Goal: Contribute content: Contribute content

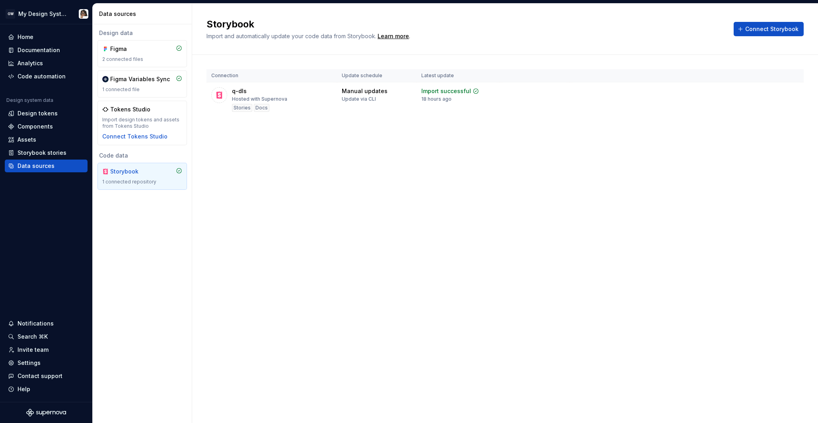
click at [37, 128] on div "Components" at bounding box center [35, 127] width 35 height 8
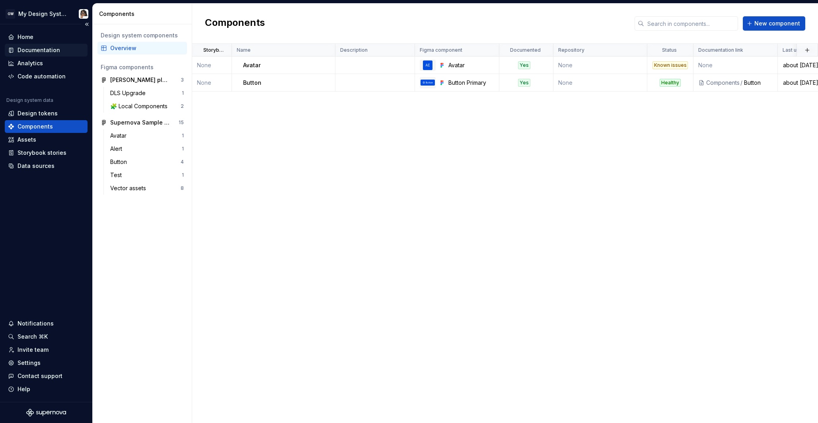
click at [39, 51] on div "Documentation" at bounding box center [39, 50] width 43 height 8
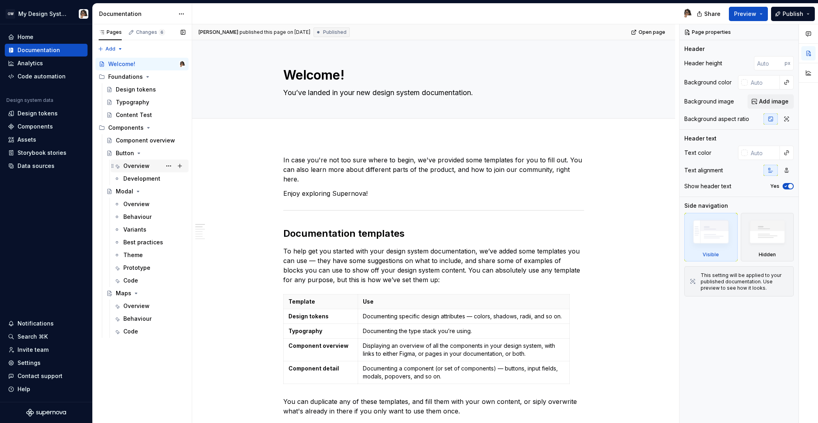
click at [147, 167] on div "Overview" at bounding box center [136, 166] width 26 height 8
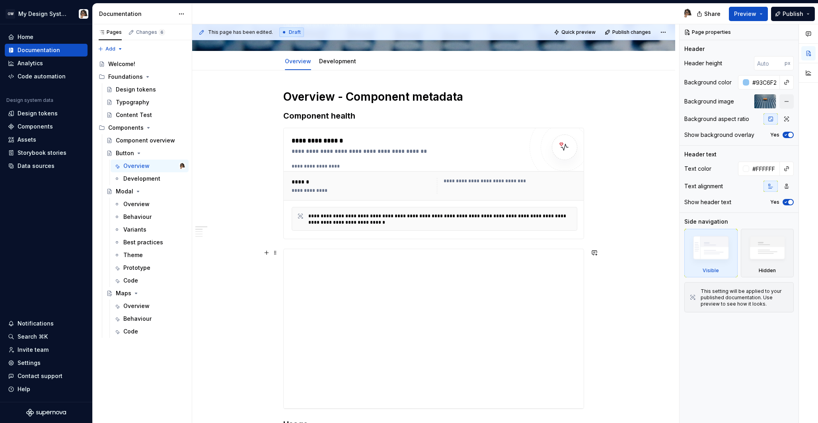
scroll to position [78, 0]
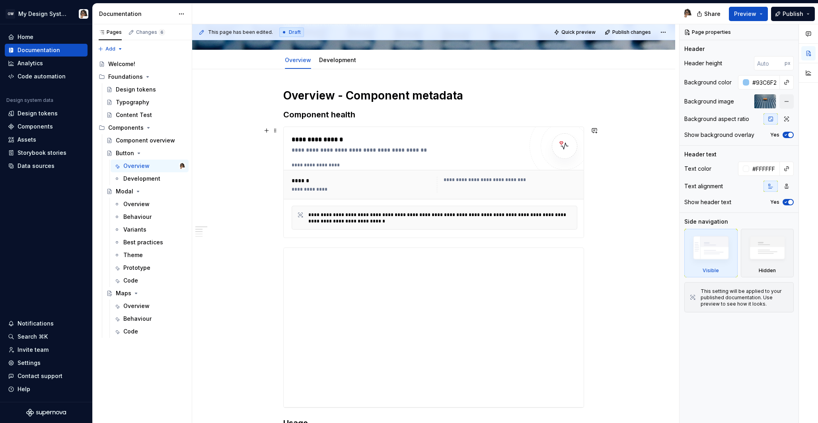
click at [516, 238] on div "**********" at bounding box center [433, 181] width 301 height 111
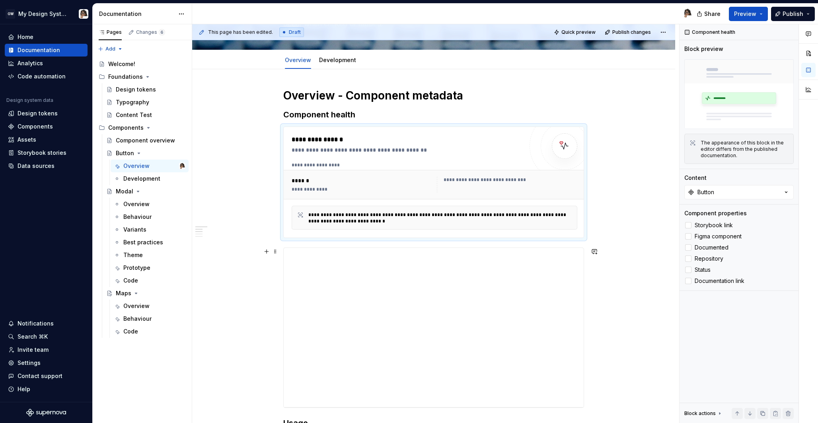
click at [519, 247] on div at bounding box center [433, 327] width 301 height 160
type textarea "*"
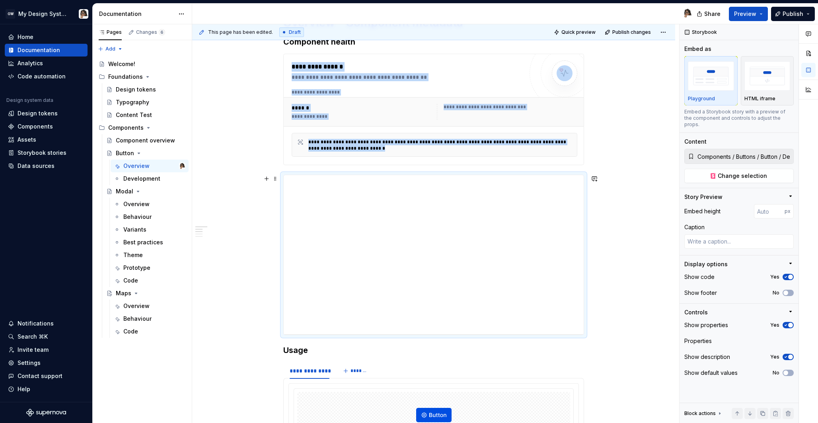
scroll to position [157, 0]
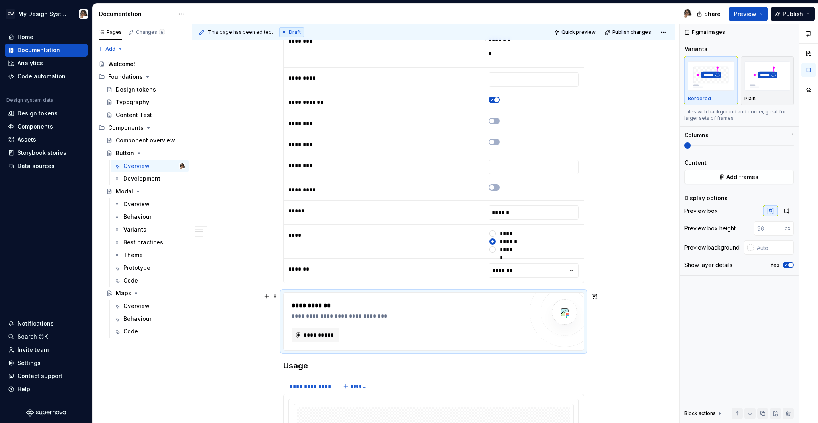
scroll to position [514, 0]
click at [325, 338] on button "**********" at bounding box center [316, 334] width 48 height 14
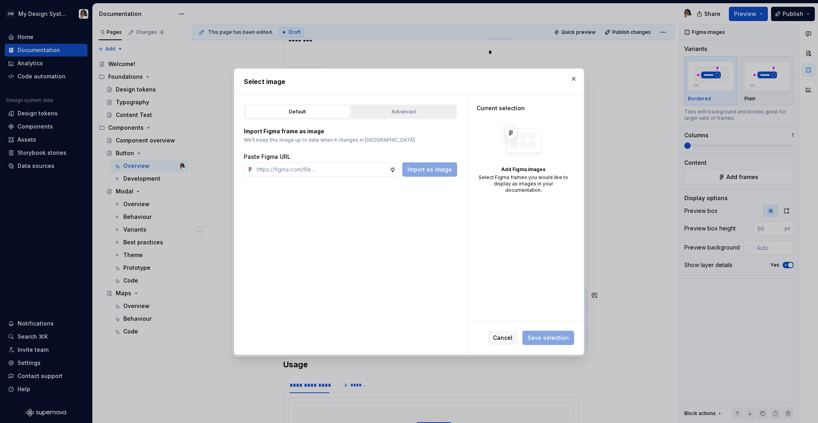
click at [413, 112] on div "Advanced" at bounding box center [404, 112] width 100 height 8
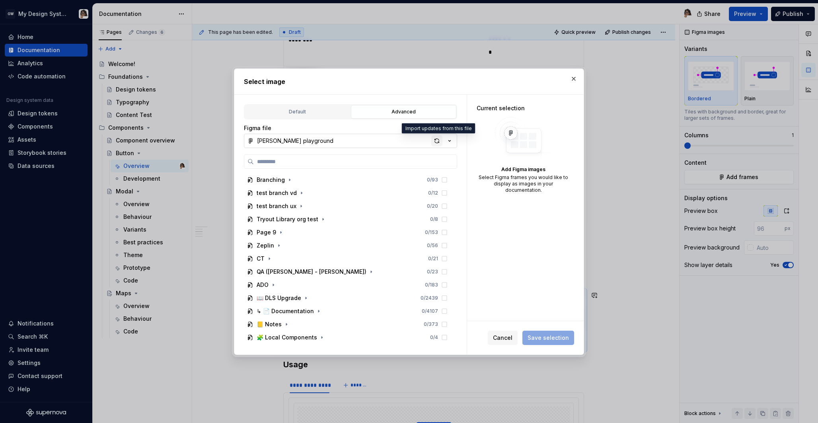
click at [438, 142] on div "button" at bounding box center [436, 140] width 11 height 11
type textarea "*"
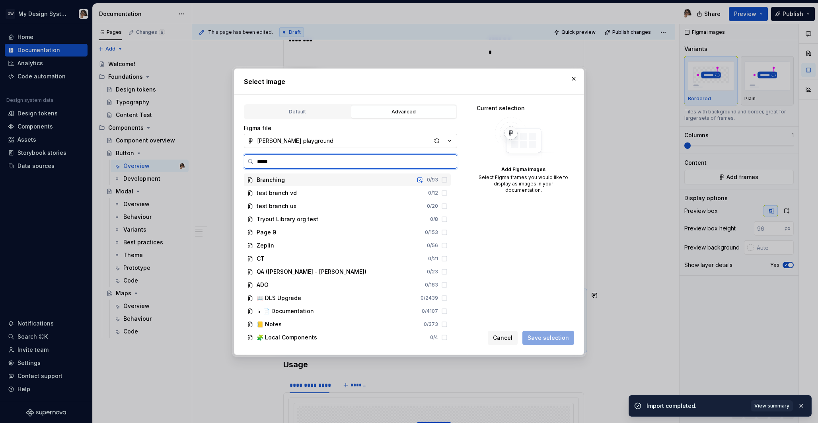
type input "******"
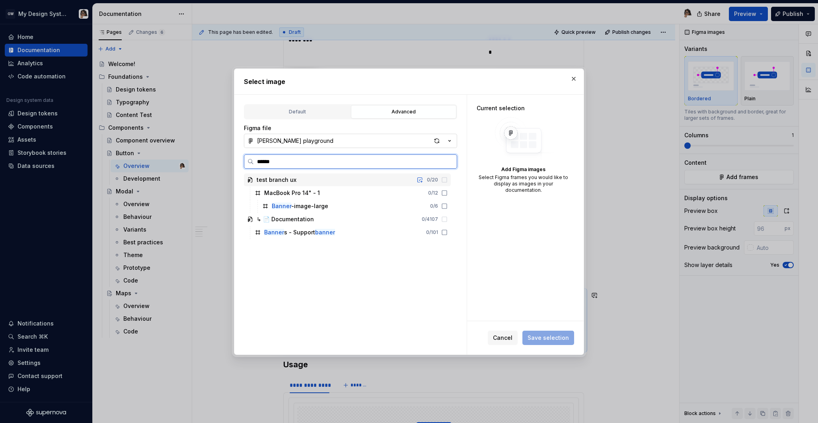
type textarea "*"
type input "*******"
click at [258, 192] on icon at bounding box center [258, 193] width 6 height 6
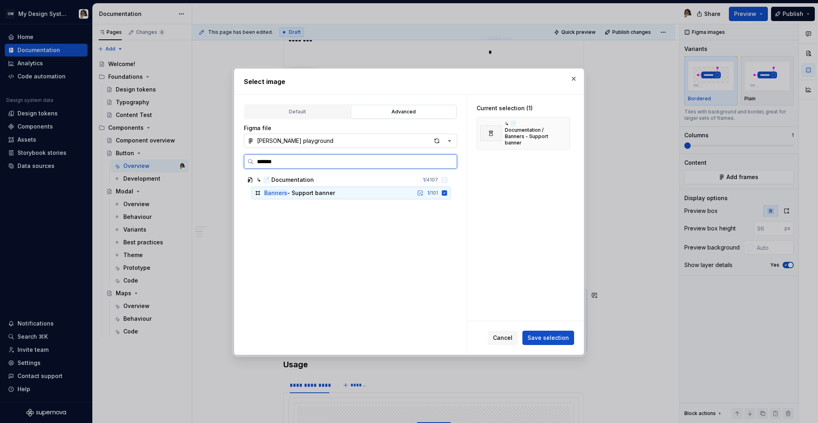
click at [447, 193] on icon at bounding box center [444, 193] width 6 height 6
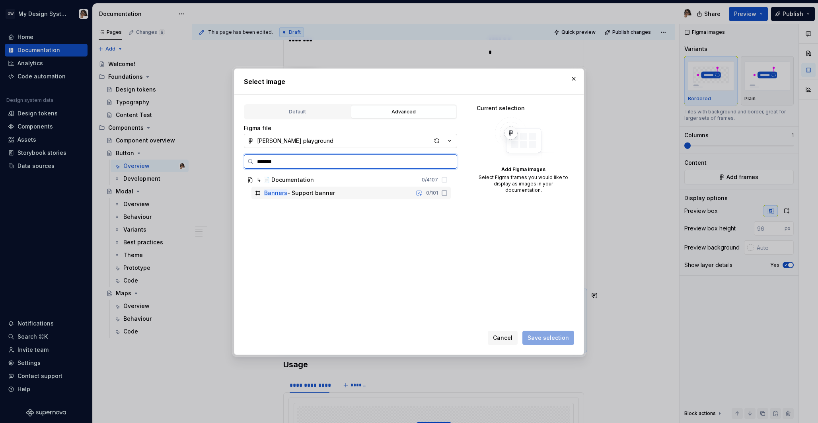
click at [447, 193] on icon at bounding box center [444, 193] width 6 height 6
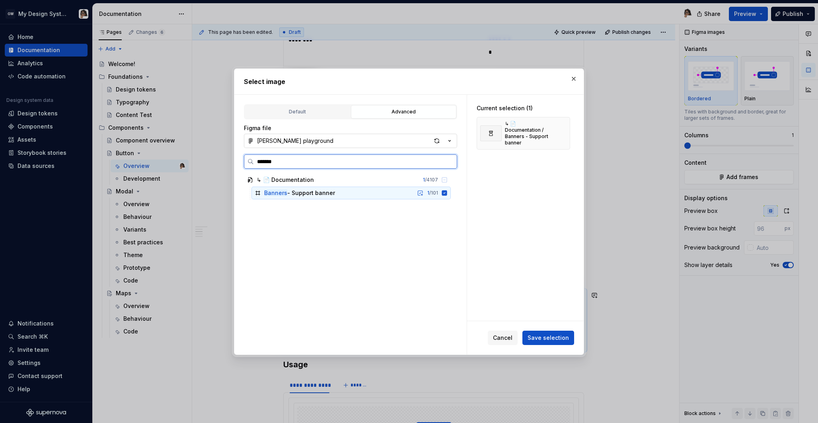
click at [447, 193] on icon at bounding box center [444, 193] width 6 height 6
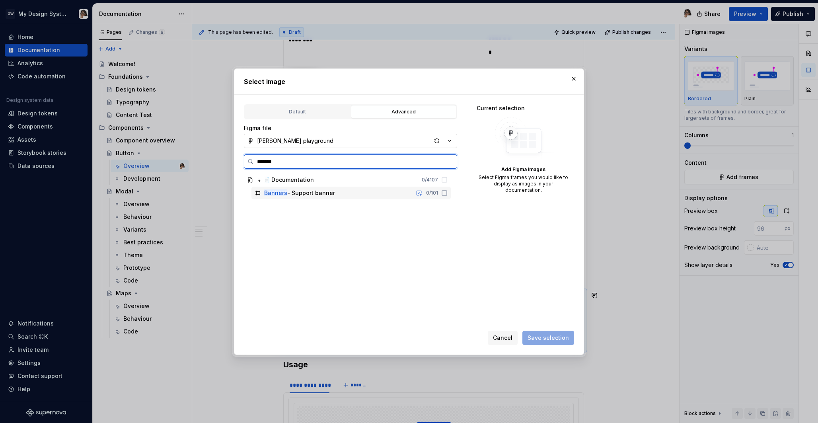
click at [257, 193] on icon at bounding box center [258, 193] width 6 height 6
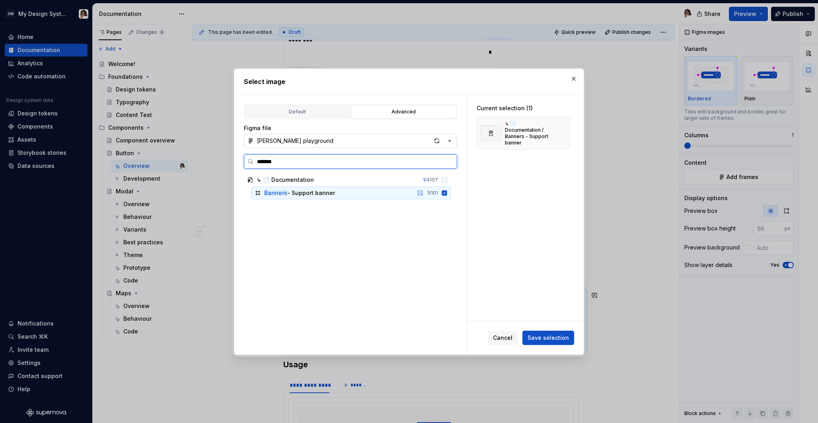
click at [330, 196] on div "Banners - Support banner" at bounding box center [299, 193] width 71 height 8
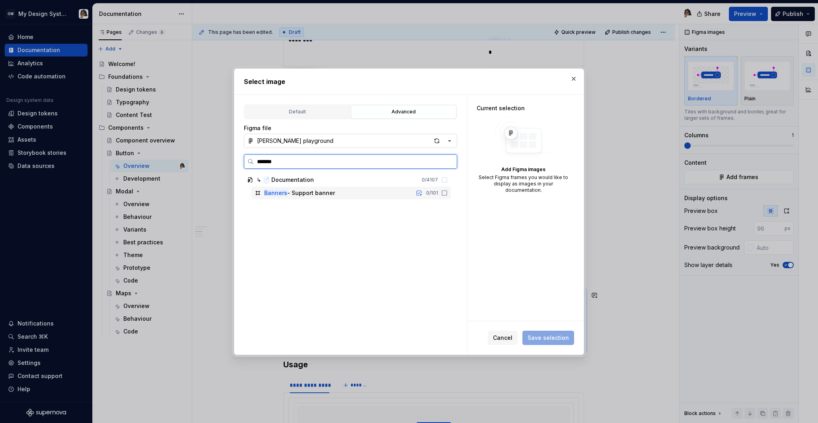
click at [330, 196] on div "Banners - Support banner" at bounding box center [299, 193] width 71 height 8
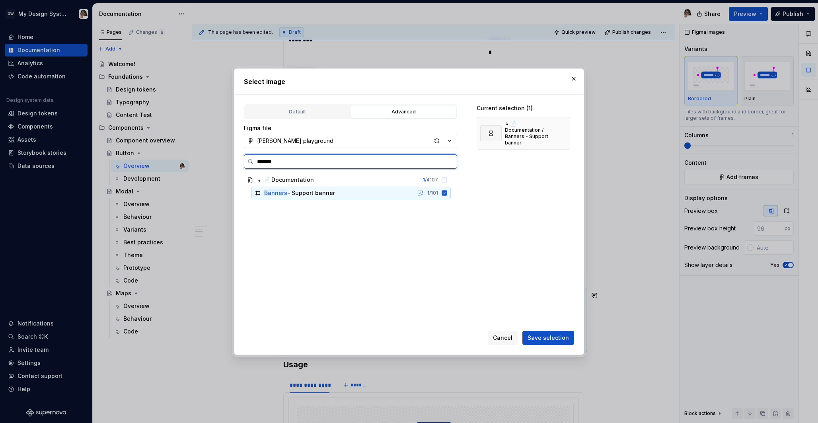
click at [330, 196] on div "Banners - Support banner" at bounding box center [299, 193] width 71 height 8
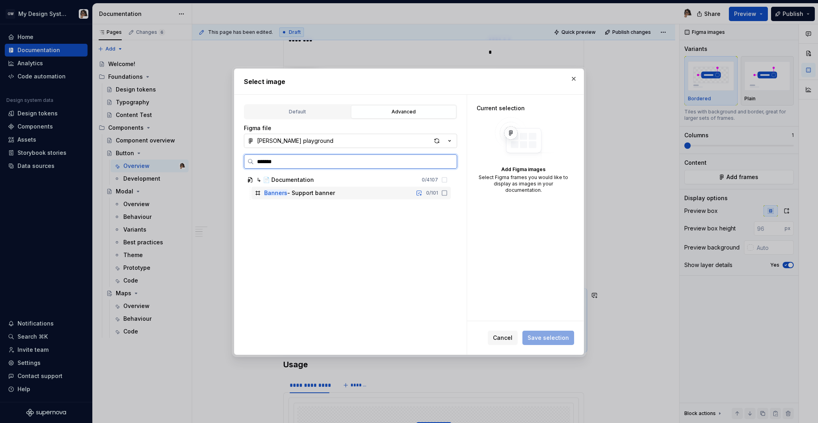
click at [330, 196] on div "Banners - Support banner" at bounding box center [299, 193] width 71 height 8
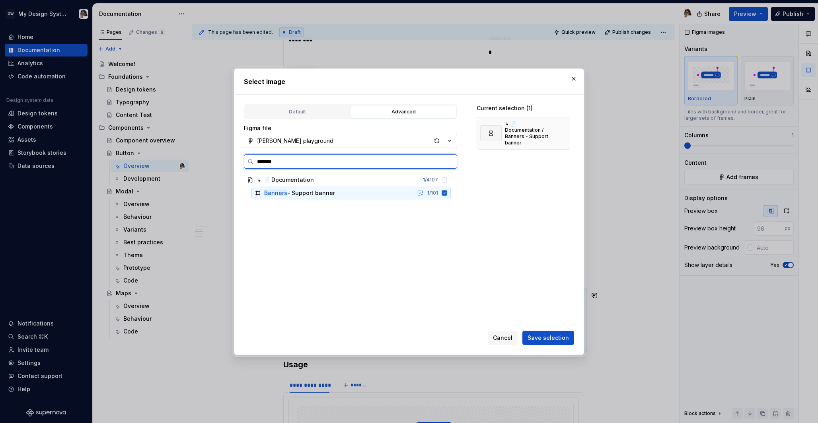
click at [330, 196] on div "Banners - Support banner" at bounding box center [299, 193] width 71 height 8
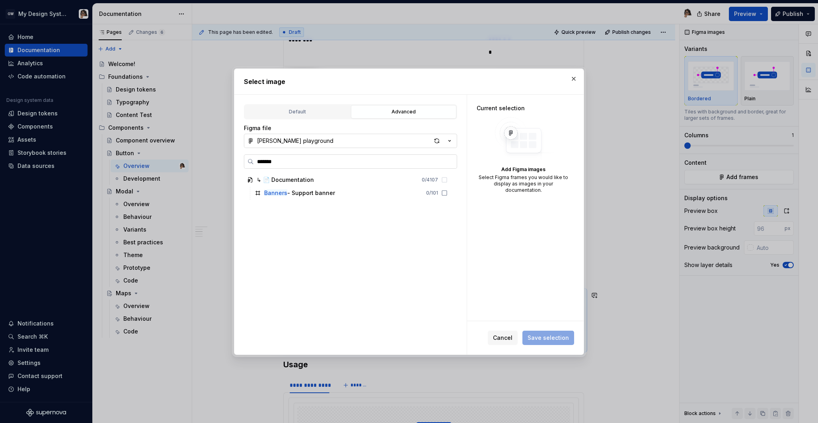
click at [290, 163] on input "*******" at bounding box center [355, 162] width 203 height 8
click at [449, 164] on input "*******" at bounding box center [355, 162] width 203 height 8
click at [450, 159] on input "*******" at bounding box center [355, 162] width 203 height 8
click at [259, 161] on input "*******" at bounding box center [355, 162] width 203 height 8
click at [270, 179] on div "↳ 📄 Documentation" at bounding box center [285, 180] width 57 height 8
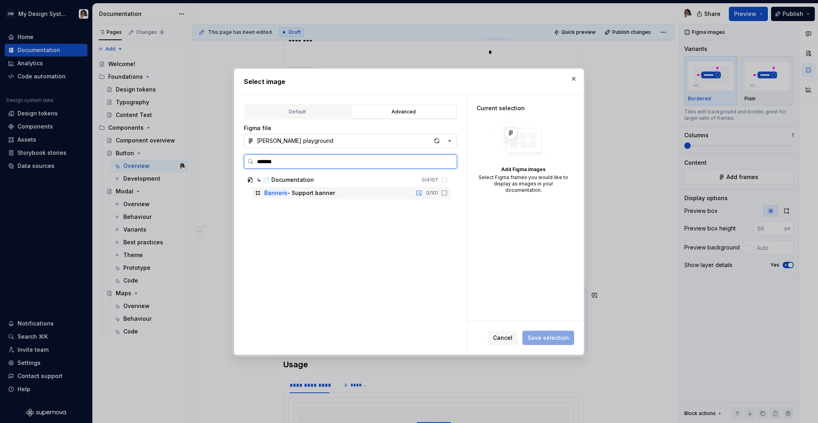
click at [447, 192] on icon at bounding box center [444, 193] width 6 height 6
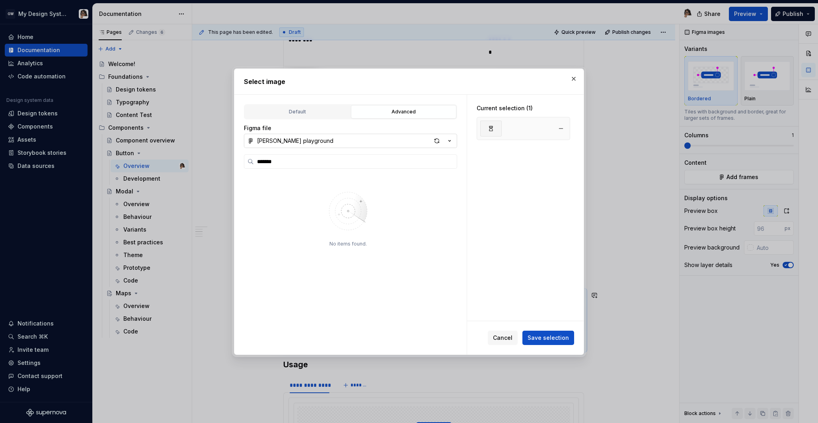
click at [536, 139] on div at bounding box center [523, 128] width 93 height 23
click at [515, 130] on div at bounding box center [523, 128] width 93 height 23
click at [340, 165] on label "*******" at bounding box center [350, 161] width 213 height 14
click at [340, 165] on input "*******" at bounding box center [355, 162] width 203 height 8
click at [447, 162] on input "*******" at bounding box center [355, 162] width 203 height 8
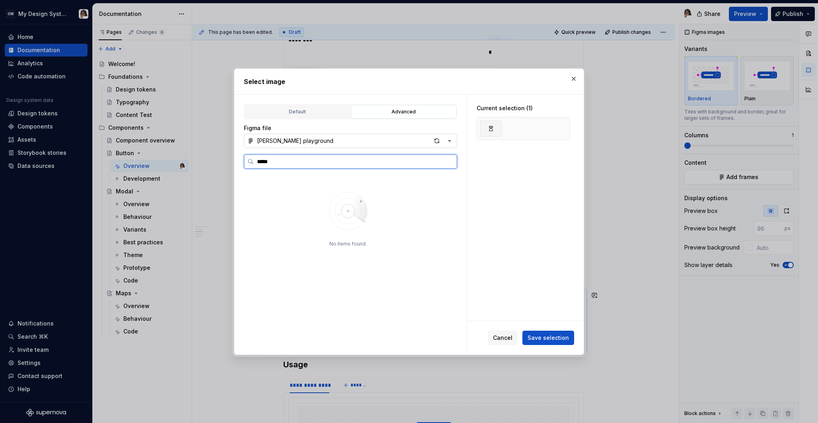
type input "*****"
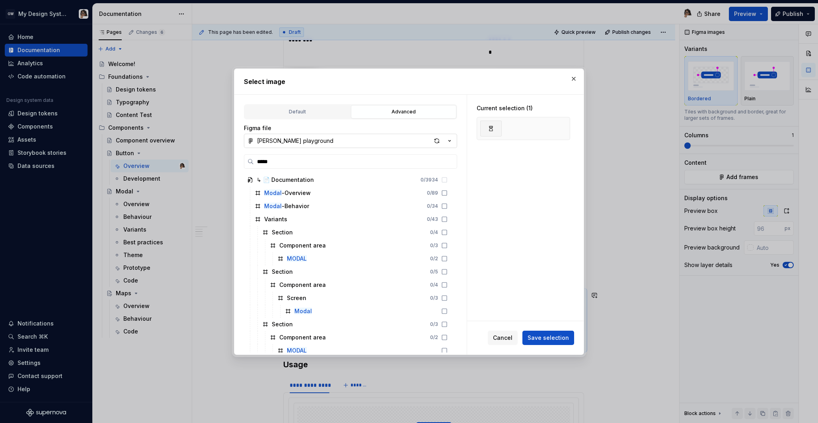
scroll to position [405, 0]
click at [297, 195] on div "Modal -Overview" at bounding box center [287, 195] width 47 height 8
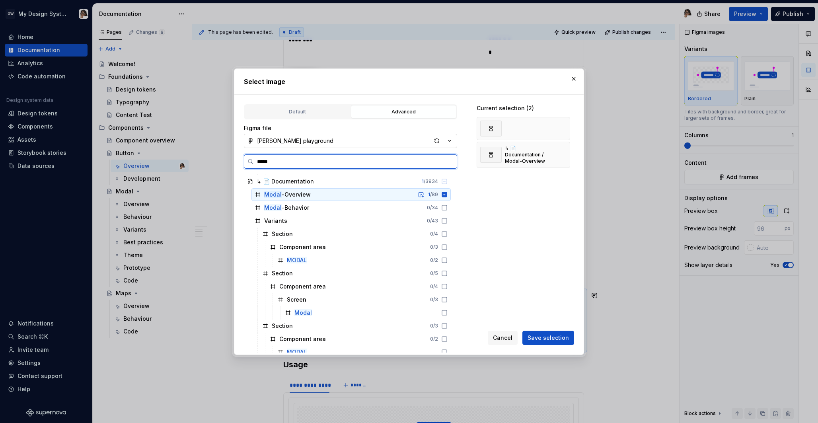
click at [258, 193] on icon at bounding box center [258, 194] width 6 height 6
click at [447, 195] on icon at bounding box center [444, 194] width 5 height 5
click at [447, 195] on icon at bounding box center [444, 194] width 6 height 6
click at [449, 160] on input "*****" at bounding box center [355, 162] width 203 height 8
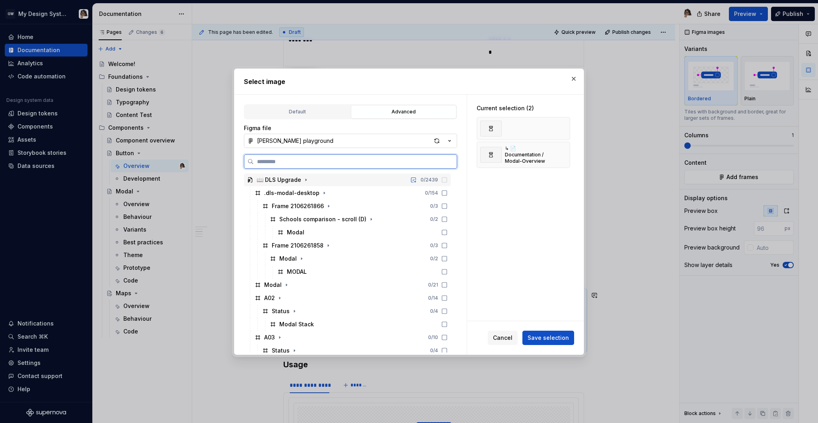
scroll to position [0, 2]
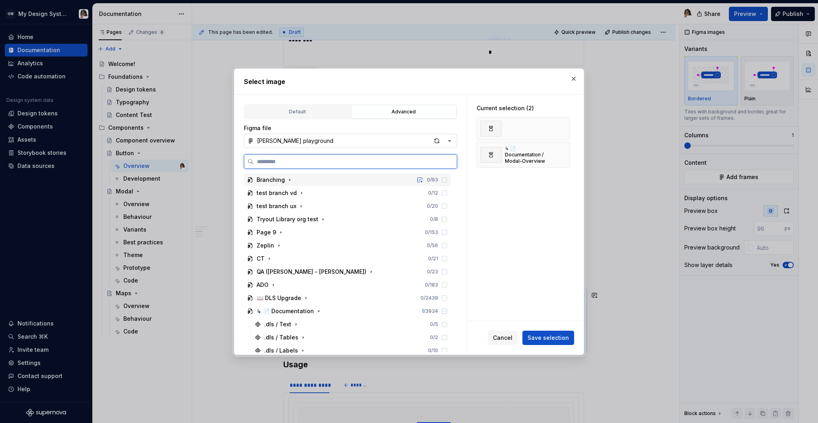
click at [329, 158] on input "search" at bounding box center [355, 162] width 203 height 8
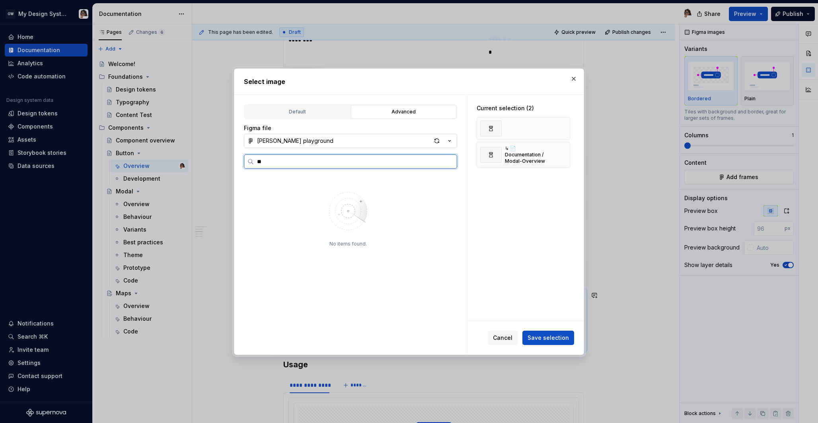
type input "*"
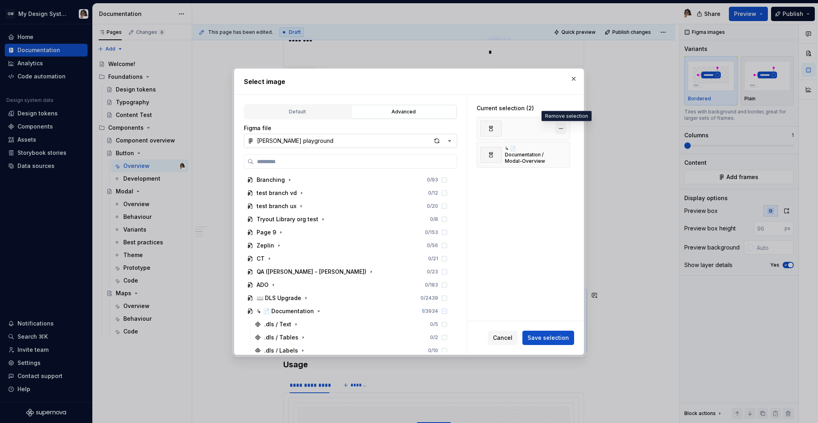
click at [561, 124] on button "button" at bounding box center [560, 128] width 11 height 11
click at [562, 126] on button "button" at bounding box center [560, 129] width 11 height 11
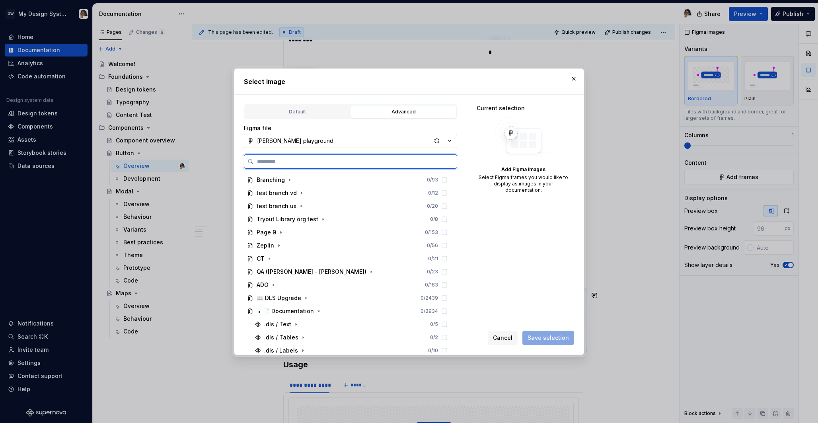
click at [287, 162] on input "search" at bounding box center [355, 162] width 203 height 8
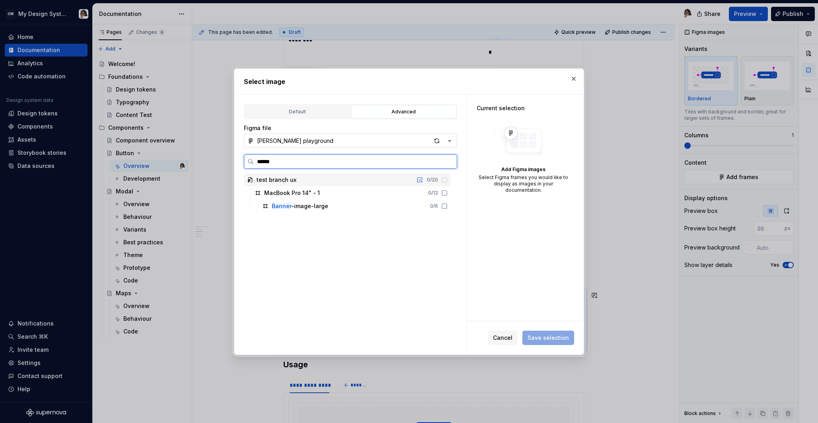
type input "*******"
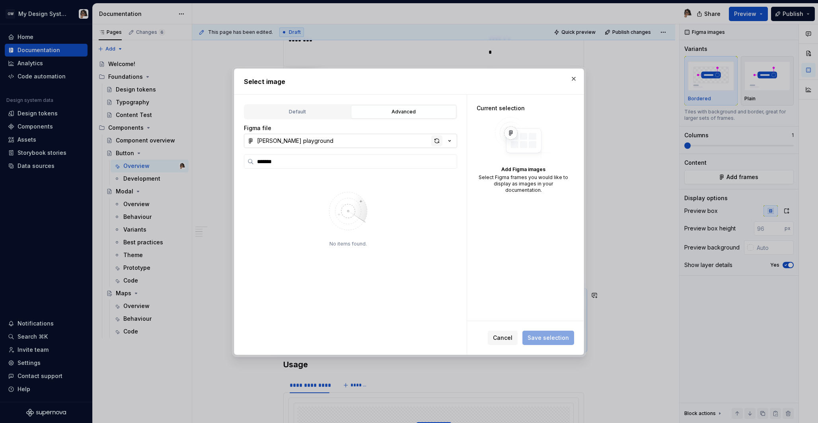
click at [439, 139] on div "button" at bounding box center [436, 140] width 11 height 11
type textarea "*"
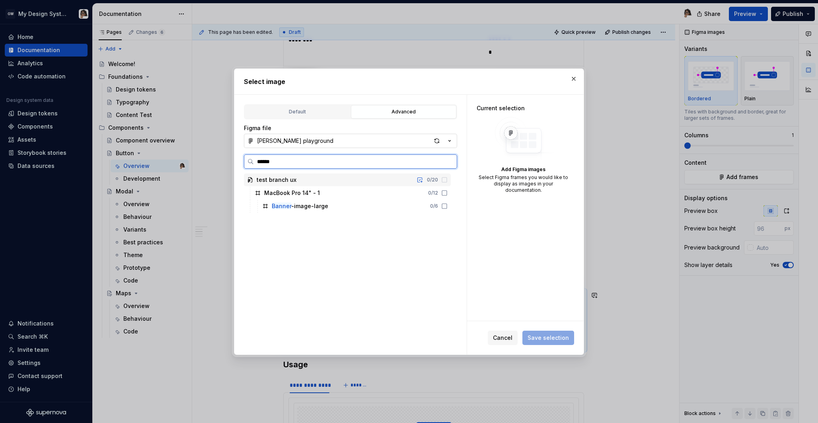
type input "*******"
click at [450, 162] on input "*******" at bounding box center [355, 162] width 203 height 8
type input "**********"
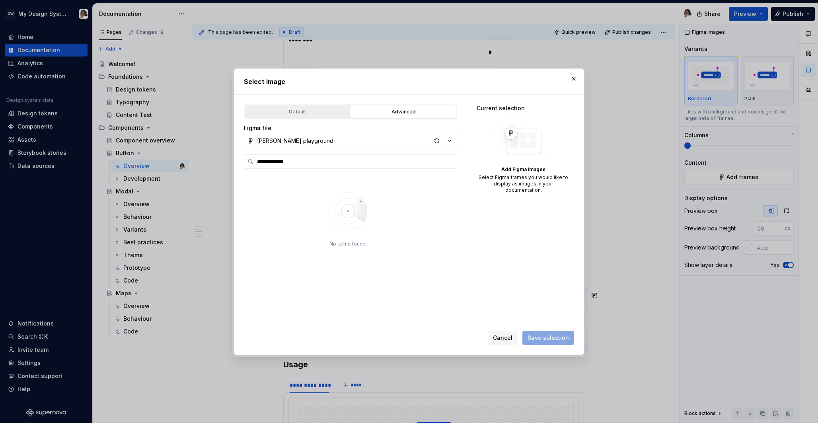
click at [288, 110] on div "Default" at bounding box center [297, 112] width 100 height 8
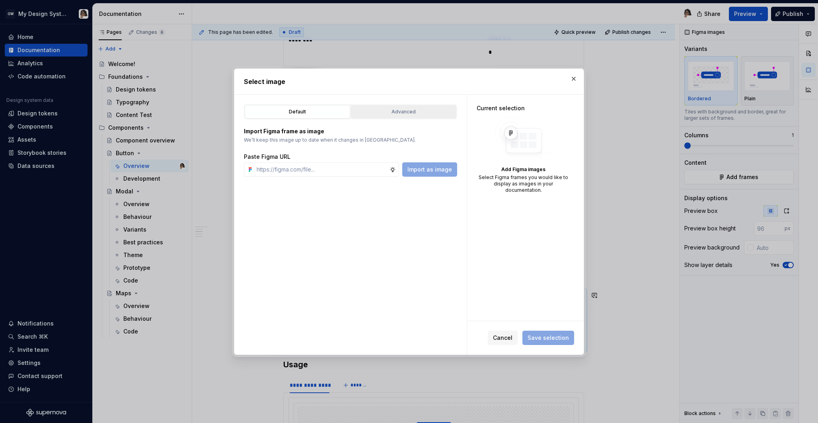
click at [391, 114] on div "Advanced" at bounding box center [404, 112] width 100 height 8
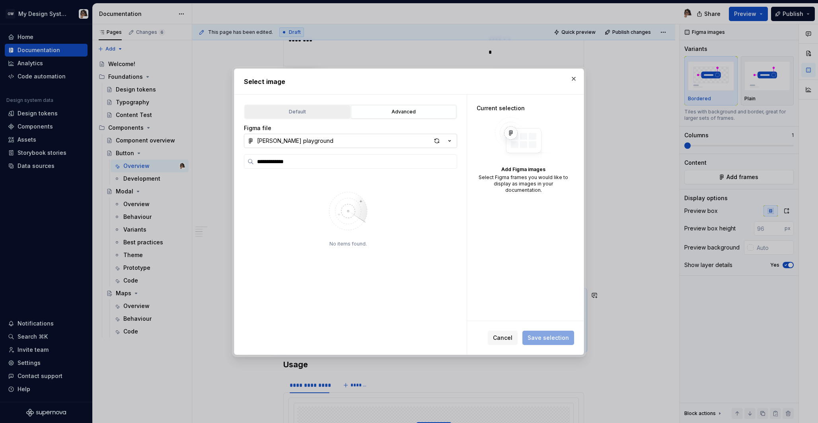
click at [282, 117] on button "Default" at bounding box center [297, 112] width 105 height 14
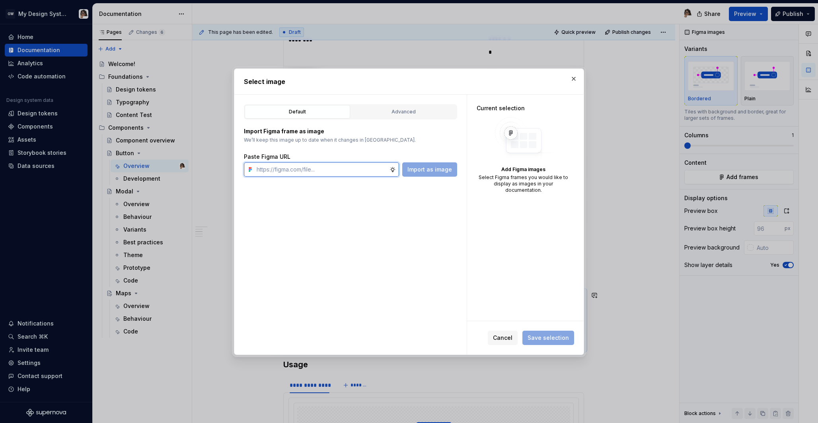
click at [299, 168] on input "text" at bounding box center [321, 169] width 136 height 14
paste input "[URL][DOMAIN_NAME][PERSON_NAME]"
type input "[URL][DOMAIN_NAME][PERSON_NAME]"
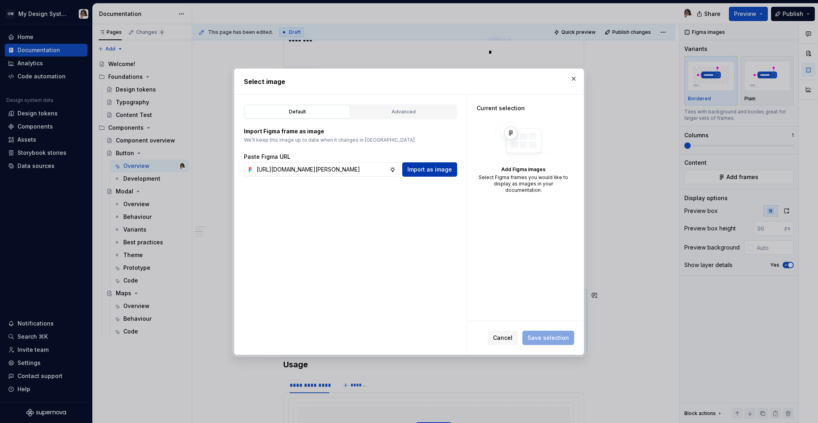
click at [445, 167] on span "Import as image" at bounding box center [429, 169] width 45 height 8
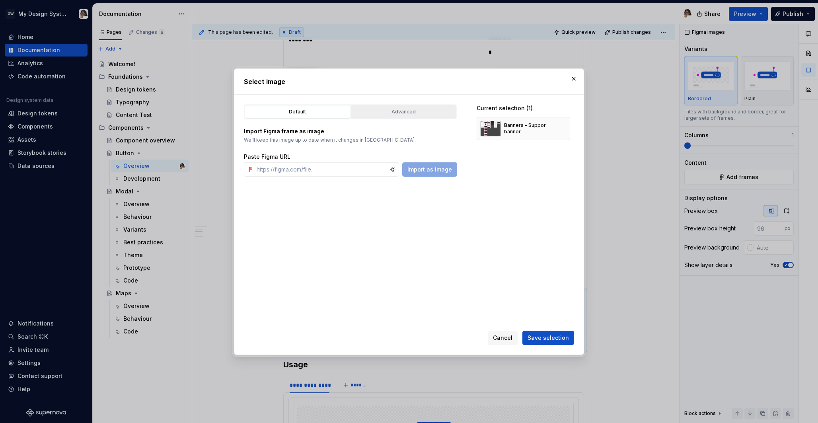
click at [439, 108] on div "Advanced" at bounding box center [404, 112] width 100 height 8
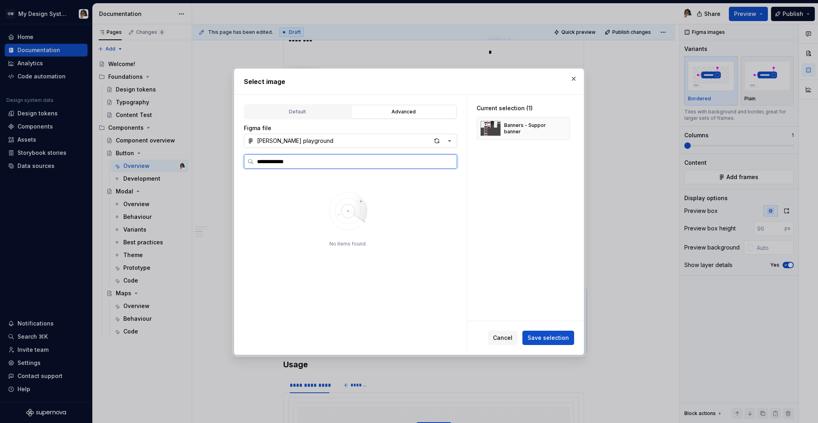
click at [409, 163] on input "**********" at bounding box center [355, 162] width 203 height 8
type input "*******"
click at [416, 162] on input "*******" at bounding box center [355, 162] width 203 height 8
click at [449, 162] on input "*******" at bounding box center [355, 162] width 203 height 8
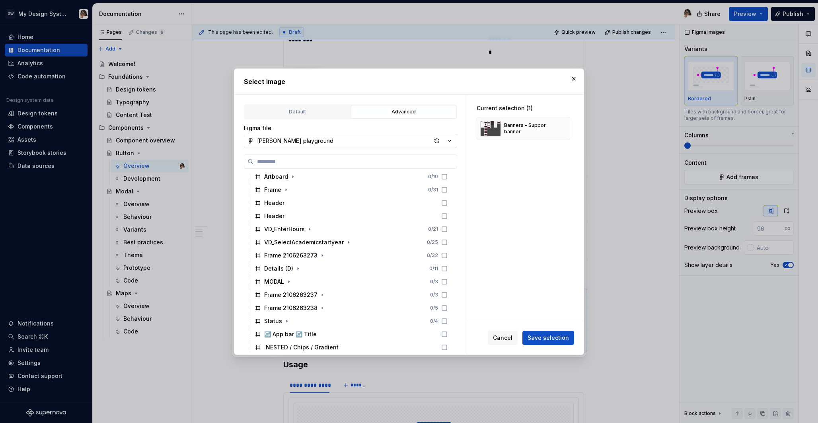
scroll to position [846, 0]
click at [507, 339] on span "Cancel" at bounding box center [502, 338] width 19 height 8
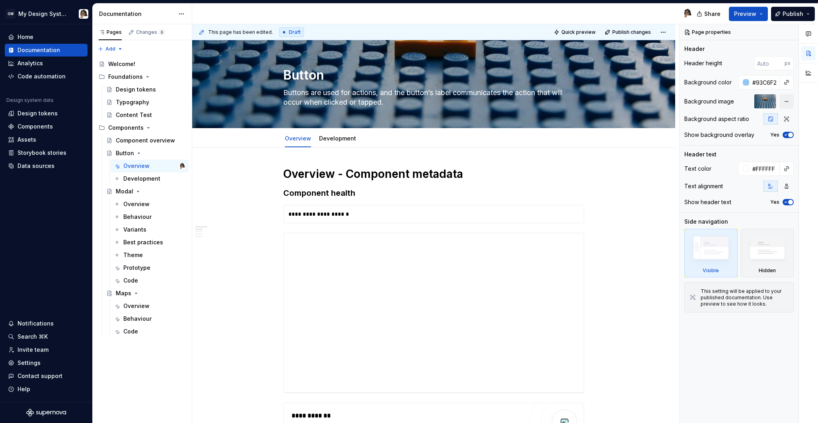
type textarea "*"
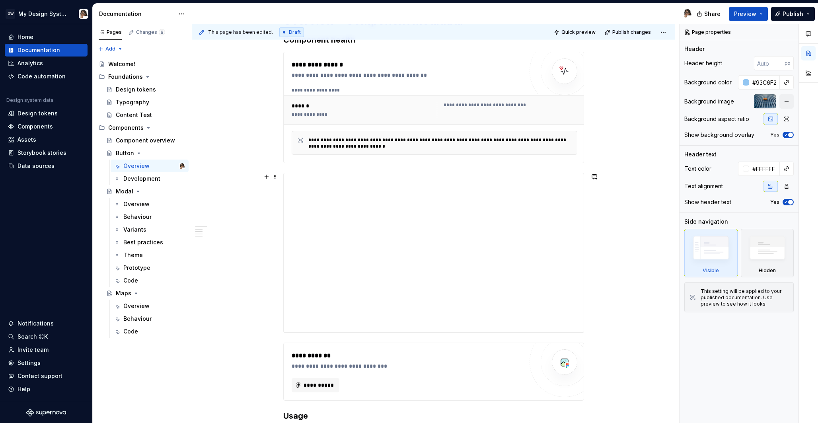
scroll to position [161, 0]
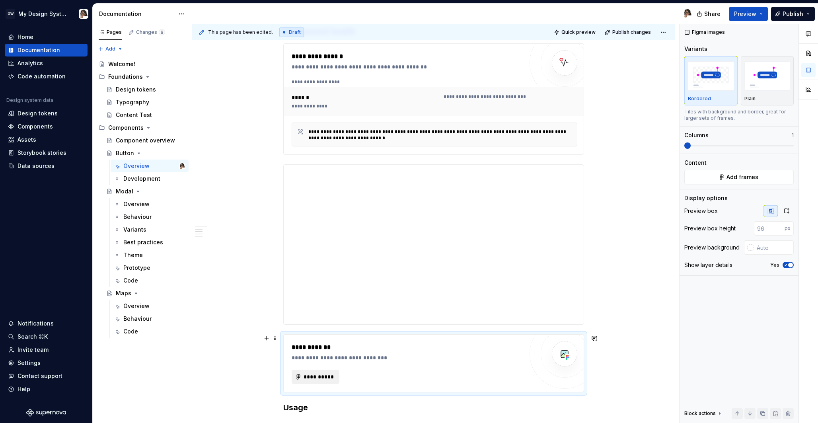
click at [318, 378] on span "**********" at bounding box center [318, 377] width 31 height 8
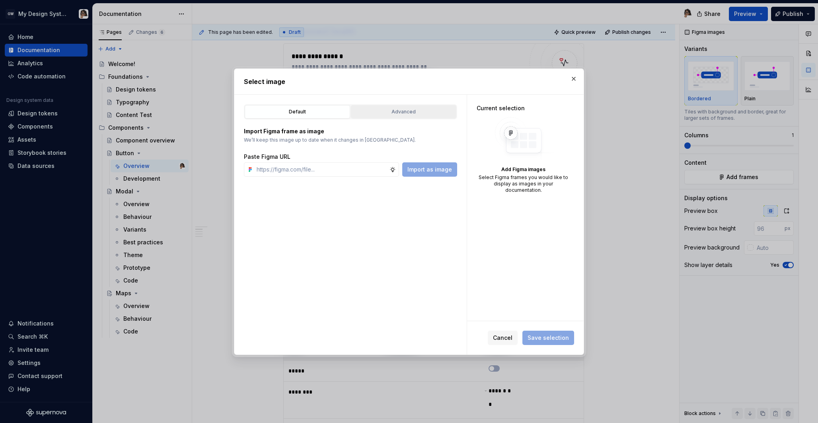
click at [381, 109] on div "Advanced" at bounding box center [404, 112] width 100 height 8
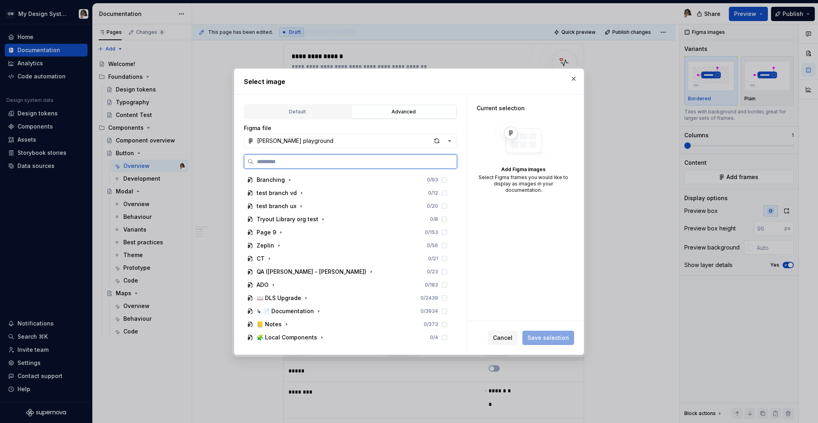
click at [291, 159] on input "search" at bounding box center [355, 162] width 203 height 8
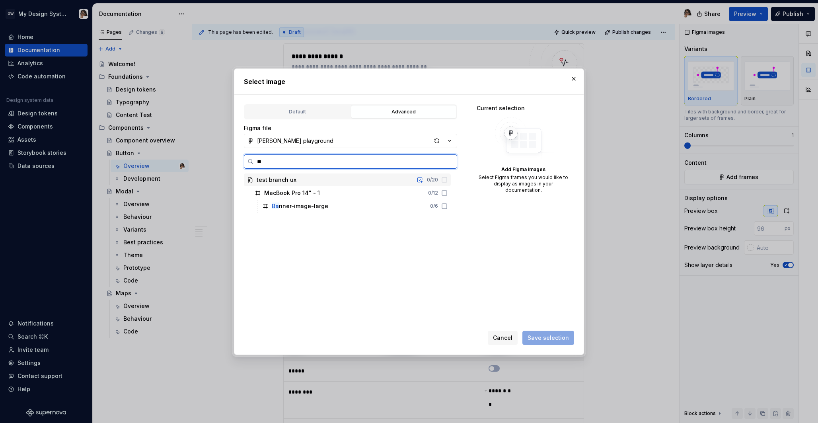
type input "*"
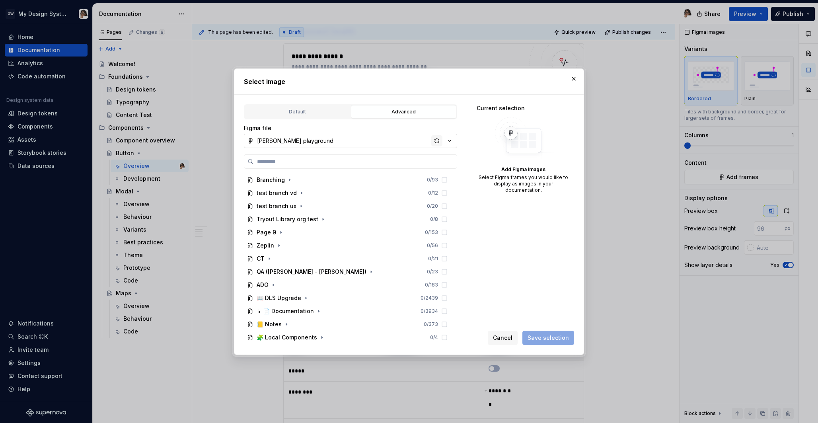
click at [435, 138] on div "button" at bounding box center [436, 140] width 11 height 11
type textarea "*"
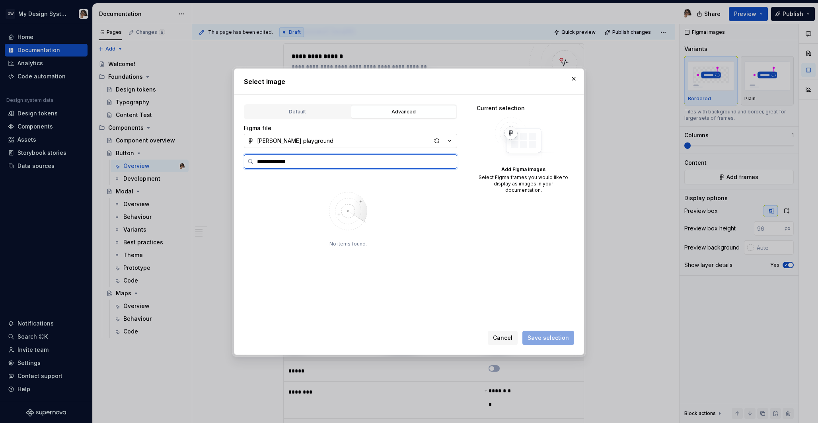
type input "**********"
click at [354, 164] on input "**********" at bounding box center [355, 162] width 203 height 8
click at [430, 139] on button "[PERSON_NAME] playground" at bounding box center [350, 141] width 213 height 14
click at [428, 134] on div "**********" at bounding box center [409, 211] width 818 height 423
click at [450, 141] on icon "button" at bounding box center [450, 140] width 2 height 1
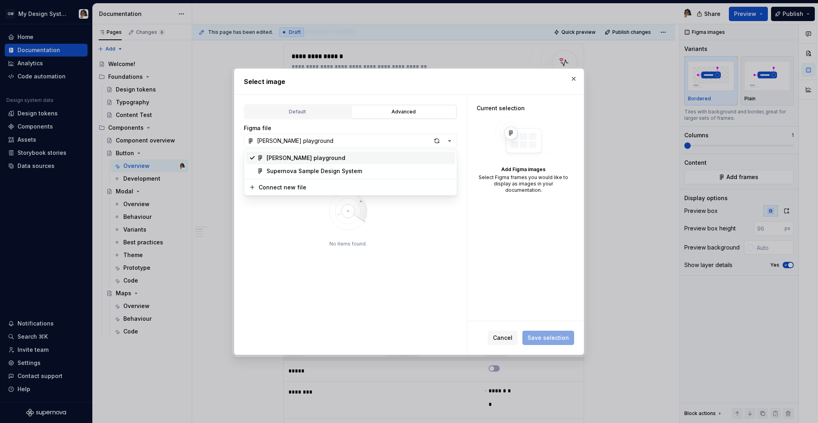
click at [432, 156] on div "[PERSON_NAME] playground" at bounding box center [358, 158] width 185 height 8
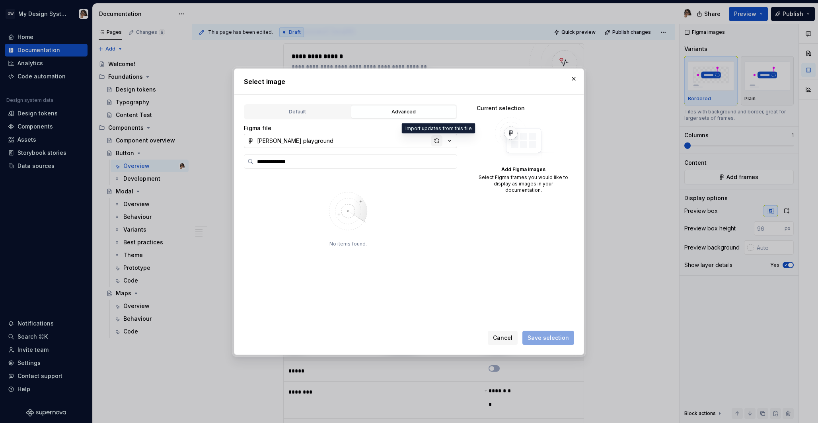
click at [440, 142] on div "button" at bounding box center [436, 140] width 11 height 11
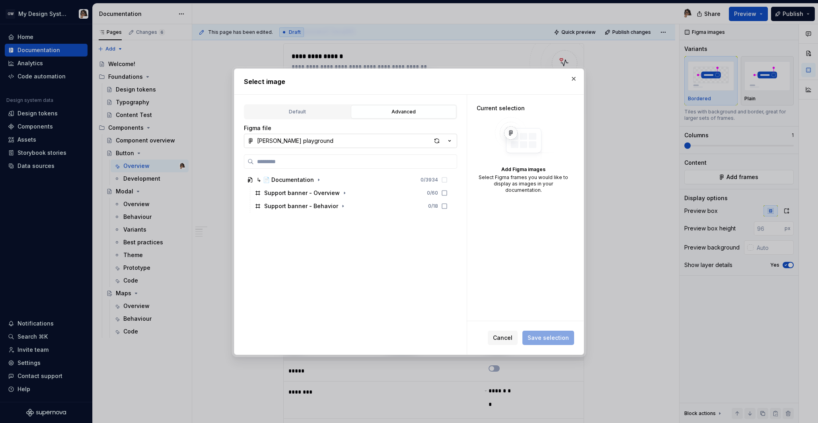
type textarea "*"
click at [447, 194] on icon at bounding box center [444, 193] width 6 height 6
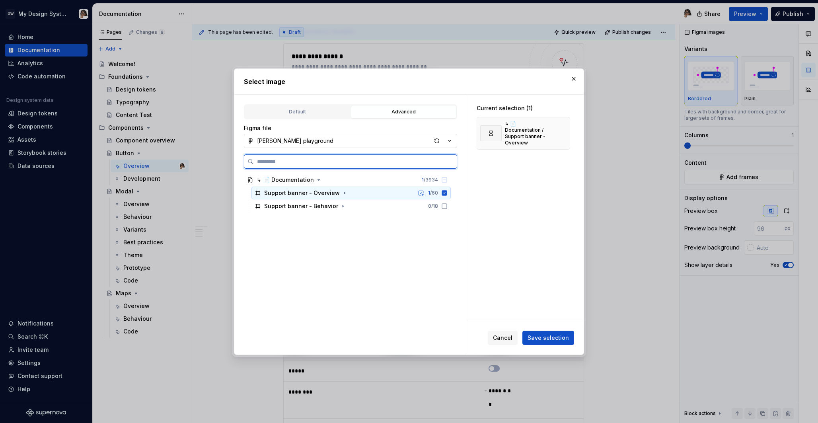
click at [447, 194] on icon at bounding box center [444, 192] width 5 height 5
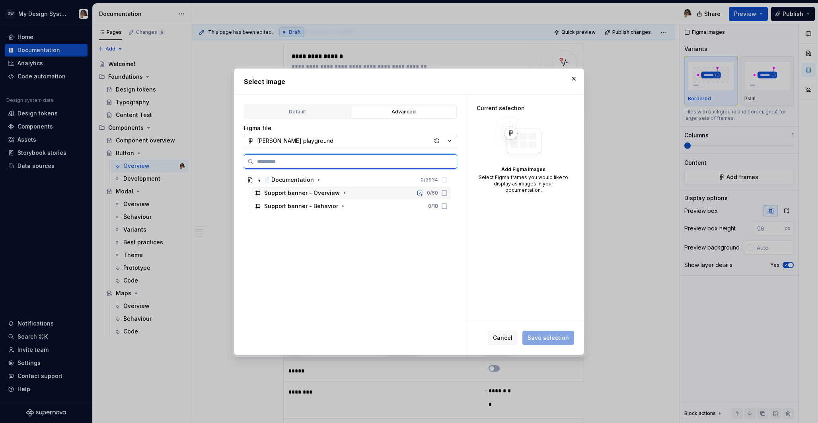
click at [447, 194] on icon at bounding box center [444, 193] width 6 height 6
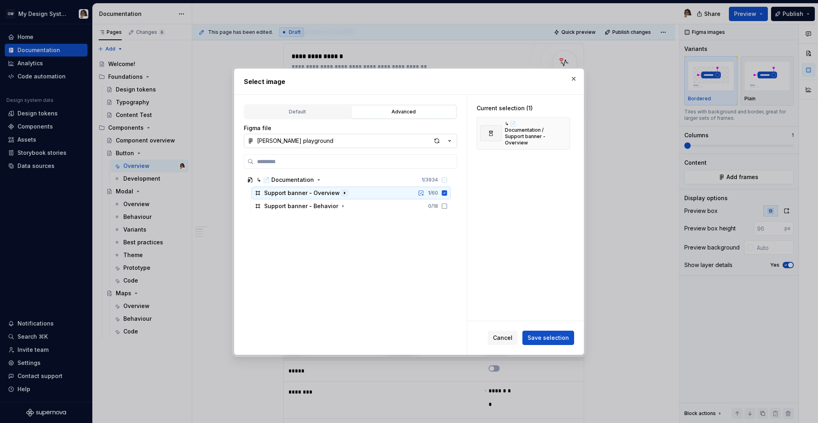
click at [342, 192] on icon "button" at bounding box center [344, 193] width 6 height 6
click at [374, 193] on div "Support banner - Overview 1 / 60" at bounding box center [350, 193] width 199 height 13
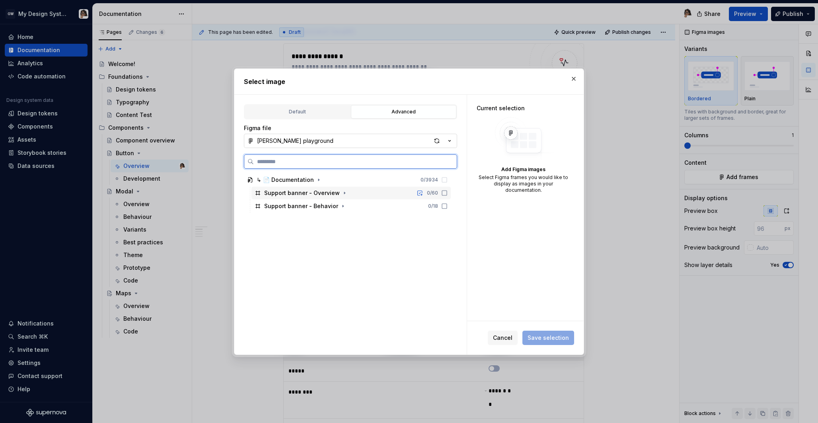
click at [374, 193] on div "Support banner - Overview 0 / 60" at bounding box center [350, 193] width 199 height 13
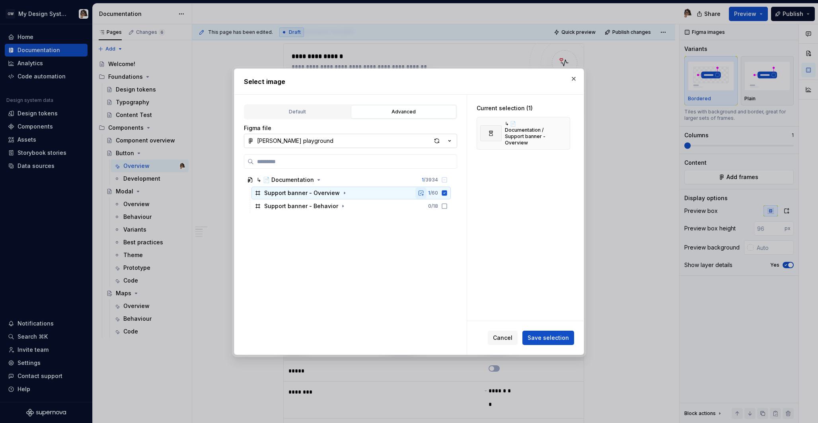
click at [426, 195] on button "button" at bounding box center [420, 192] width 11 height 11
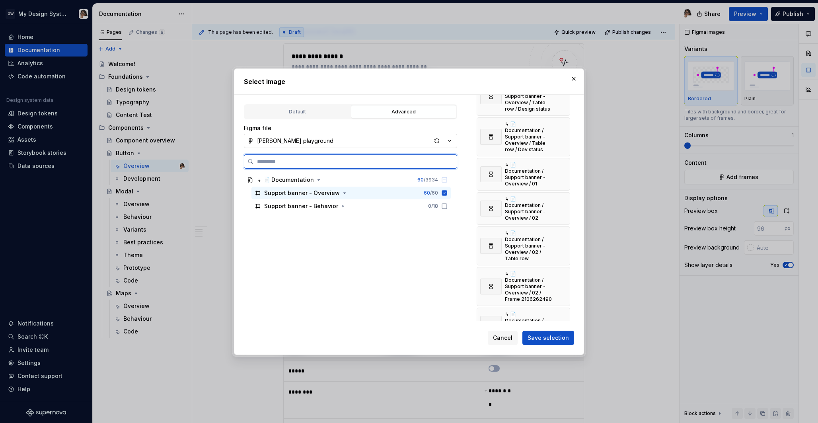
scroll to position [1863, 0]
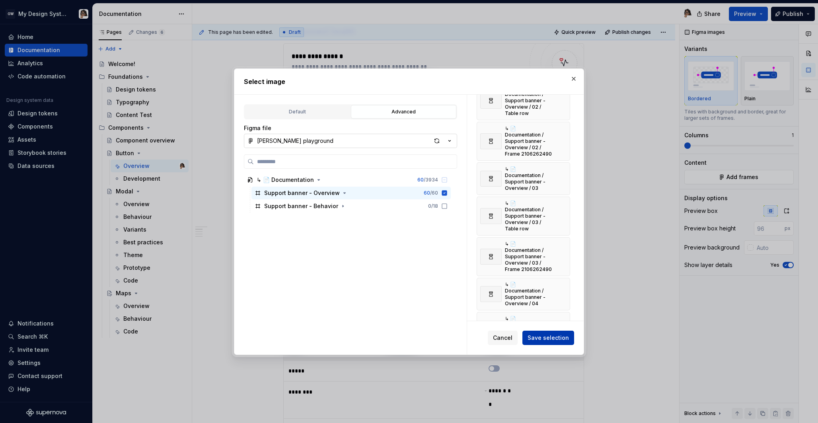
click at [550, 335] on span "Save selection" at bounding box center [547, 338] width 41 height 8
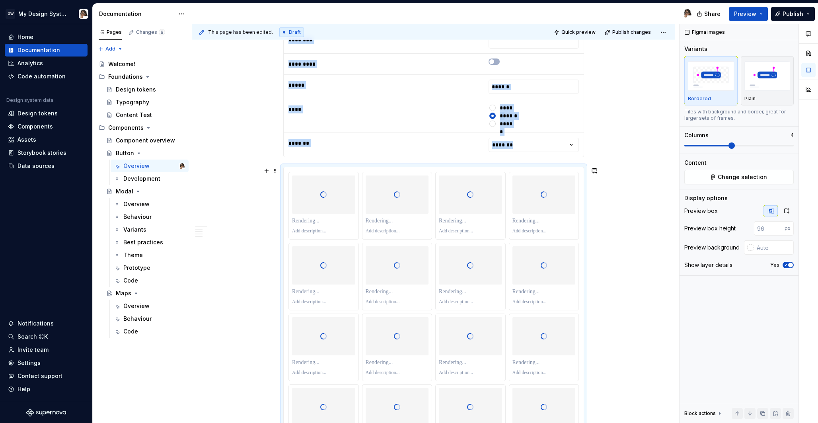
scroll to position [638, 0]
click at [788, 414] on button "button" at bounding box center [787, 413] width 11 height 11
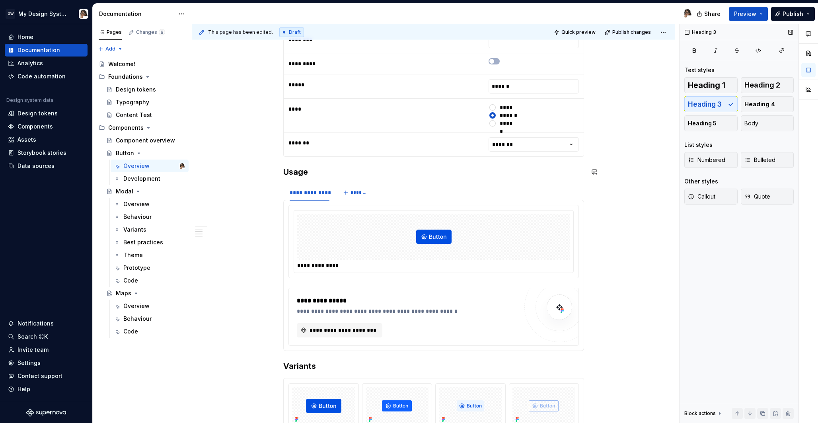
click at [485, 172] on h3 "Usage" at bounding box center [433, 171] width 301 height 11
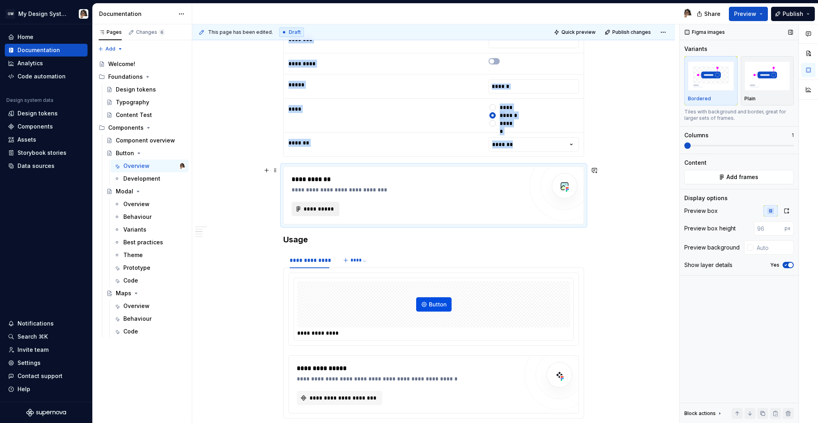
type textarea "*"
click at [329, 212] on span "**********" at bounding box center [318, 209] width 31 height 8
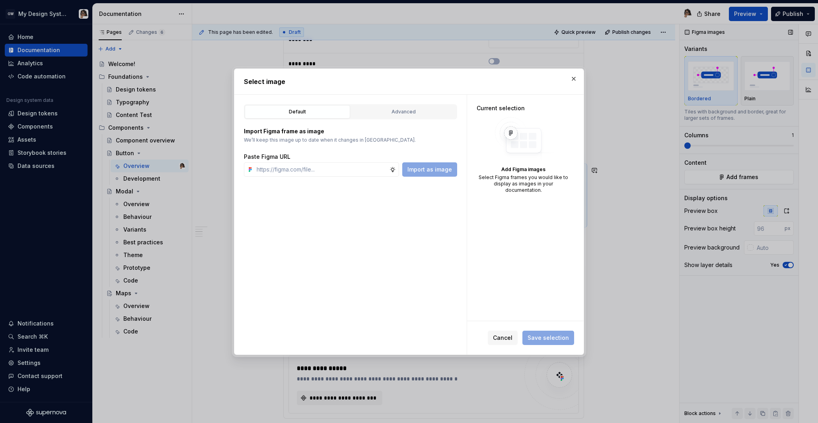
click at [403, 99] on div "Default Advanced Import Figma frame as image We’ll keep this image up to date w…" at bounding box center [350, 225] width 232 height 260
click at [404, 109] on div "Advanced" at bounding box center [404, 112] width 100 height 8
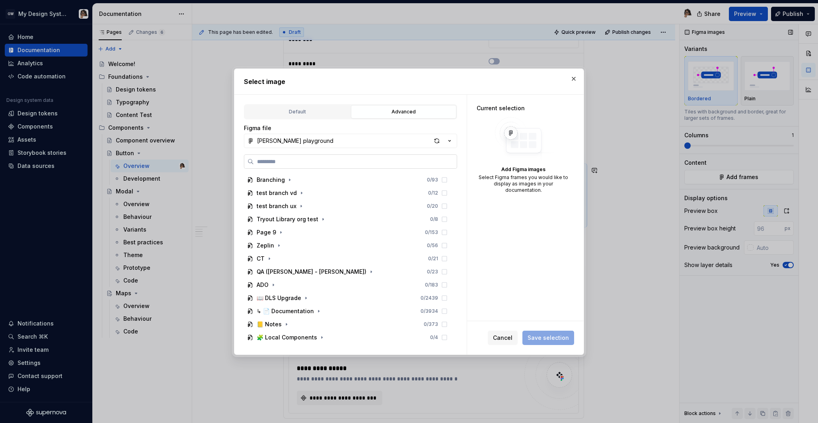
click at [315, 158] on input "search" at bounding box center [355, 162] width 203 height 8
type input "***"
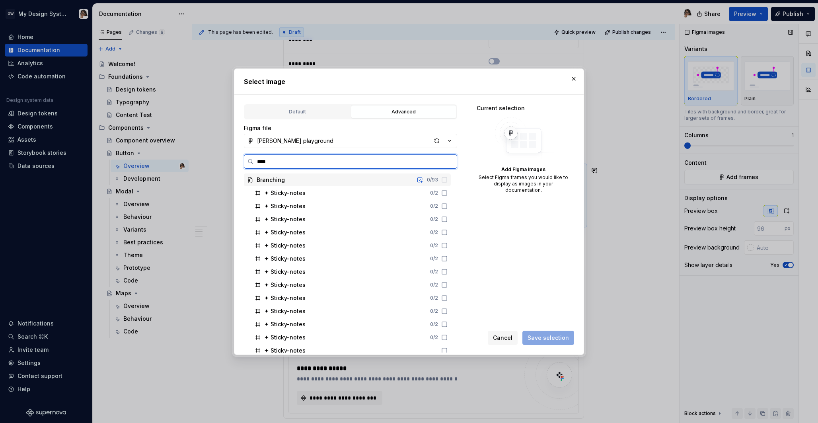
type input "*****"
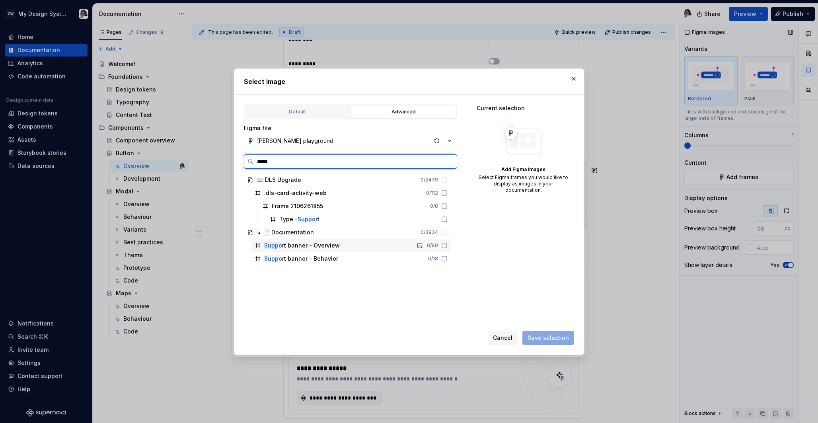
click at [323, 245] on div "Suppo rt banner - Overview" at bounding box center [302, 245] width 76 height 8
click at [256, 245] on icon at bounding box center [258, 245] width 6 height 6
click at [447, 261] on icon at bounding box center [444, 258] width 6 height 6
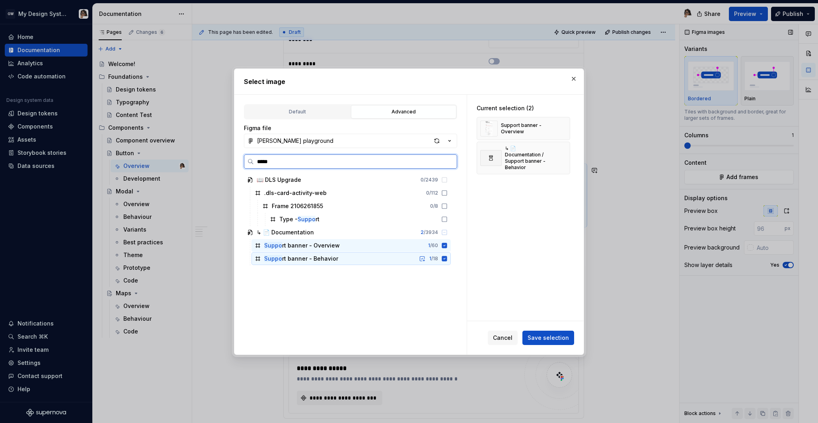
click at [447, 261] on icon at bounding box center [444, 258] width 5 height 5
click at [404, 247] on div "Suppo rt banner - Overview 1 / 60" at bounding box center [350, 245] width 199 height 13
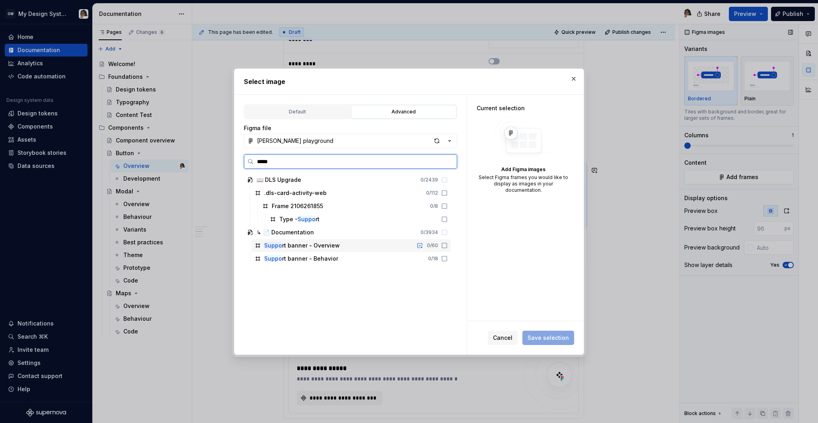
click at [404, 247] on div "Suppo rt banner - Overview 0 / 60" at bounding box center [350, 245] width 199 height 13
click at [438, 245] on div "1 / 60" at bounding box center [433, 245] width 10 height 6
click at [438, 245] on div "0 / 60" at bounding box center [432, 245] width 11 height 6
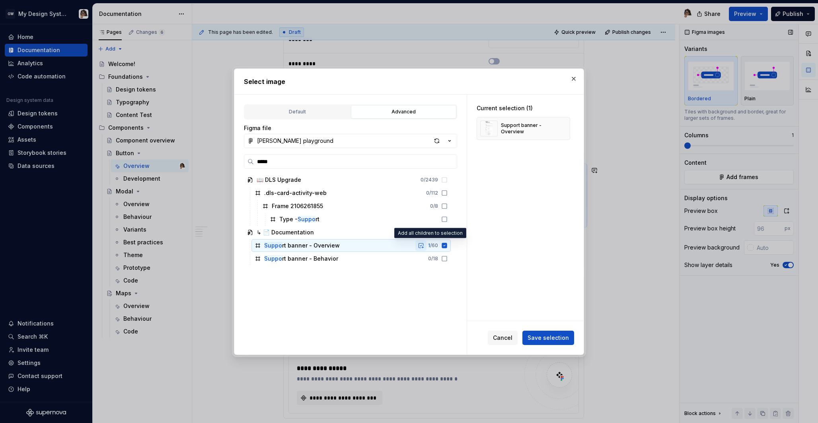
click at [426, 246] on button "button" at bounding box center [420, 245] width 11 height 11
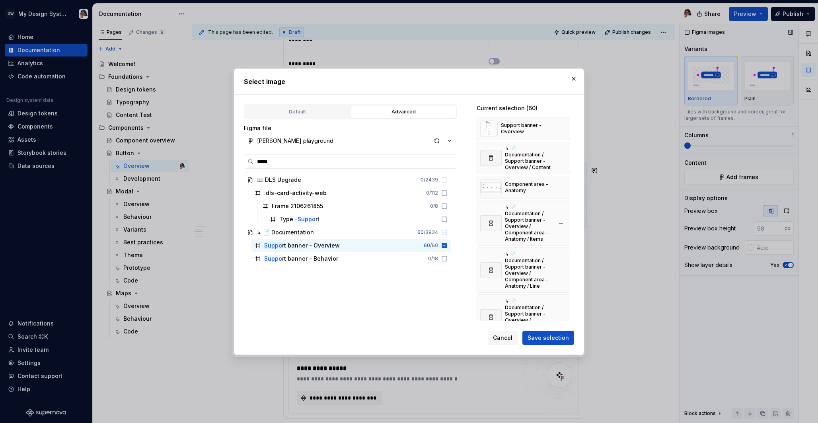
type textarea "*"
click at [538, 188] on div "Component area - Anatomy" at bounding box center [516, 187] width 72 height 16
click at [447, 246] on icon at bounding box center [444, 245] width 5 height 5
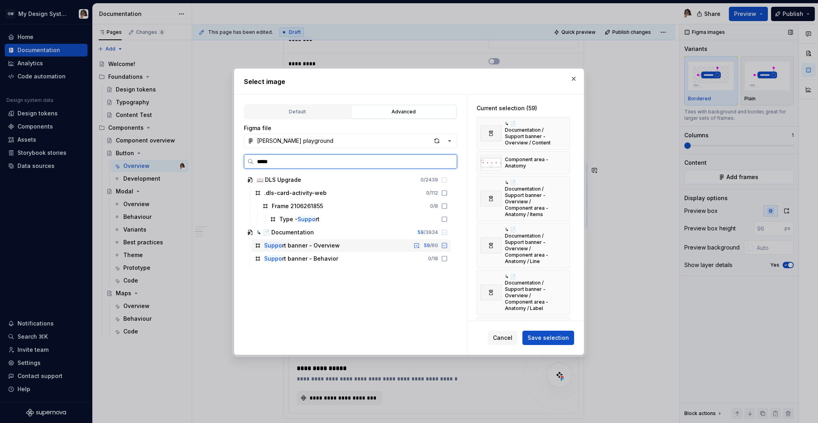
click at [256, 246] on icon at bounding box center [258, 245] width 6 height 6
click at [258, 231] on div "↳ 📄 Documentation" at bounding box center [285, 232] width 57 height 8
click at [450, 162] on input "*****" at bounding box center [355, 162] width 203 height 8
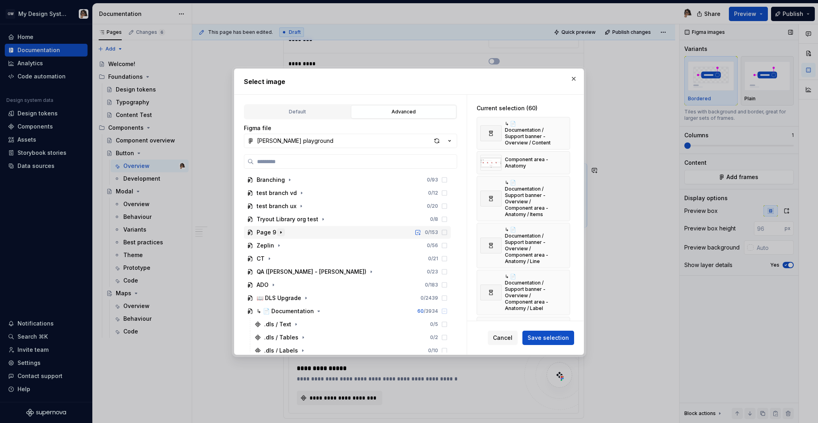
click at [281, 231] on icon "button" at bounding box center [281, 232] width 6 height 6
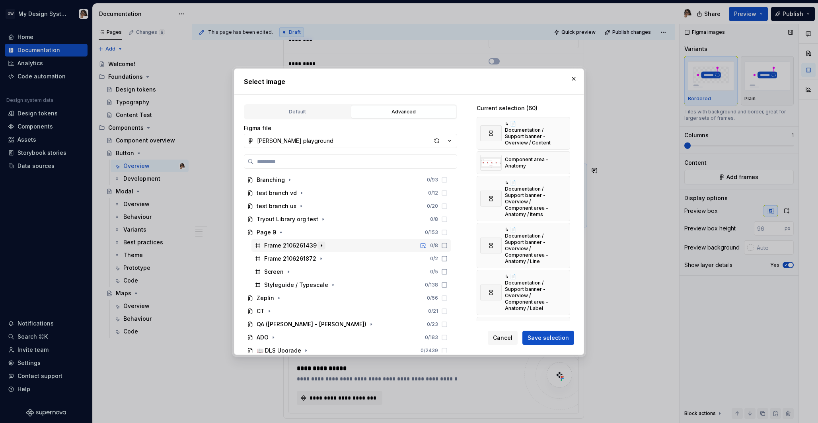
click at [322, 245] on icon "button" at bounding box center [321, 245] width 6 height 6
click at [317, 160] on input "search" at bounding box center [355, 162] width 203 height 8
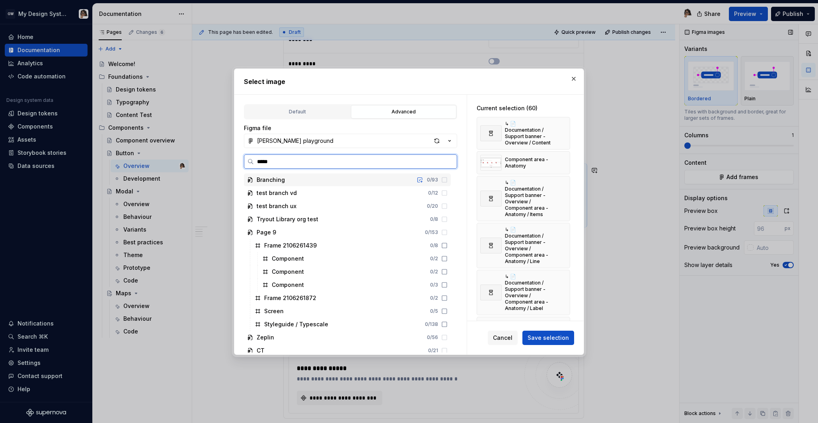
type input "******"
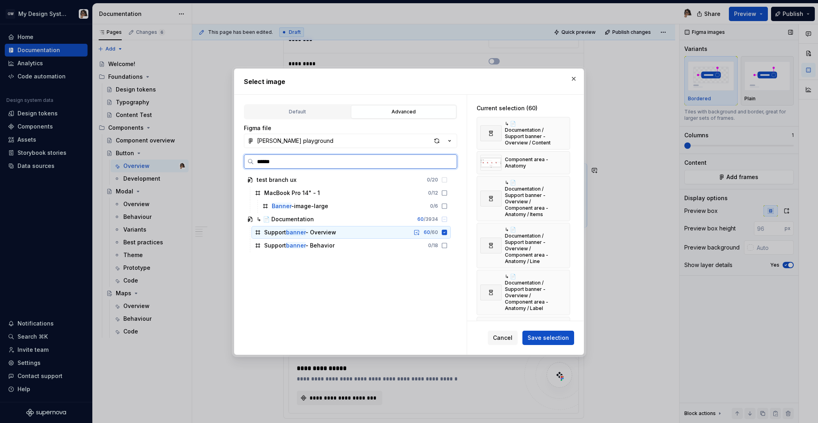
click at [364, 232] on div "Support banner - Overview 60 / 60" at bounding box center [350, 232] width 199 height 13
click at [309, 231] on div "Support banner - Overview" at bounding box center [300, 232] width 72 height 8
click at [309, 233] on div "Support banner - Overview" at bounding box center [300, 232] width 72 height 8
click at [258, 232] on icon at bounding box center [258, 232] width 6 height 6
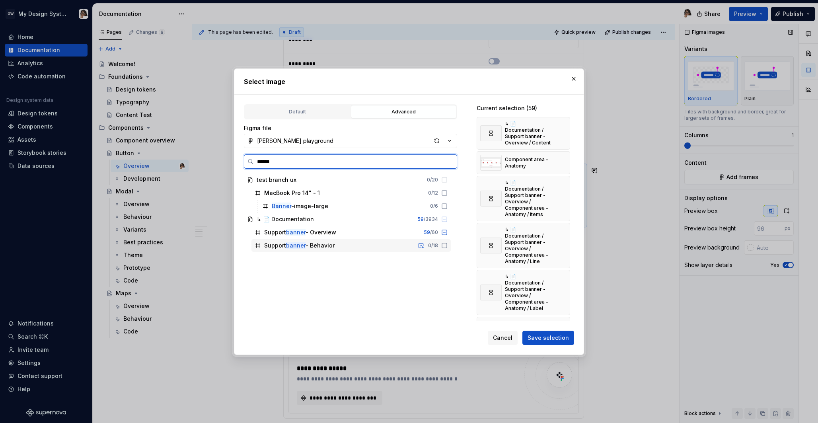
click at [283, 246] on div "Support banner - Behavior" at bounding box center [299, 245] width 70 height 8
click at [371, 238] on div "Support banner - Overview 59 / 60" at bounding box center [350, 232] width 199 height 13
click at [447, 246] on icon at bounding box center [444, 245] width 5 height 5
click at [447, 234] on icon at bounding box center [444, 232] width 5 height 5
click at [450, 163] on input "******" at bounding box center [355, 162] width 203 height 8
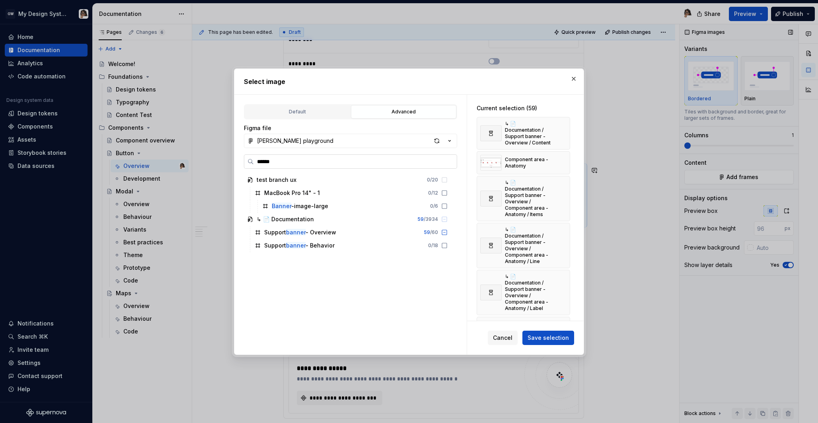
click at [449, 162] on input "******" at bounding box center [355, 162] width 203 height 8
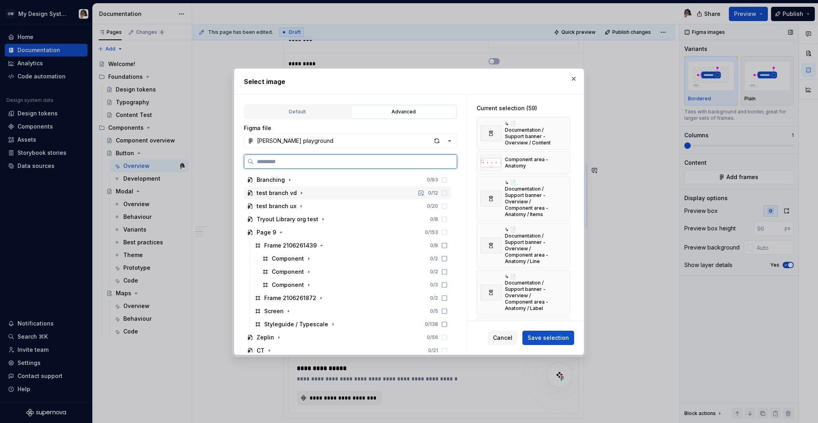
click at [277, 195] on div "test branch vd" at bounding box center [277, 193] width 40 height 8
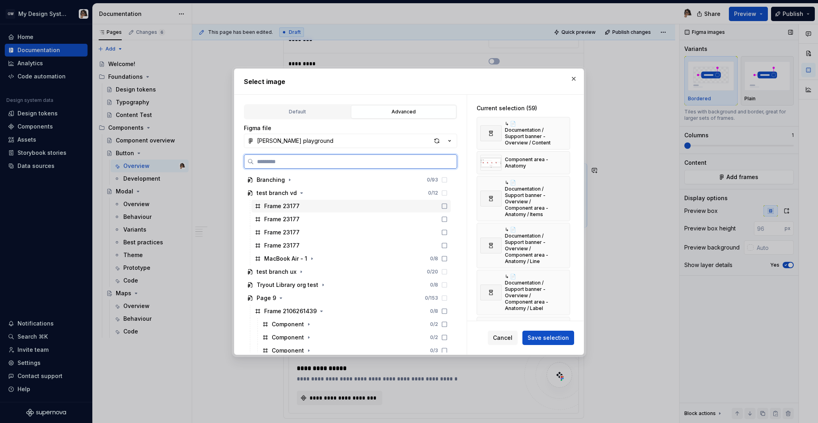
click at [278, 204] on div "Frame 23177" at bounding box center [281, 206] width 35 height 8
click at [278, 205] on div "Frame 23177" at bounding box center [281, 206] width 35 height 8
click at [312, 259] on icon "button" at bounding box center [312, 258] width 6 height 6
click at [329, 271] on icon "button" at bounding box center [329, 271] width 6 height 6
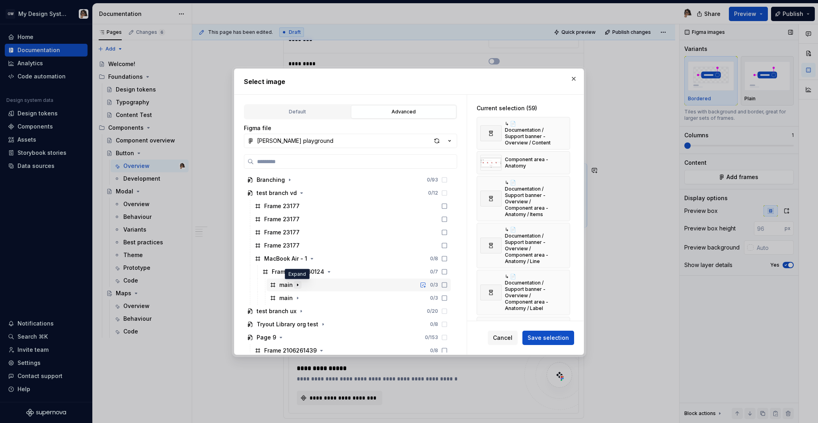
click at [300, 284] on icon "button" at bounding box center [297, 285] width 6 height 6
click at [311, 106] on button "Default" at bounding box center [297, 112] width 105 height 14
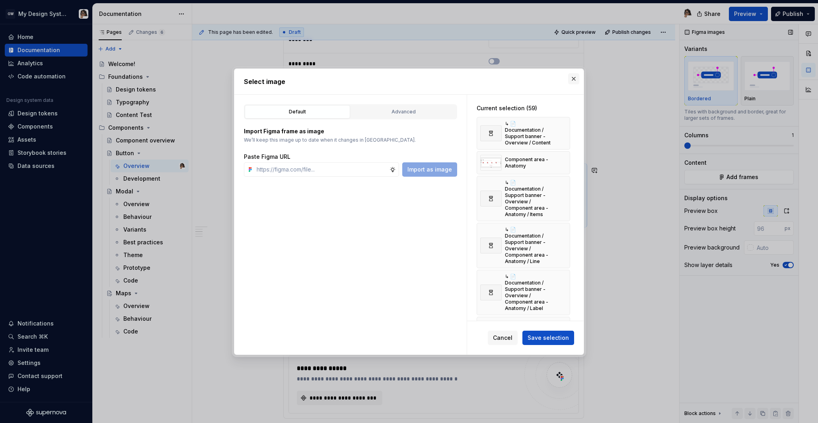
click at [574, 78] on button "button" at bounding box center [573, 78] width 11 height 11
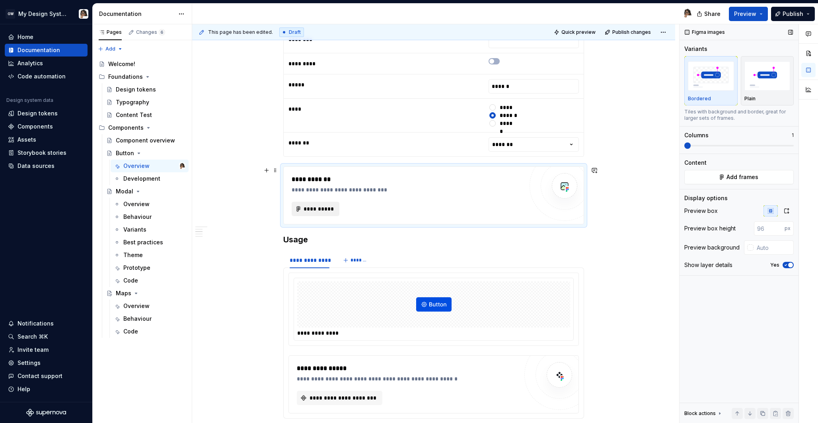
click at [318, 211] on span "**********" at bounding box center [318, 209] width 31 height 8
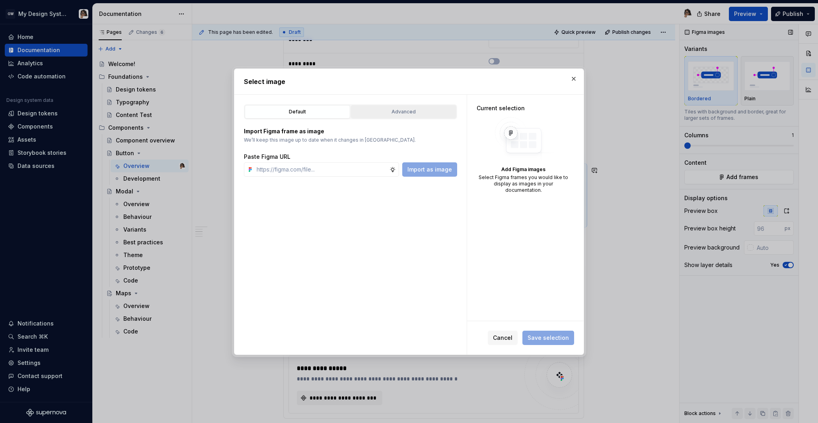
click at [403, 112] on div "Advanced" at bounding box center [404, 112] width 100 height 8
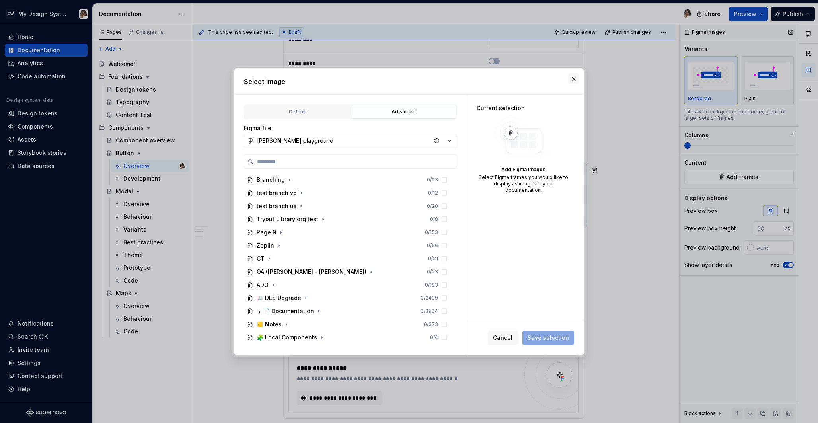
click at [572, 77] on button "button" at bounding box center [573, 78] width 11 height 11
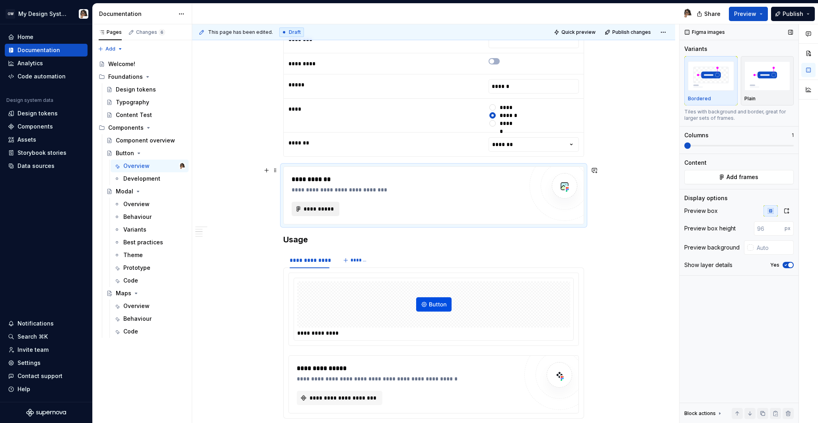
click at [323, 212] on span "**********" at bounding box center [318, 209] width 31 height 8
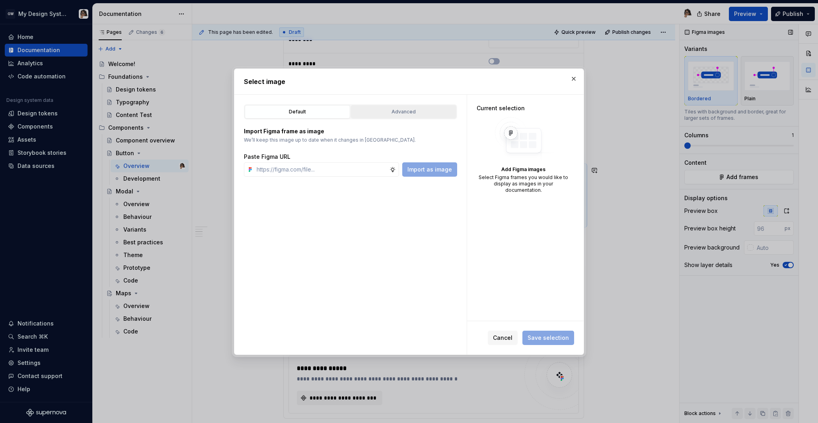
click at [390, 113] on div "Advanced" at bounding box center [404, 112] width 100 height 8
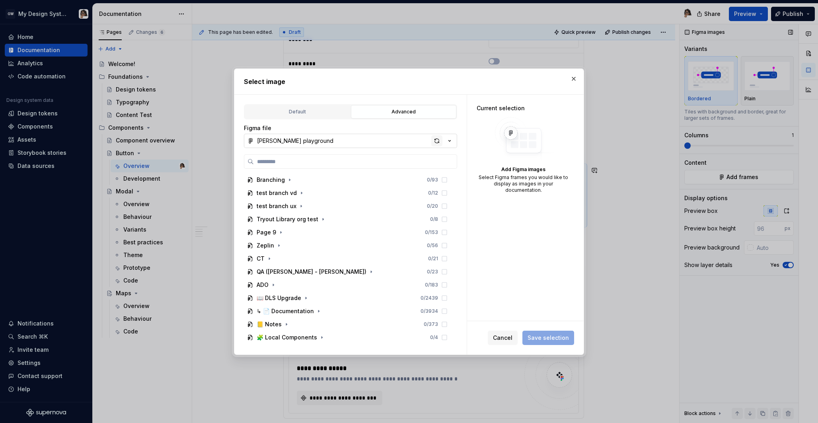
click at [436, 141] on div "button" at bounding box center [436, 140] width 11 height 11
type textarea "*"
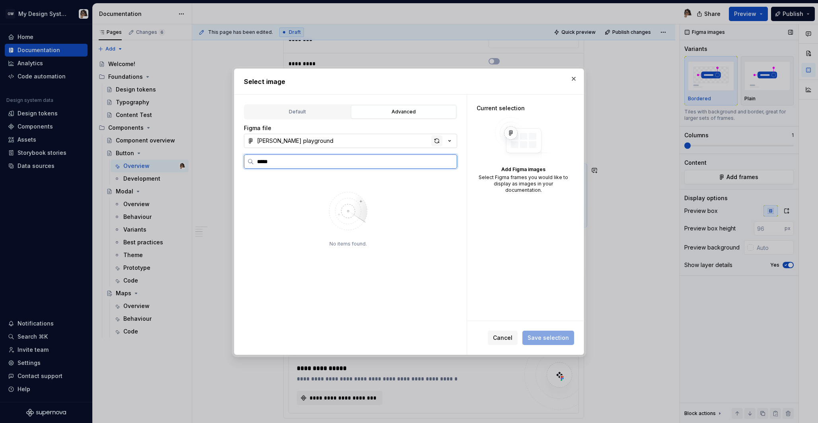
type input "*****"
click at [438, 139] on div "button" at bounding box center [436, 140] width 11 height 11
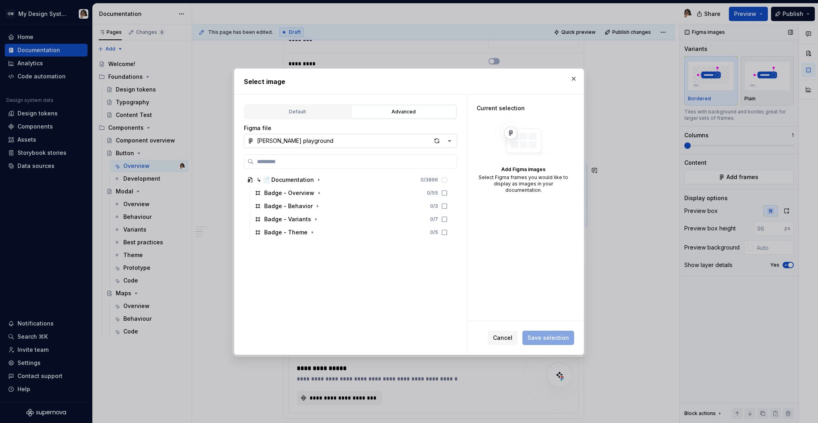
type textarea "*"
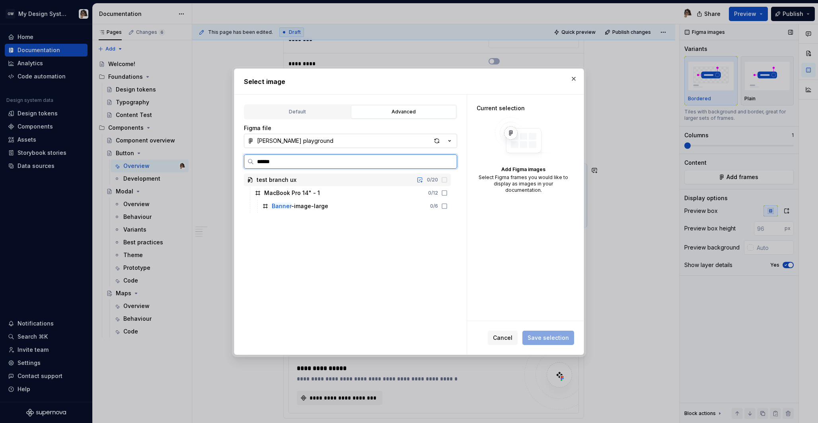
type input "*******"
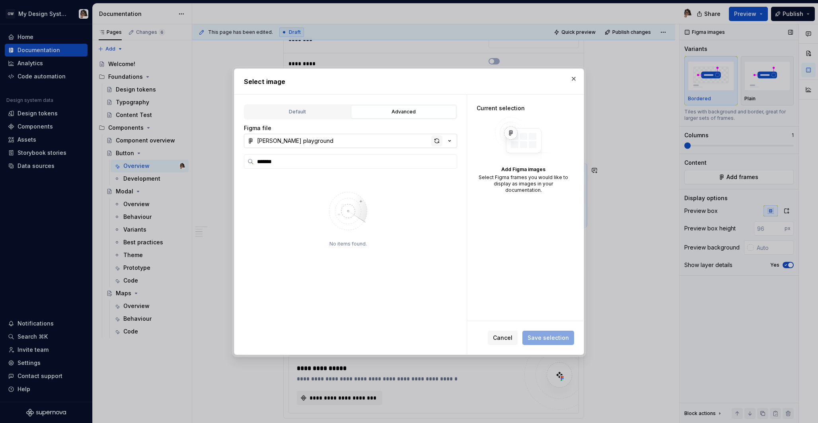
click at [435, 142] on div "button" at bounding box center [436, 140] width 11 height 11
type textarea "*"
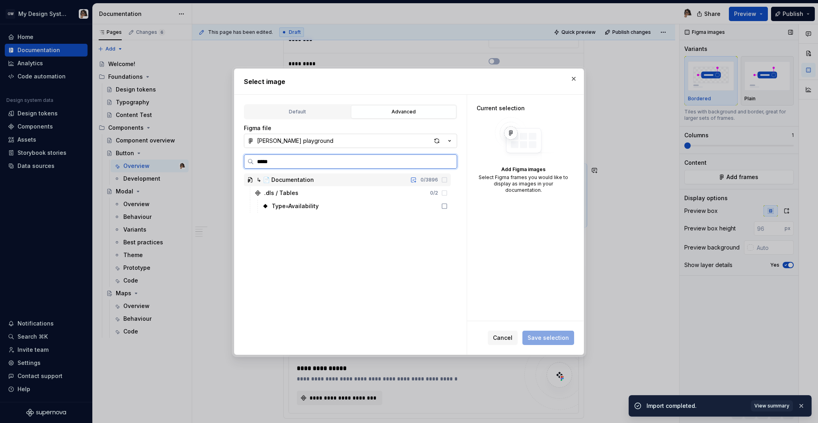
type input "******"
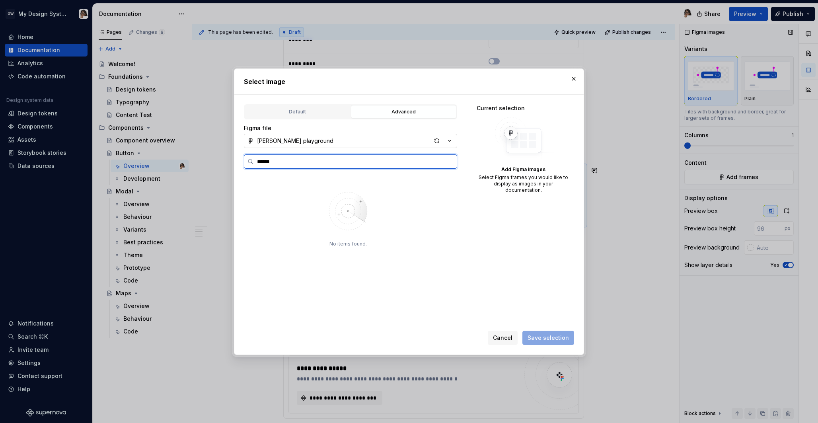
click at [401, 163] on input "******" at bounding box center [355, 162] width 203 height 8
click at [438, 140] on div "button" at bounding box center [436, 140] width 11 height 11
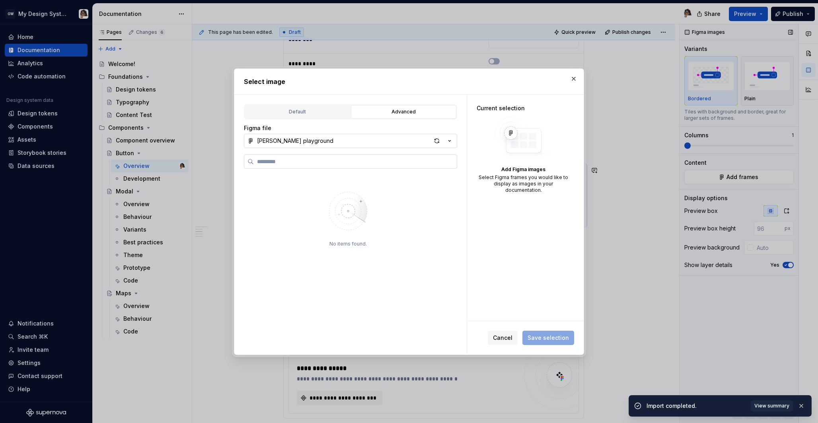
click at [325, 161] on input "search" at bounding box center [355, 162] width 203 height 8
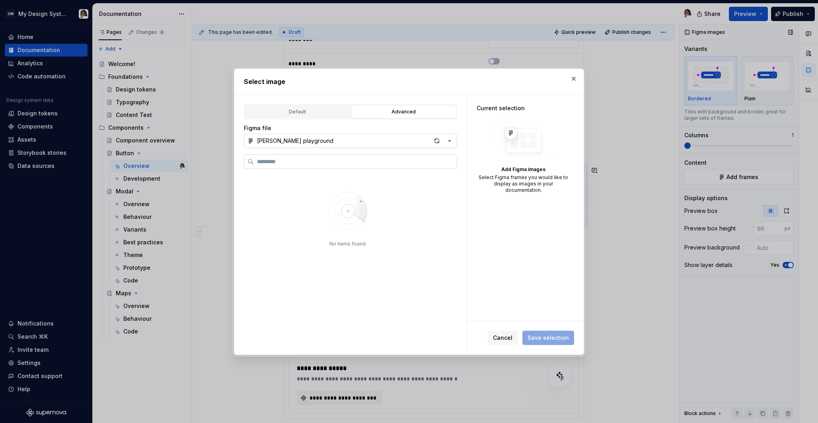
type textarea "*"
type input "*****"
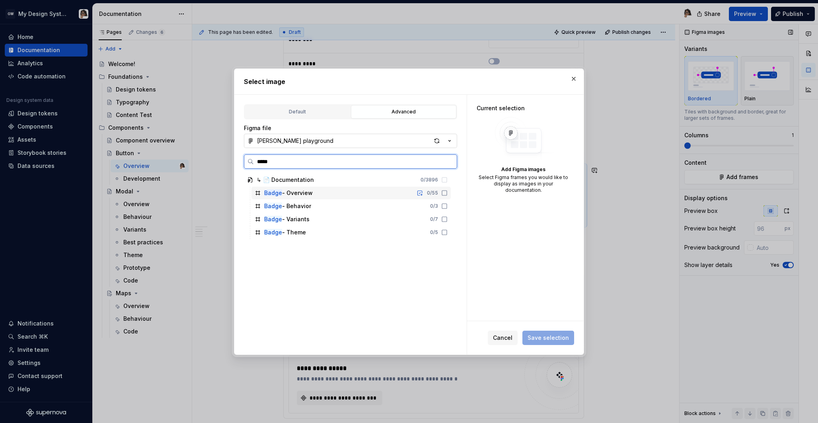
click at [258, 194] on icon at bounding box center [258, 193] width 4 height 4
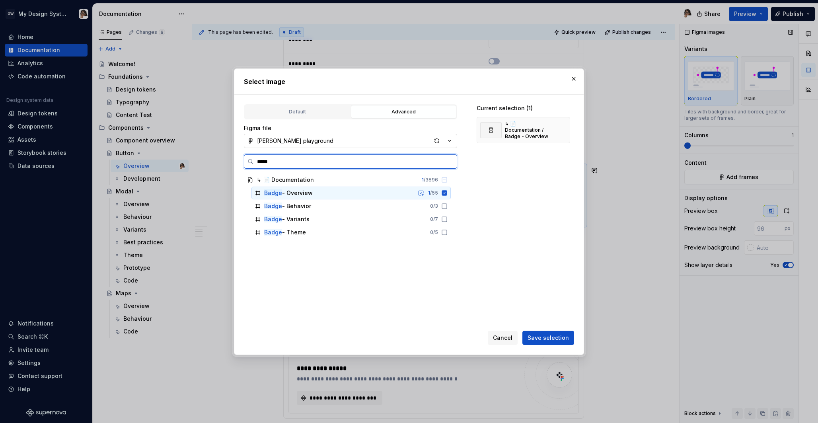
click at [258, 194] on icon at bounding box center [258, 193] width 4 height 4
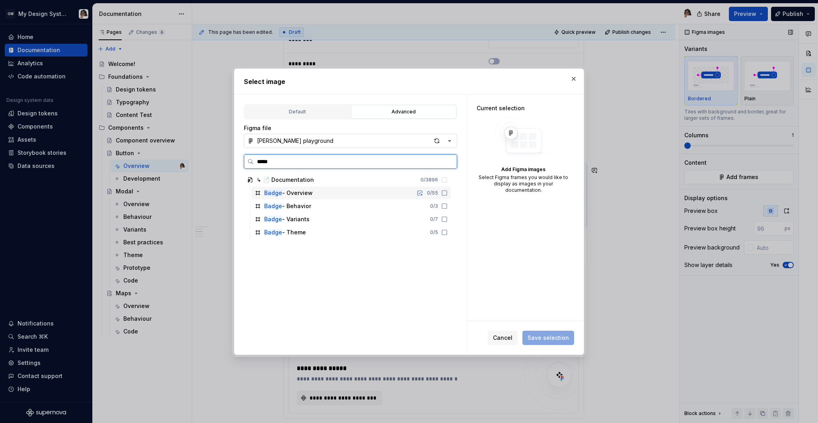
click at [309, 195] on div "Badge - Overview" at bounding box center [288, 193] width 49 height 8
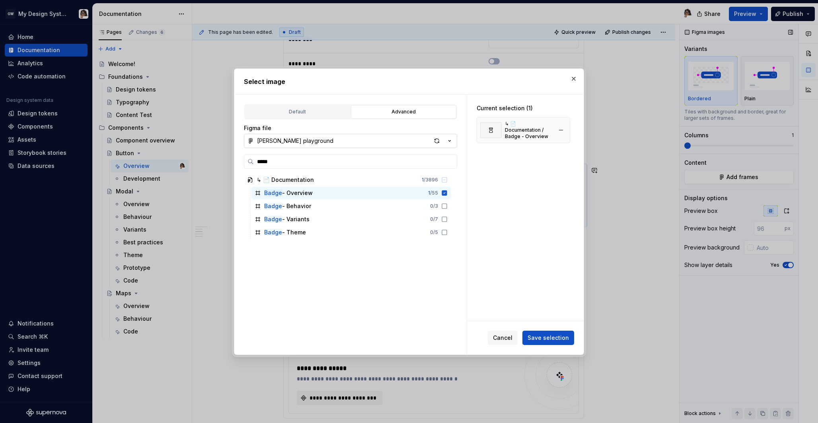
click at [522, 126] on div "↳ 📄 Documentation / Badge - Overview" at bounding box center [528, 130] width 47 height 19
click at [558, 343] on button "Save selection" at bounding box center [548, 338] width 52 height 14
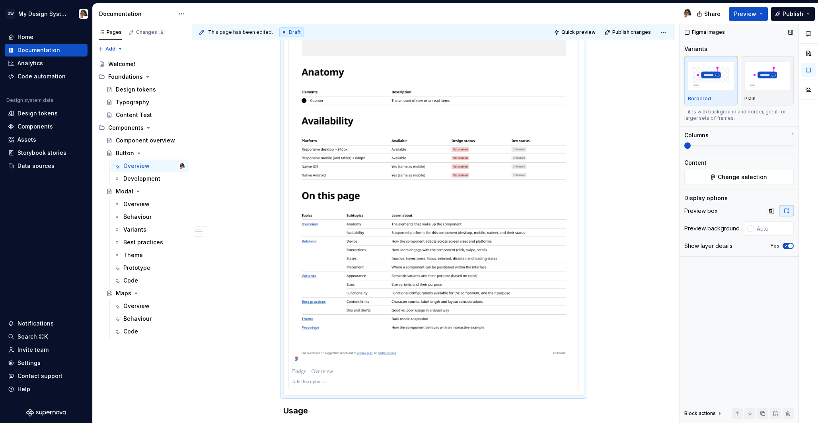
scroll to position [945, 0]
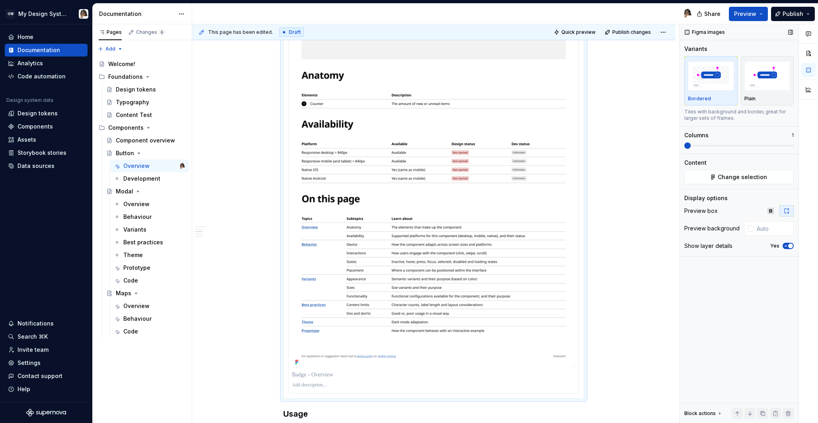
click at [519, 183] on img at bounding box center [433, 118] width 283 height 500
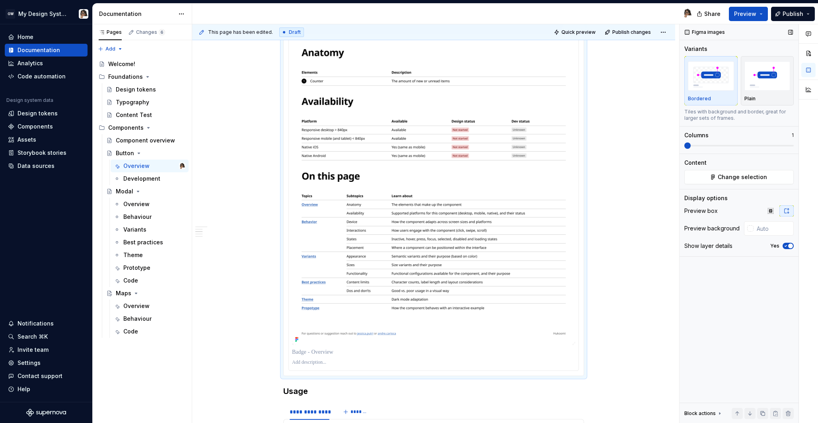
scroll to position [950, 0]
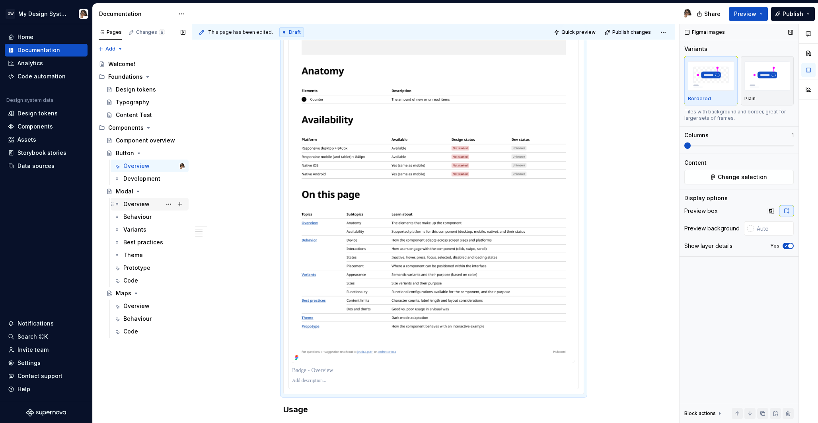
click at [132, 204] on div "Overview" at bounding box center [136, 204] width 26 height 8
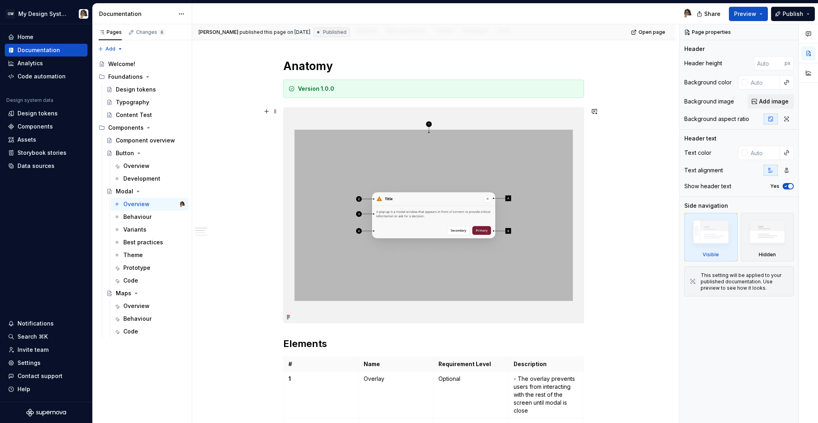
scroll to position [110, 0]
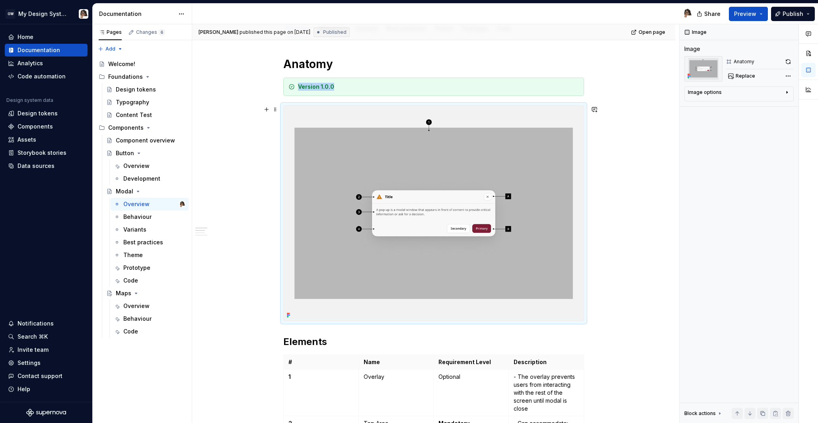
click at [418, 296] on img at bounding box center [434, 213] width 300 height 215
click at [387, 191] on img at bounding box center [434, 213] width 300 height 215
click at [140, 167] on div "Overview" at bounding box center [136, 166] width 26 height 8
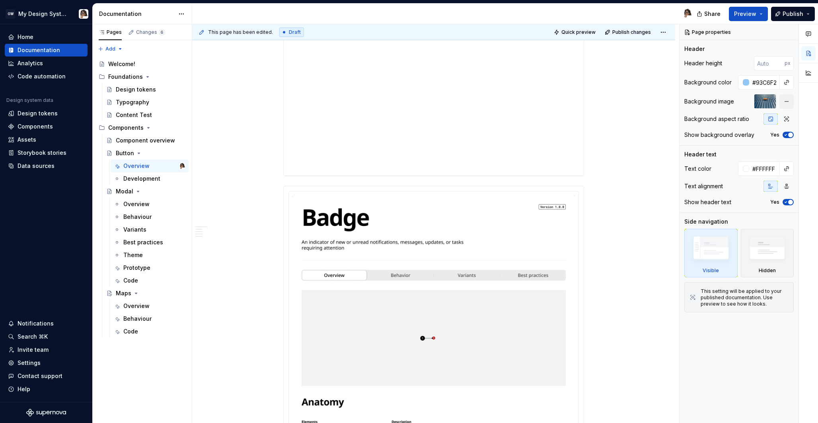
scroll to position [312, 0]
type textarea "*"
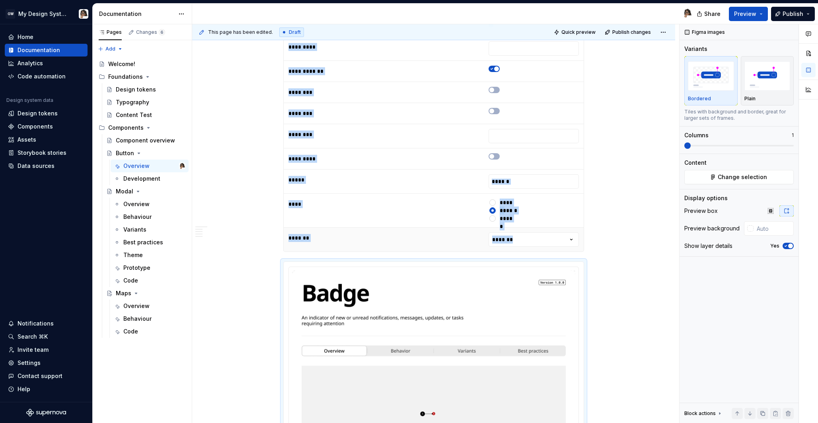
scroll to position [544, 0]
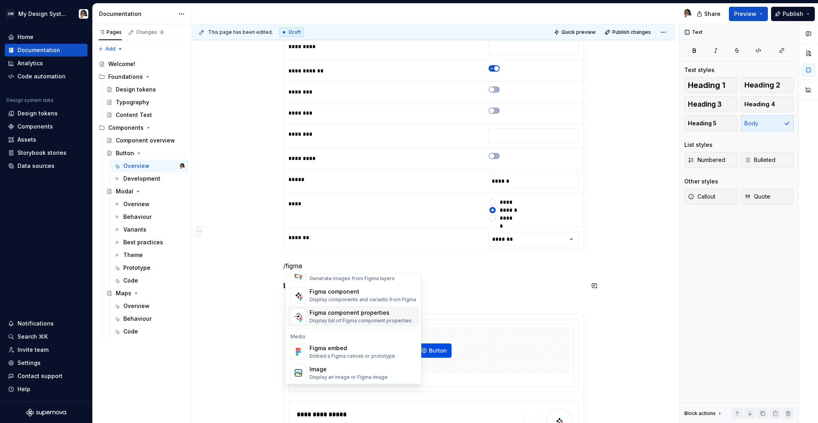
scroll to position [23, 0]
click at [355, 349] on div "Figma embed" at bounding box center [352, 348] width 86 height 8
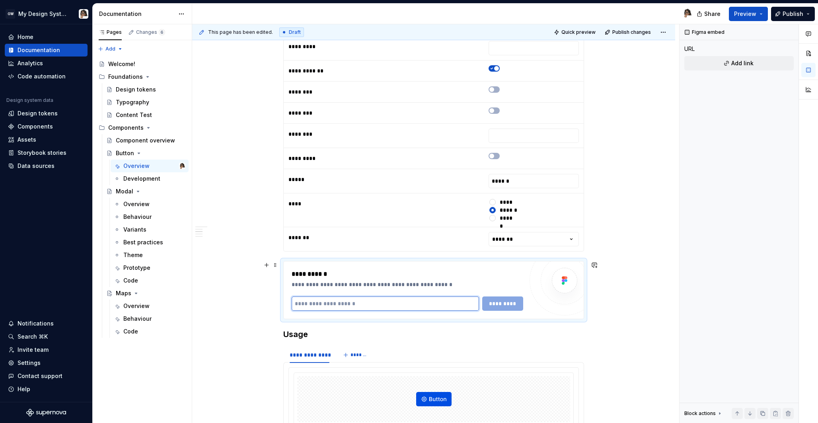
click at [407, 303] on input "text" at bounding box center [385, 303] width 187 height 14
paste input "**********"
type input "**********"
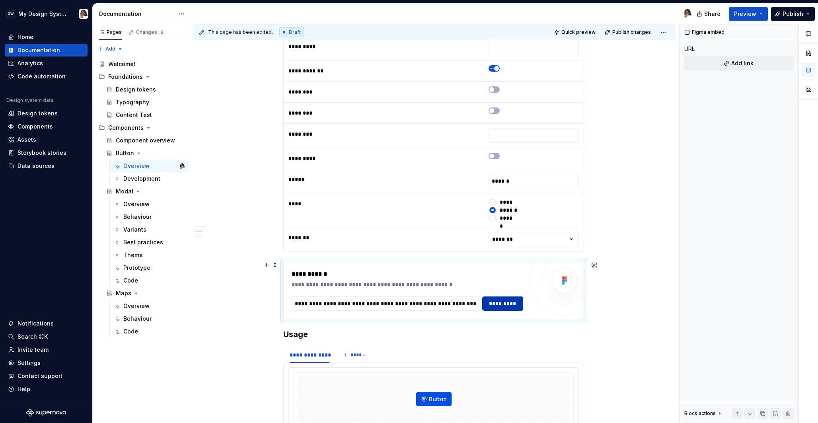
click at [504, 304] on span "*********" at bounding box center [502, 304] width 31 height 8
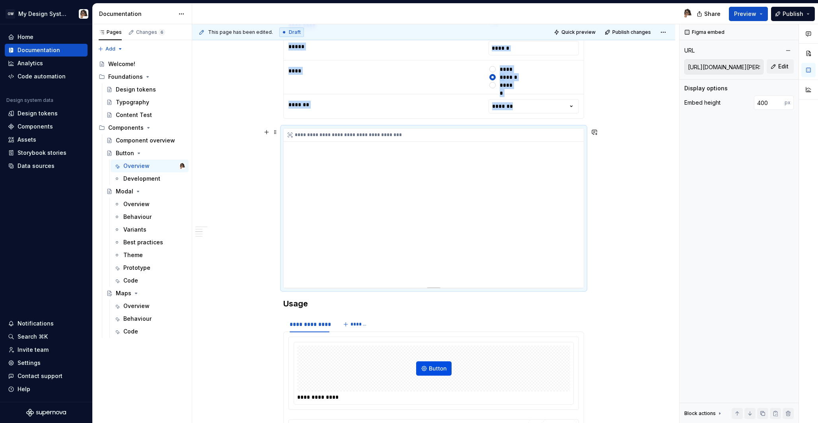
scroll to position [676, 0]
click at [381, 259] on div "**********" at bounding box center [434, 208] width 300 height 159
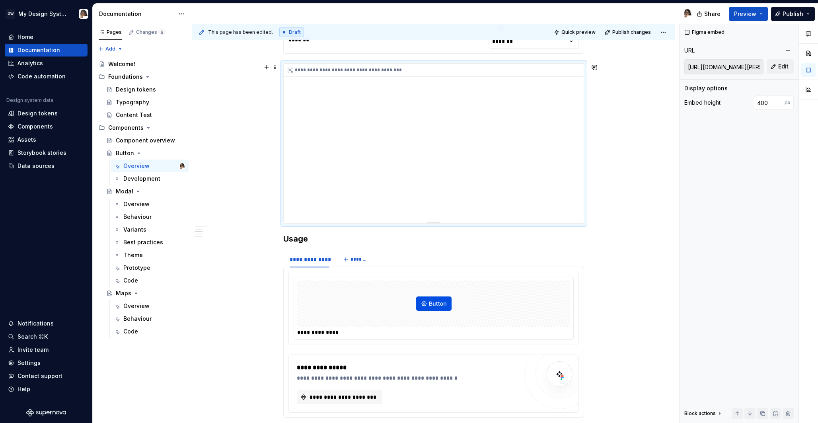
scroll to position [732, 0]
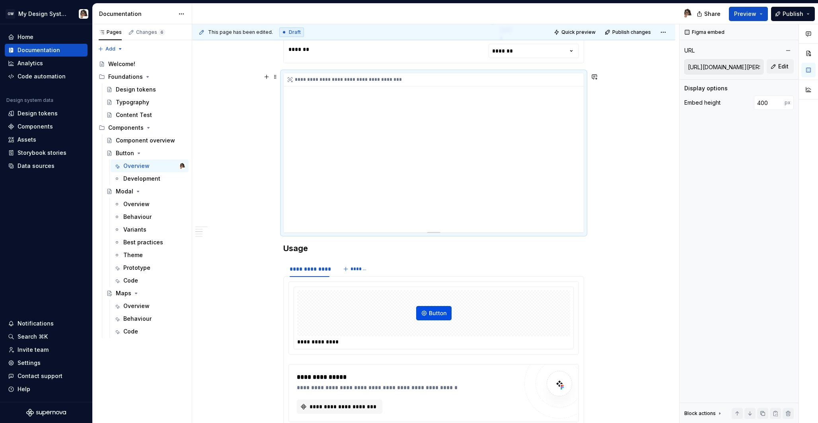
click at [370, 146] on div "**********" at bounding box center [434, 152] width 300 height 159
type textarea "*"
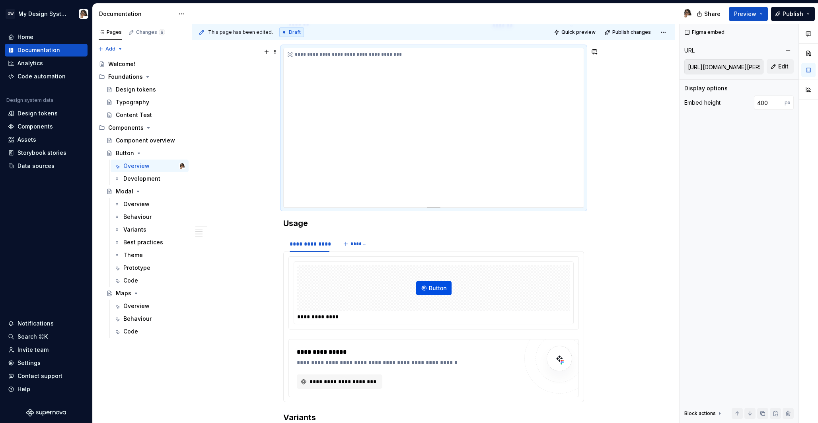
scroll to position [759, 0]
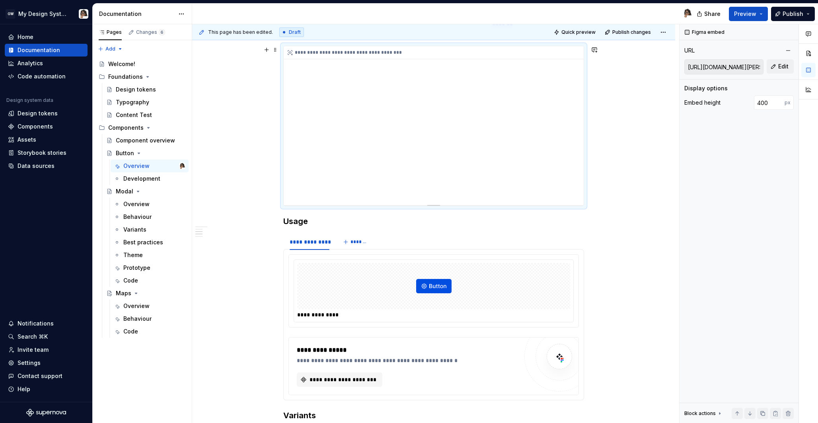
click at [449, 150] on div "**********" at bounding box center [434, 125] width 300 height 159
click at [491, 152] on div "**********" at bounding box center [434, 125] width 300 height 159
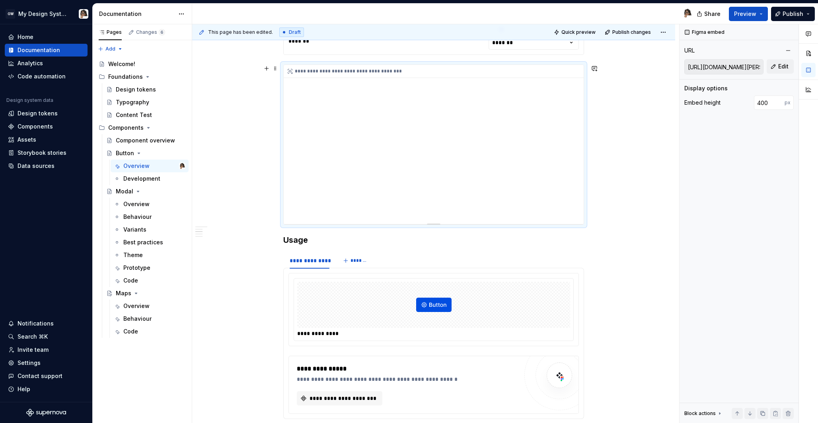
scroll to position [745, 0]
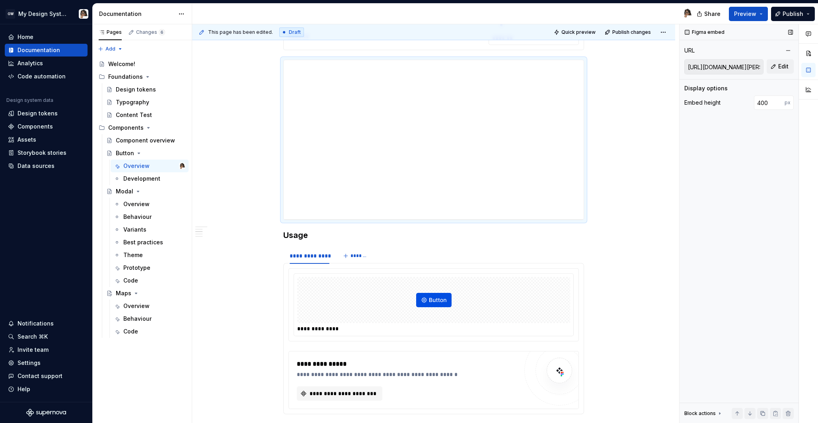
click at [725, 61] on input "https://embed.figma.com/design/v8wfDvl3FbnVGiTIFG8RxN/Jessica-playground?node-i…" at bounding box center [724, 67] width 78 height 14
click at [727, 68] on input "https://embed.figma.com/design/v8wfDvl3FbnVGiTIFG8RxN/Jessica-playground?node-i…" at bounding box center [724, 67] width 78 height 14
click at [729, 66] on input "https://embed.figma.com/design/v8wfDvl3FbnVGiTIFG8RxN/Jessica-playground?node-i…" at bounding box center [724, 67] width 78 height 14
click at [782, 66] on span "Edit" at bounding box center [783, 66] width 10 height 8
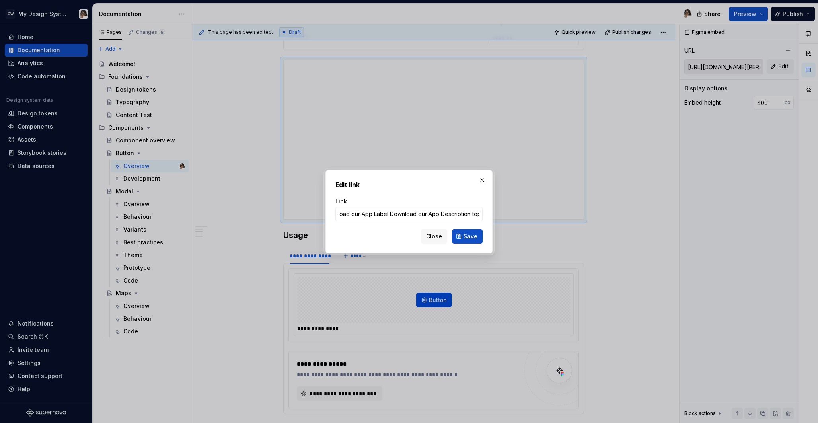
scroll to position [0, 0]
click at [378, 212] on input "Download our App Download our App Stay informed, access essential services, and…" at bounding box center [408, 214] width 147 height 14
paste input "https://www.figma.com/design/v8wfDvl3FbnVGiTIFG8RxN/Jessica-playground?node-id=…"
type input "https://www.figma.com/design/v8wfDvl3FbnVGiTIFG8RxN/Jessica-playground?node-id=…"
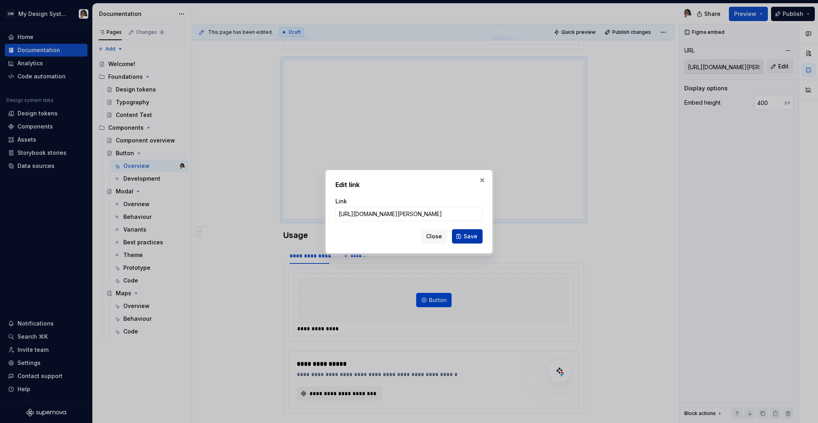
scroll to position [0, 0]
click at [466, 238] on span "Save" at bounding box center [470, 236] width 14 height 8
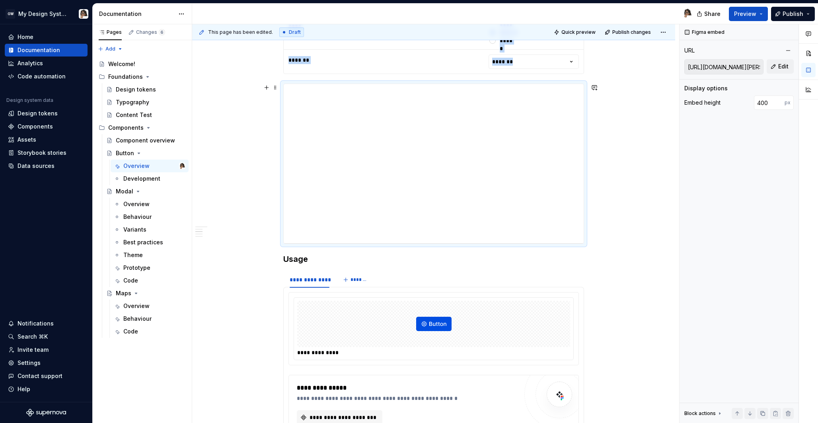
scroll to position [716, 0]
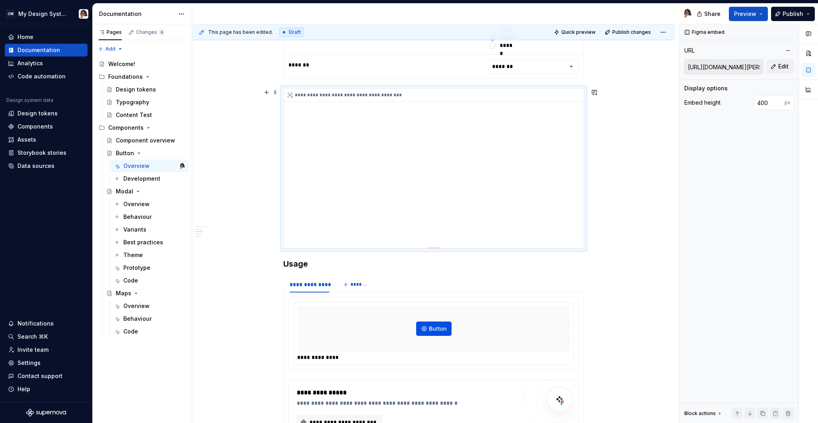
click at [352, 238] on div "**********" at bounding box center [434, 168] width 300 height 159
click at [461, 132] on div "**********" at bounding box center [434, 168] width 300 height 159
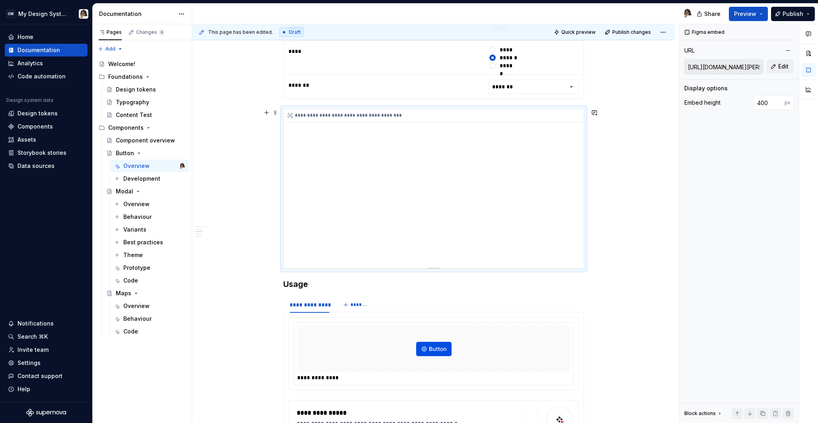
scroll to position [695, 0]
click at [443, 194] on div "**********" at bounding box center [434, 189] width 300 height 159
click at [618, 244] on div "**********" at bounding box center [435, 223] width 487 height 399
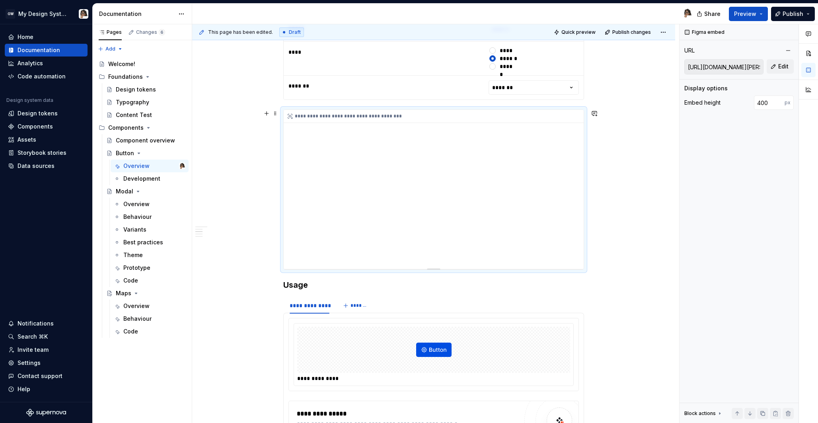
click at [530, 228] on div "**********" at bounding box center [434, 189] width 300 height 159
click at [791, 31] on button "button" at bounding box center [790, 32] width 11 height 11
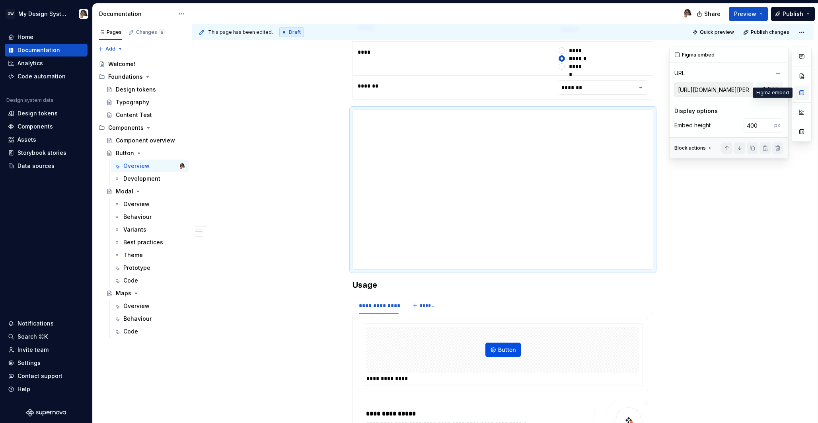
click at [803, 93] on button "button" at bounding box center [801, 93] width 14 height 14
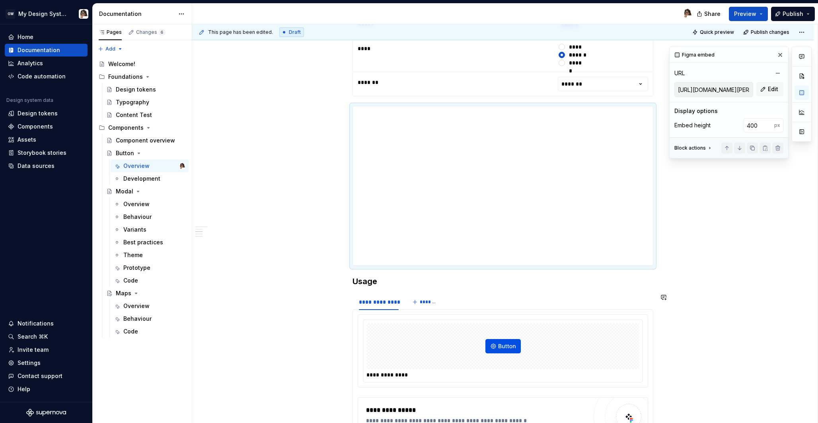
scroll to position [696, 0]
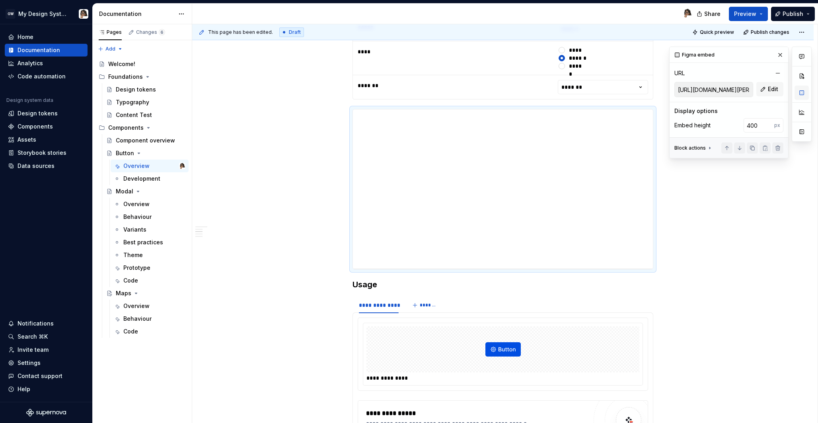
click at [802, 91] on button "button" at bounding box center [801, 93] width 14 height 14
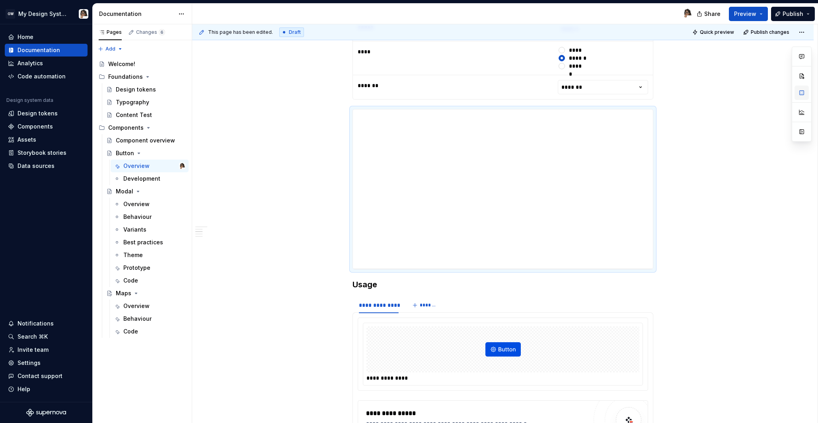
click at [802, 91] on button "button" at bounding box center [801, 93] width 14 height 14
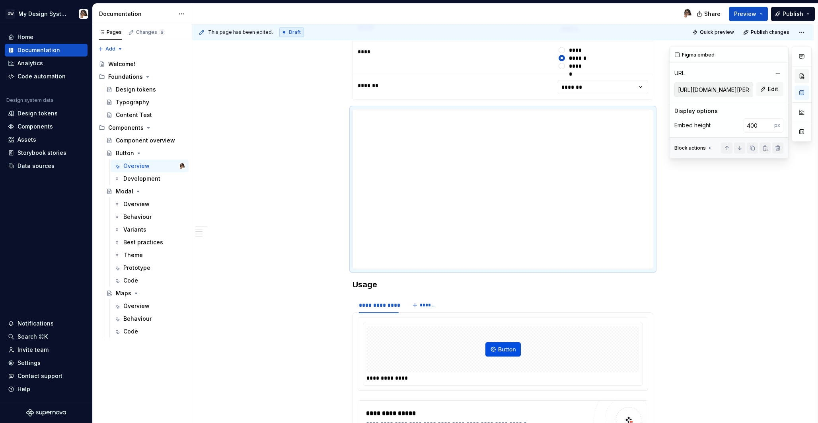
click at [803, 78] on button "button" at bounding box center [801, 76] width 14 height 14
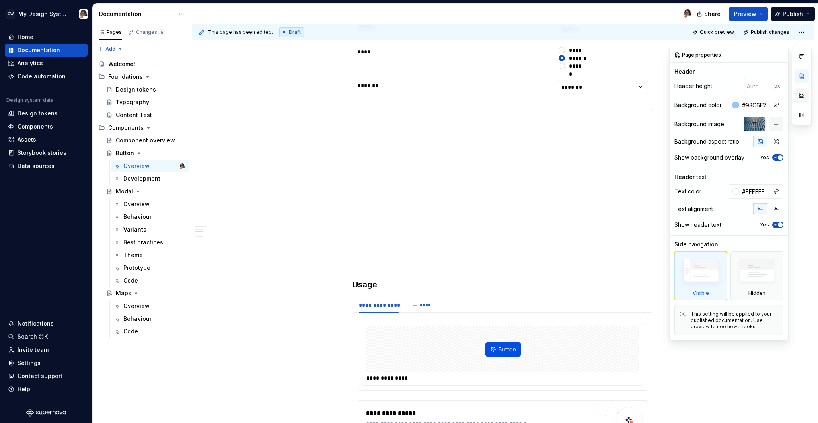
click at [804, 94] on button "button" at bounding box center [801, 95] width 14 height 14
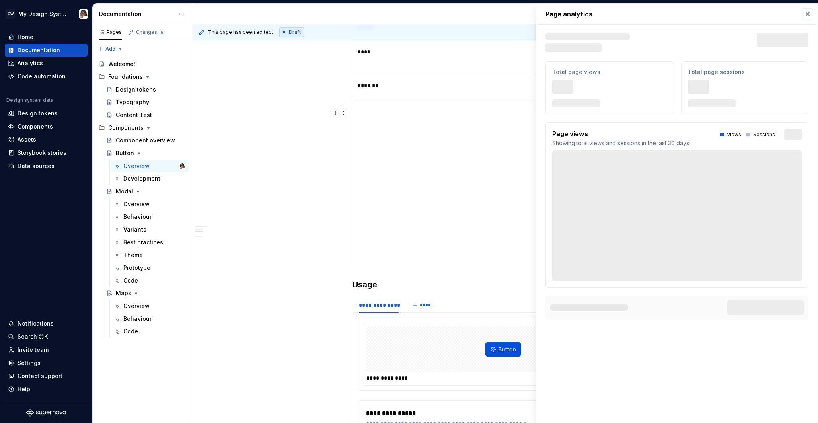
click at [804, 118] on div "Page analytics Text defining the skeleton width Skeleton width Last 30 days Tot…" at bounding box center [677, 166] width 282 height 325
click at [808, 14] on button "button" at bounding box center [807, 13] width 11 height 11
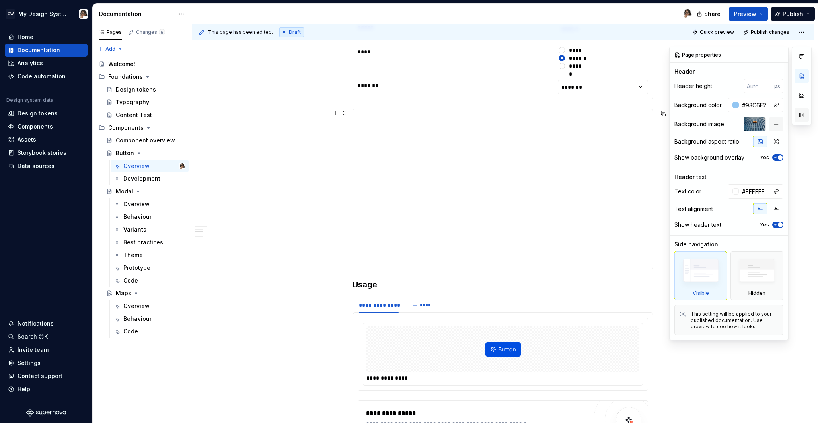
click at [805, 113] on button "button" at bounding box center [801, 115] width 14 height 14
type textarea "*"
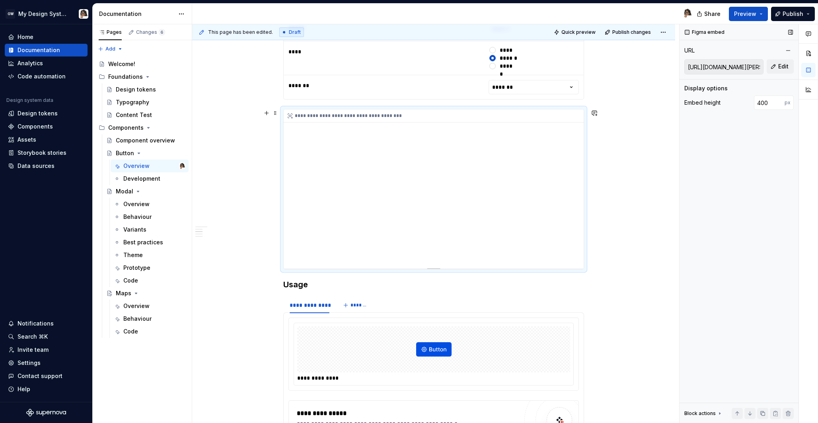
click at [533, 167] on div "**********" at bounding box center [434, 188] width 300 height 159
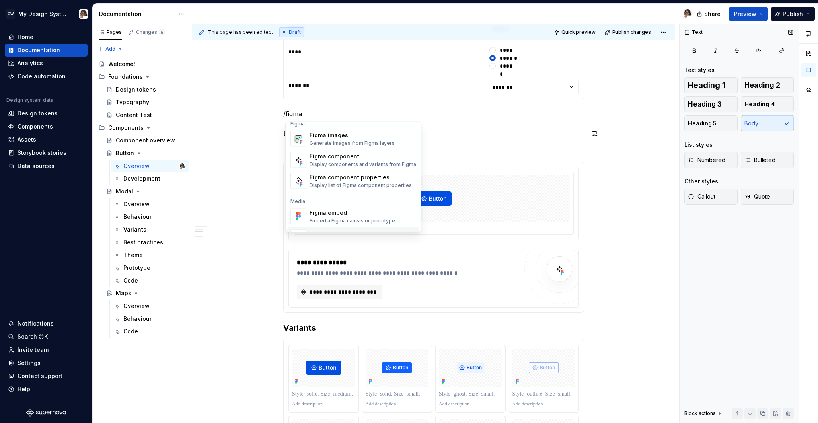
scroll to position [24, 0]
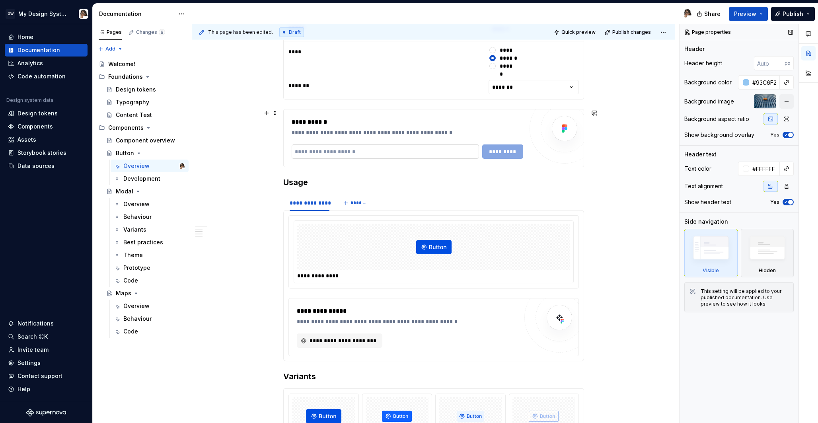
click at [335, 152] on input "text" at bounding box center [385, 151] width 187 height 14
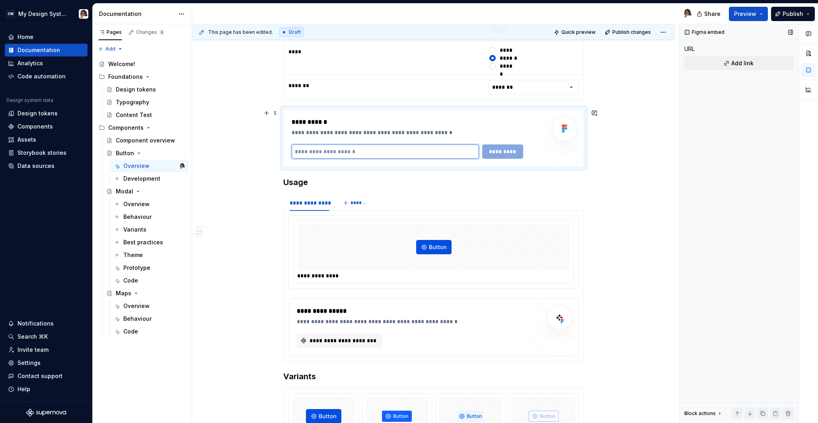
paste input "**********"
type input "**********"
click at [501, 148] on span "*********" at bounding box center [502, 152] width 31 height 8
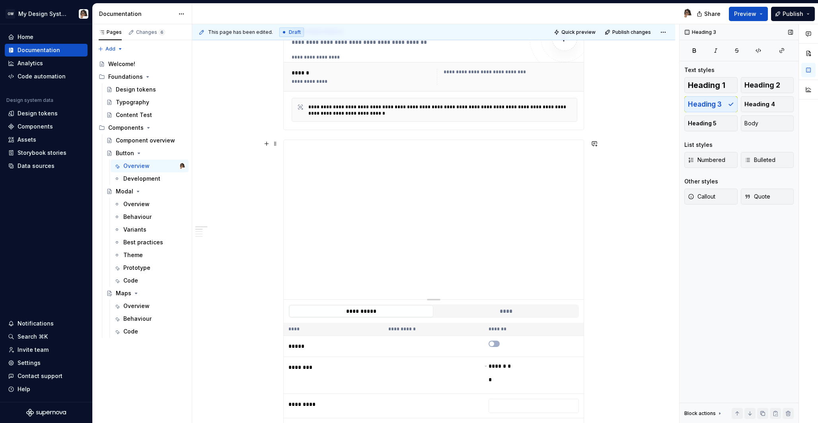
scroll to position [188, 0]
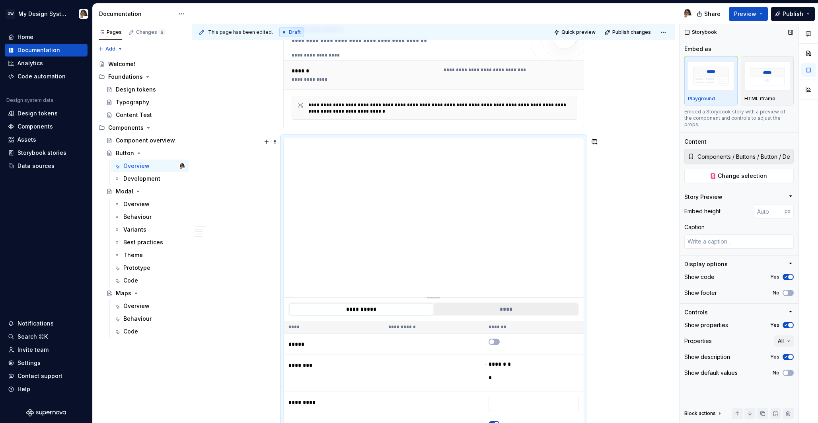
type textarea "*"
click at [494, 312] on button "****" at bounding box center [506, 309] width 144 height 12
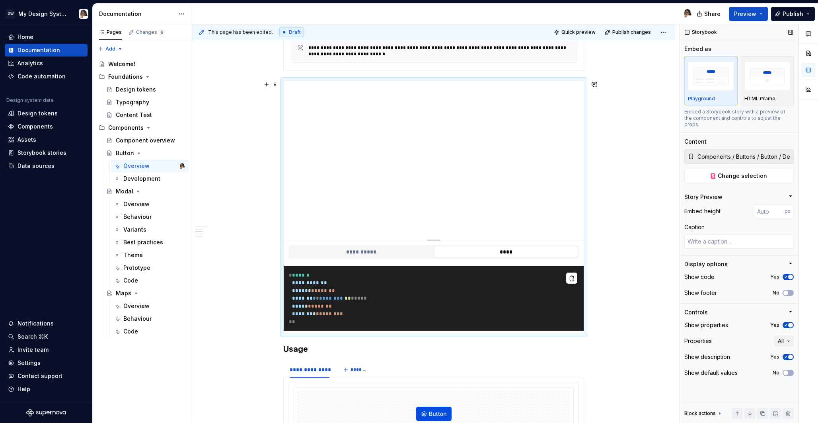
scroll to position [251, 0]
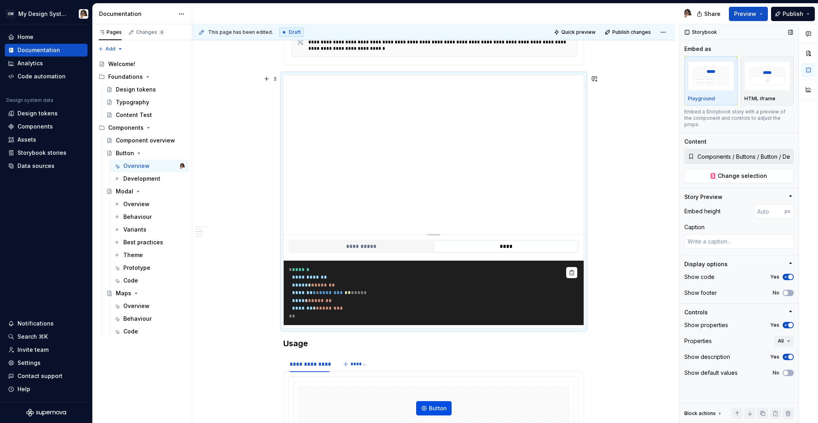
click at [48, 163] on div "Data sources" at bounding box center [36, 166] width 37 height 8
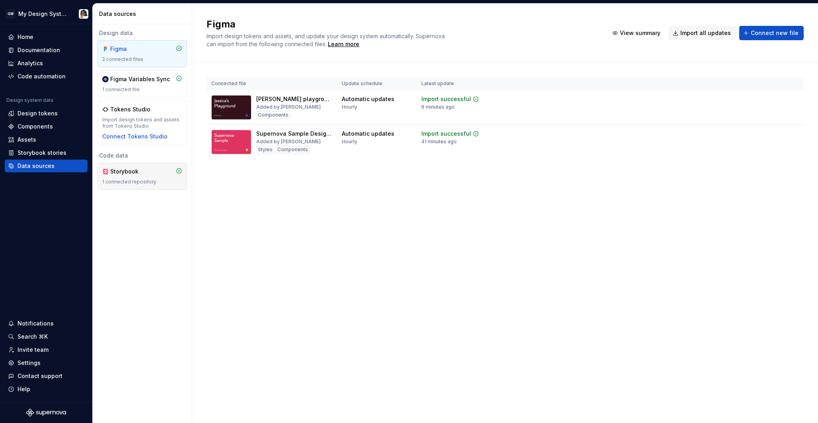
click at [143, 165] on div "Storybook 1 connected repository" at bounding box center [141, 176] width 89 height 27
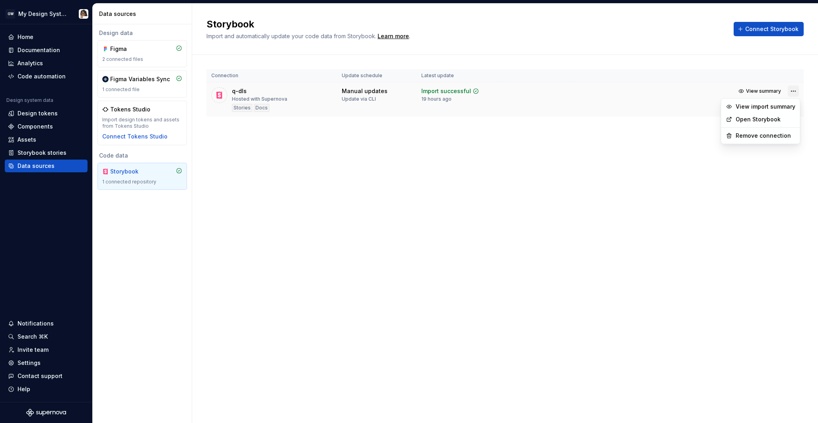
click at [791, 91] on html "GW My Design System Home Documentation Analytics Code automation Design system …" at bounding box center [409, 211] width 818 height 423
click at [784, 120] on link "Open Storybook" at bounding box center [765, 119] width 60 height 8
click at [43, 125] on div "Components" at bounding box center [35, 127] width 35 height 8
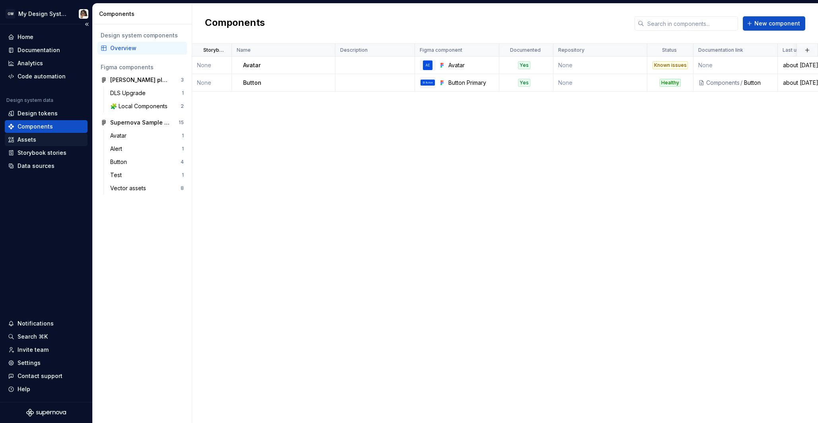
click at [43, 140] on div "Assets" at bounding box center [46, 140] width 76 height 8
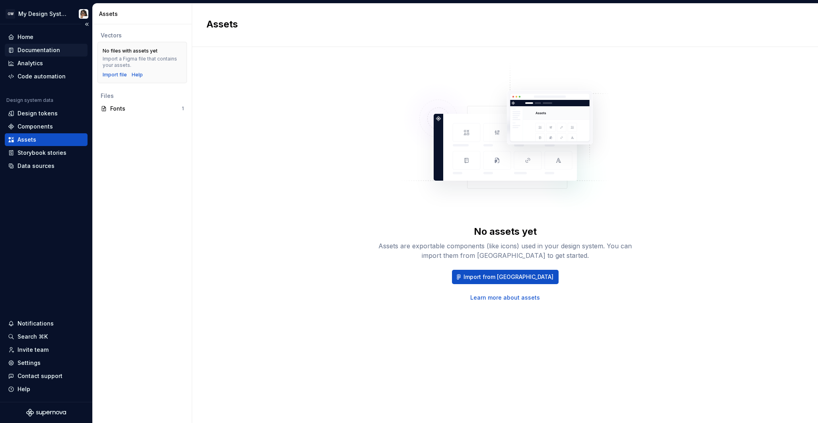
click at [45, 51] on div "Documentation" at bounding box center [39, 50] width 43 height 8
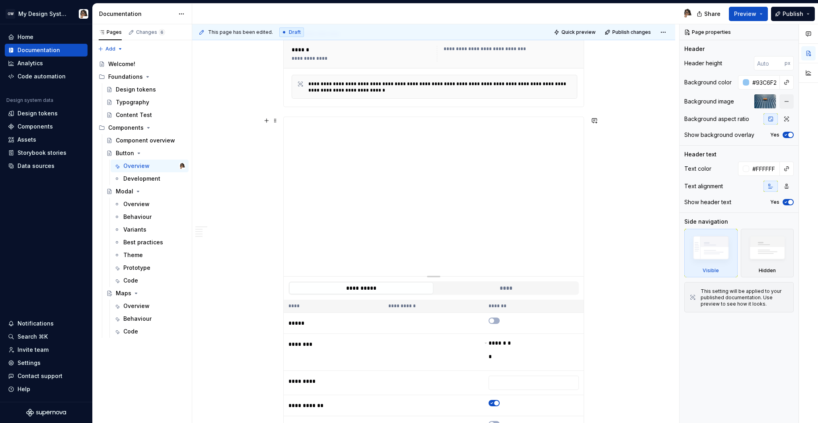
scroll to position [220, 0]
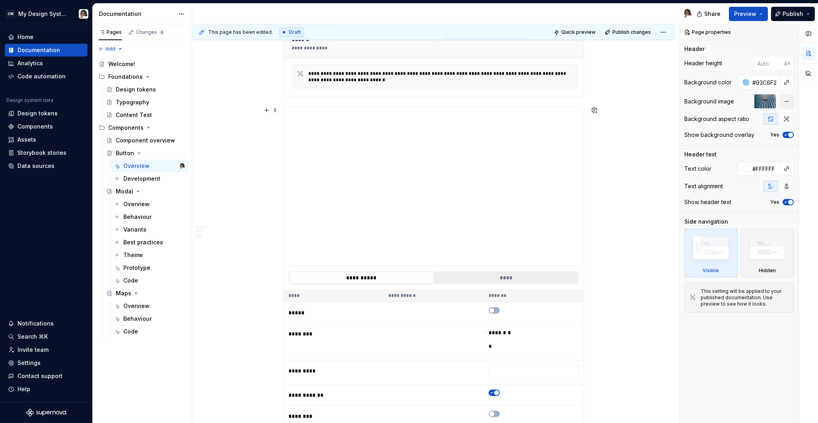
click at [482, 279] on button "****" at bounding box center [506, 278] width 144 height 12
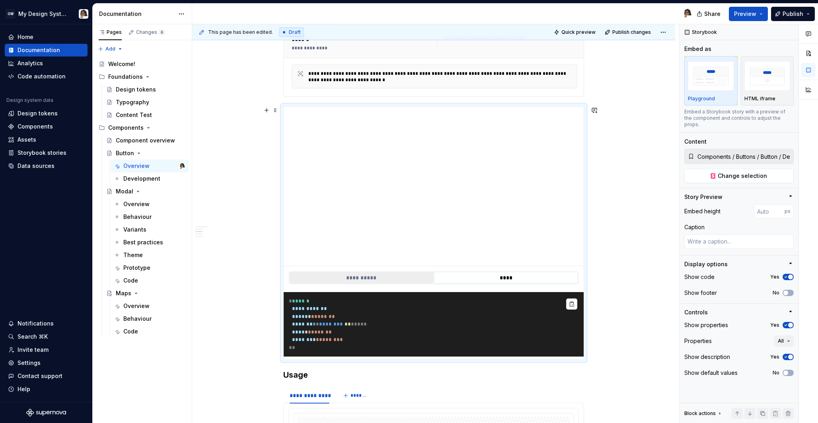
click at [376, 275] on button "**********" at bounding box center [361, 278] width 144 height 12
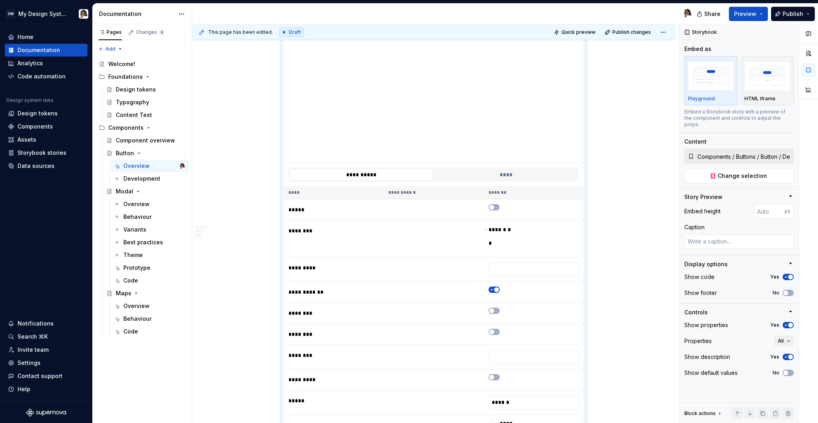
scroll to position [323, 0]
click at [492, 288] on icon "button" at bounding box center [491, 288] width 2 height 1
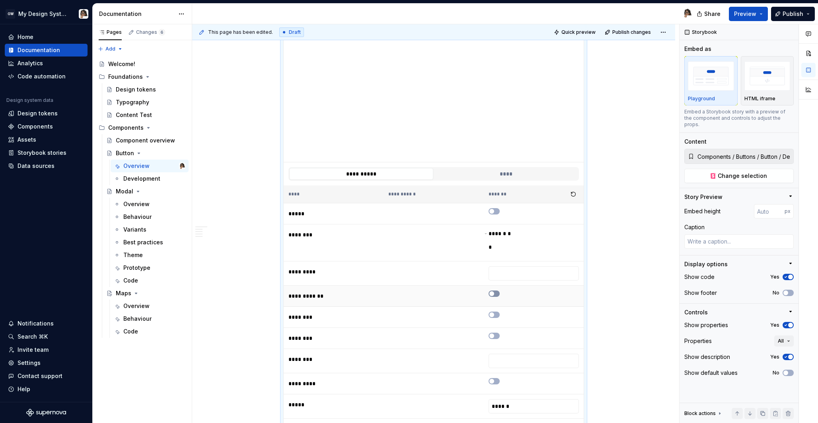
click at [496, 296] on button "button" at bounding box center [493, 293] width 11 height 6
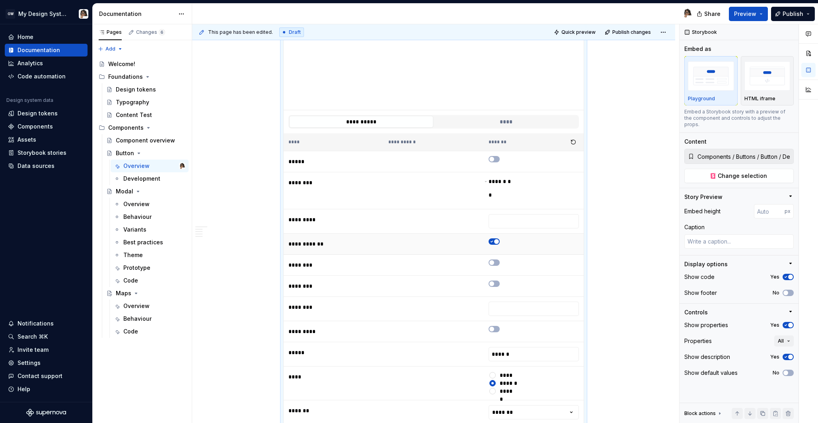
scroll to position [380, 0]
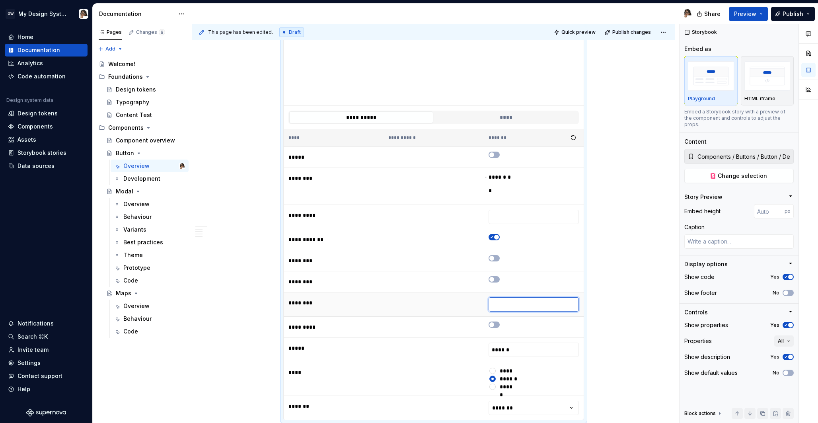
click at [514, 302] on input "text" at bounding box center [533, 304] width 90 height 14
type textarea "*"
type input "*"
type textarea "*"
type input "**"
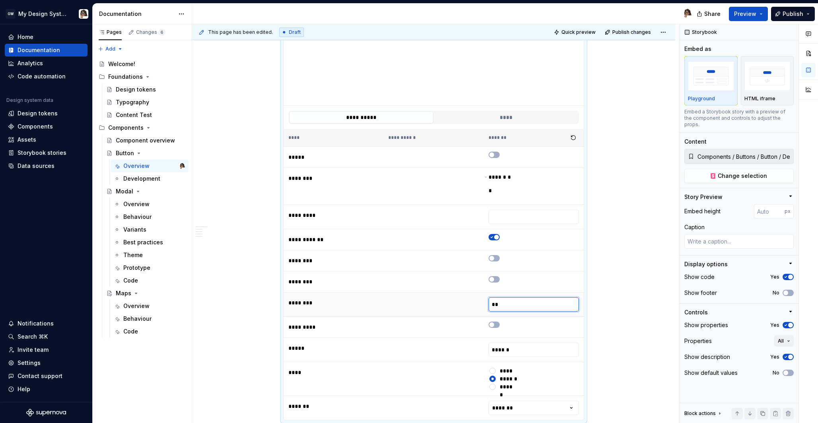
type textarea "*"
type input "***"
type textarea "*"
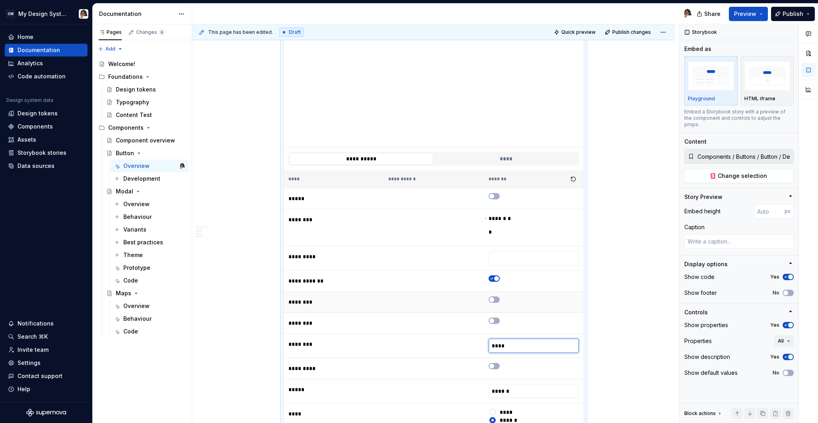
scroll to position [329, 0]
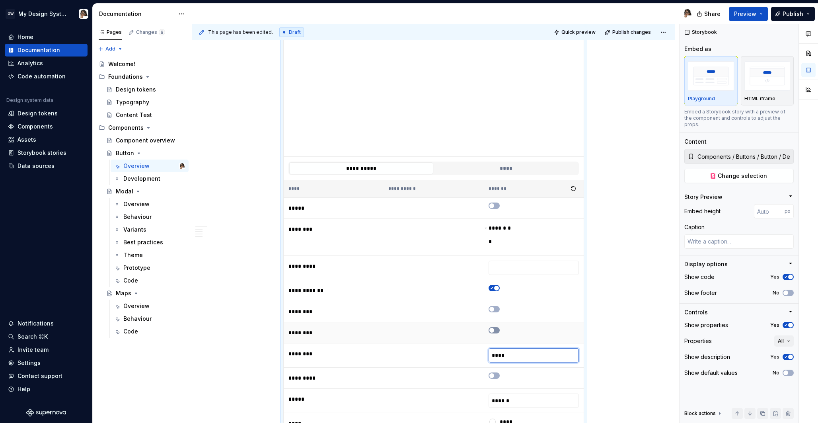
type input "****"
click at [494, 329] on span "button" at bounding box center [491, 330] width 5 height 5
click at [495, 329] on icon "button" at bounding box center [491, 330] width 6 height 5
click at [498, 372] on td at bounding box center [534, 378] width 100 height 21
click at [495, 377] on icon "button" at bounding box center [491, 375] width 6 height 5
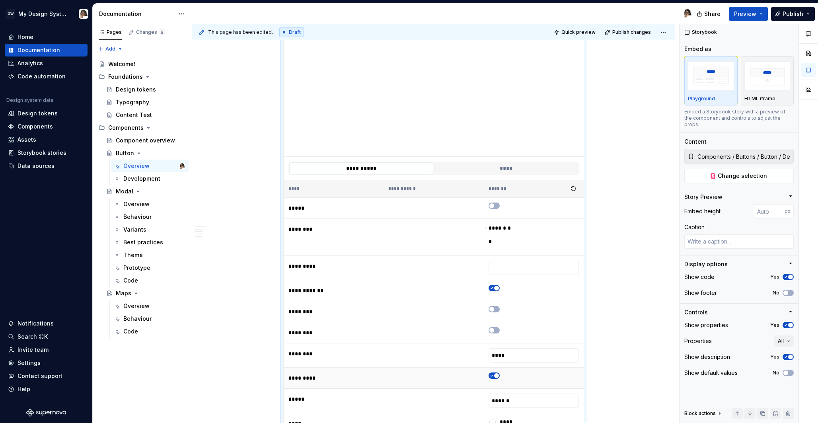
click at [495, 377] on icon "button" at bounding box center [491, 375] width 6 height 5
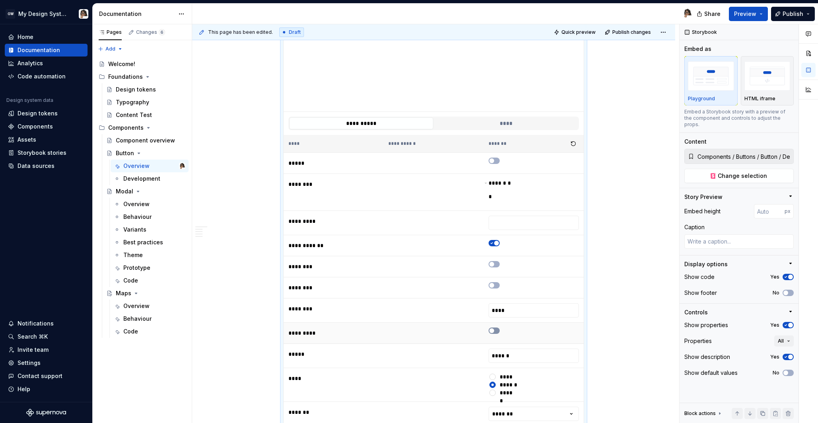
scroll to position [384, 0]
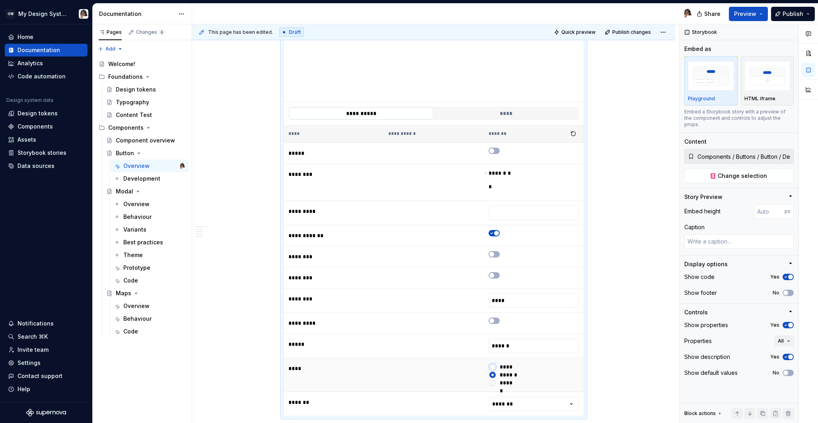
click at [494, 369] on button "*****" at bounding box center [492, 367] width 6 height 6
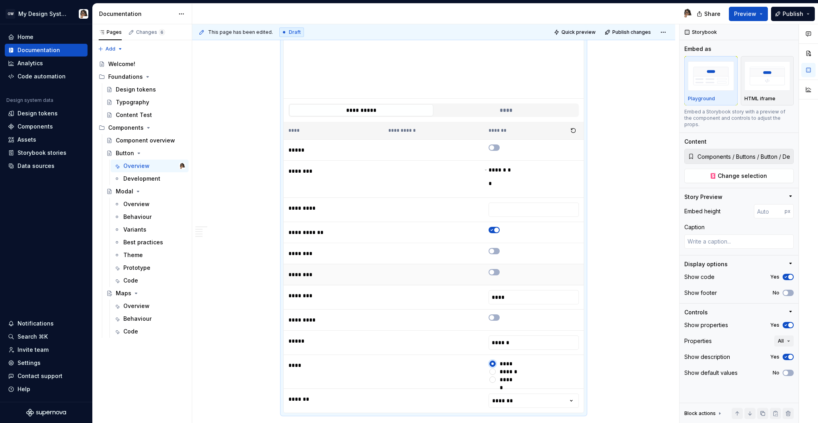
scroll to position [390, 0]
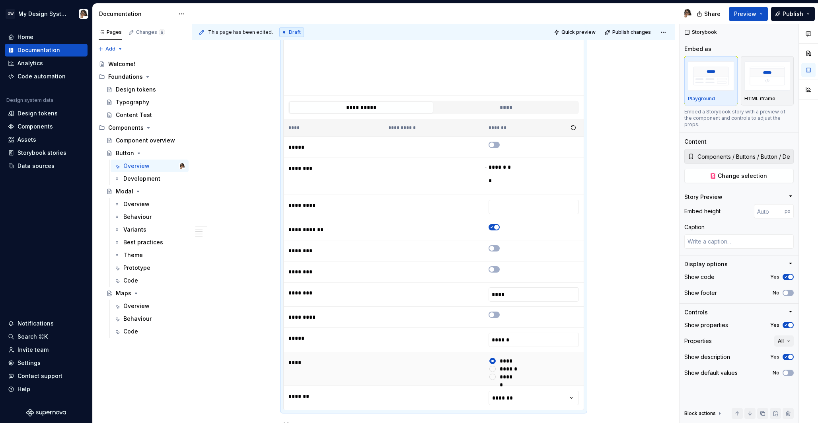
click at [511, 379] on div "*****" at bounding box center [506, 377] width 13 height 8
click at [496, 379] on button "*****" at bounding box center [492, 376] width 6 height 6
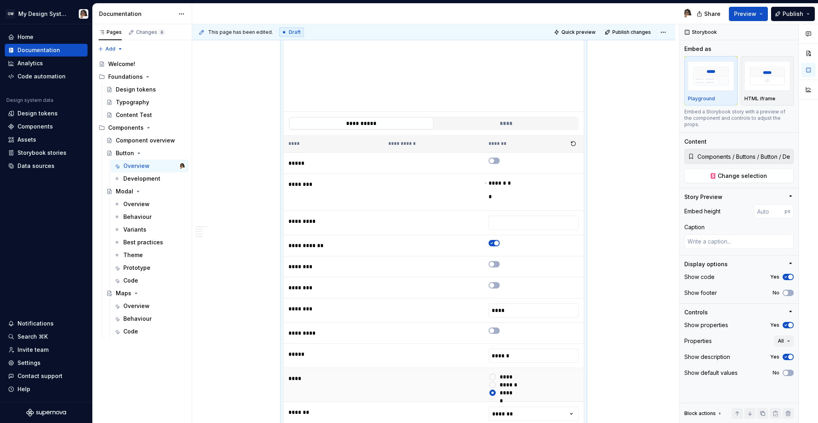
click at [515, 385] on div "******" at bounding box center [510, 385] width 21 height 8
click at [496, 385] on button "******" at bounding box center [492, 384] width 6 height 6
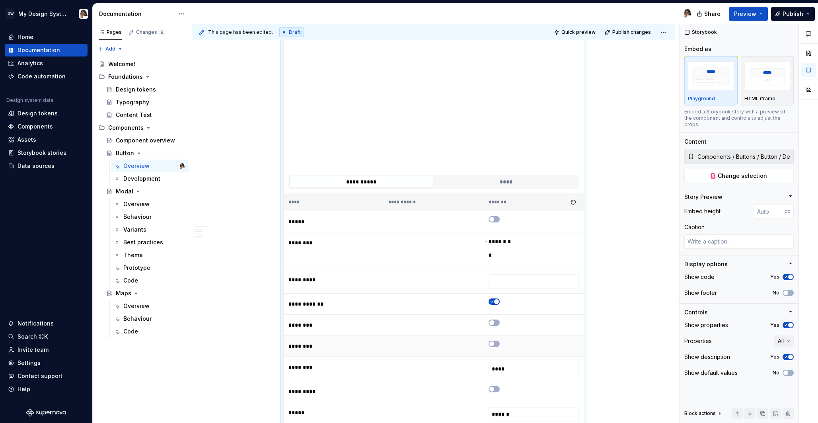
scroll to position [306, 0]
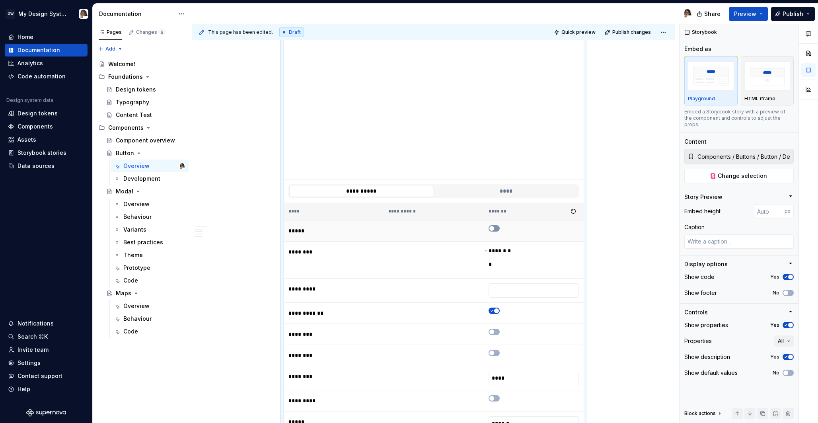
click at [494, 228] on span "button" at bounding box center [491, 228] width 5 height 5
click at [496, 228] on span "button" at bounding box center [496, 228] width 5 height 5
click at [498, 256] on span "* *" at bounding box center [499, 260] width 22 height 25
click at [494, 257] on icon at bounding box center [492, 257] width 5 height 5
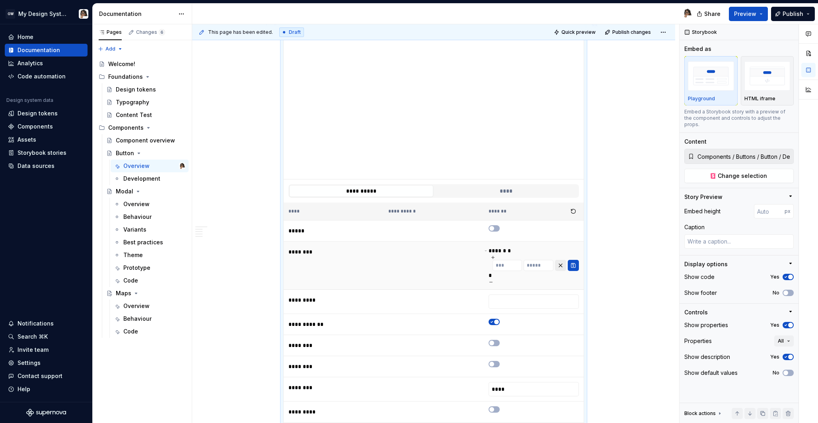
click at [566, 266] on button "button" at bounding box center [560, 265] width 11 height 11
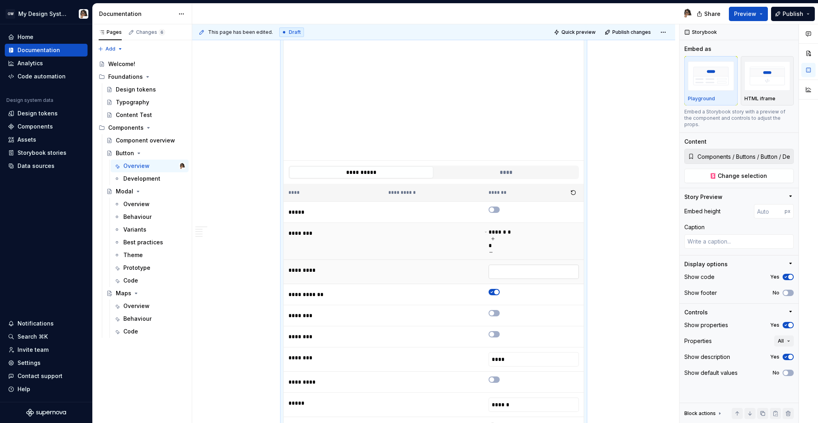
scroll to position [320, 0]
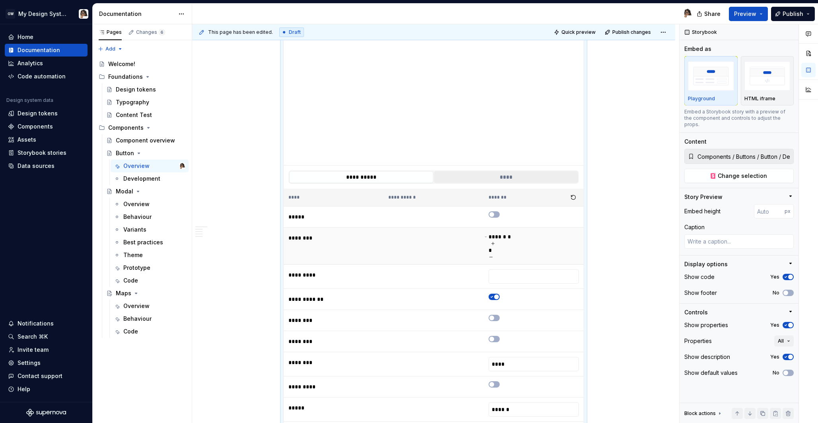
click at [503, 180] on button "****" at bounding box center [506, 177] width 144 height 12
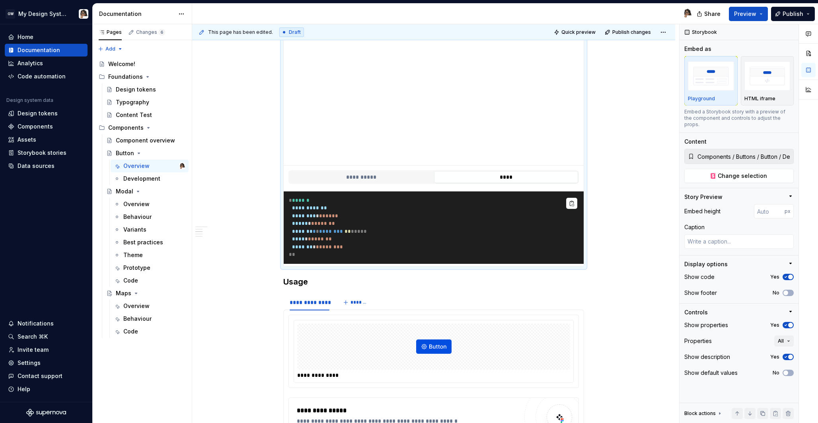
click at [503, 180] on button "****" at bounding box center [506, 177] width 144 height 12
click at [397, 171] on button "**********" at bounding box center [361, 177] width 144 height 12
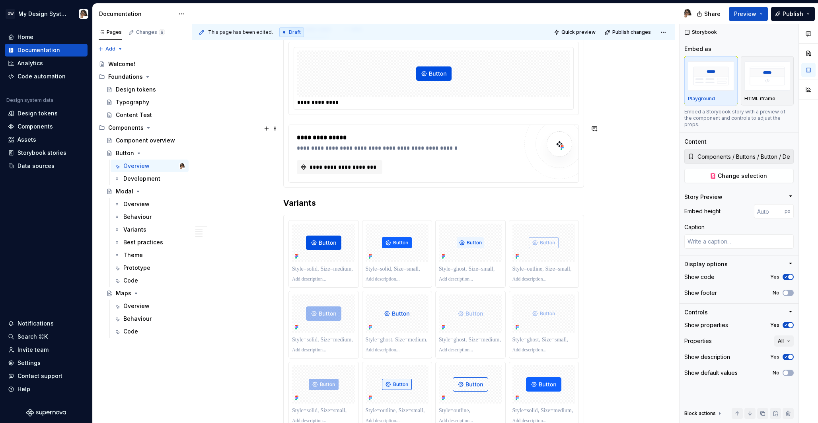
scroll to position [803, 0]
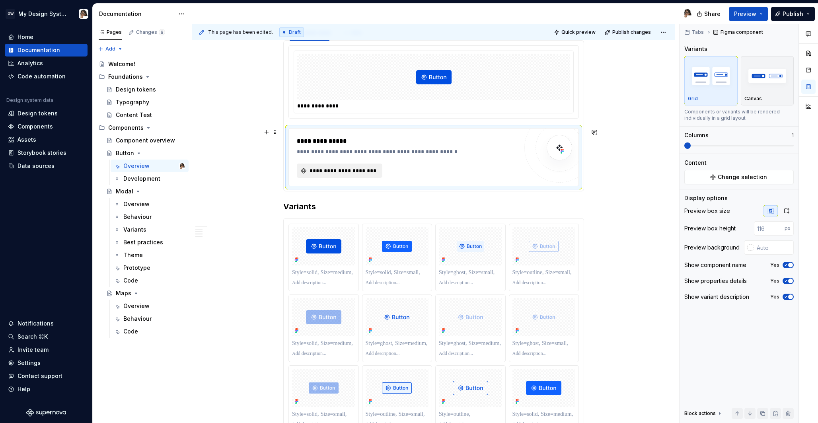
click at [350, 169] on span "**********" at bounding box center [342, 171] width 69 height 8
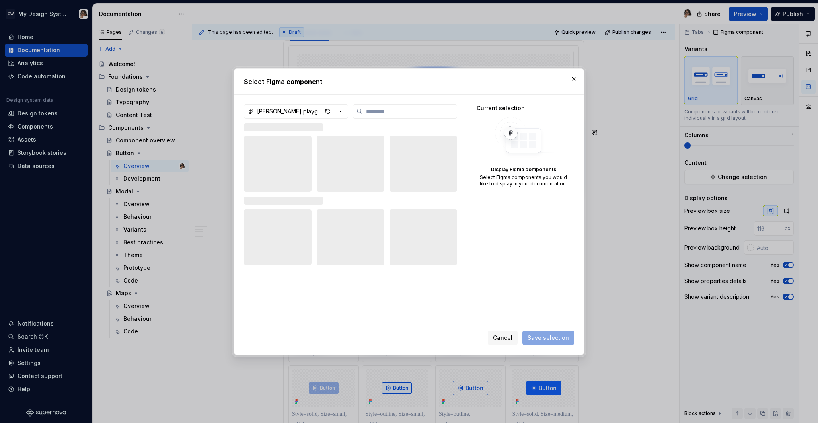
type textarea "*"
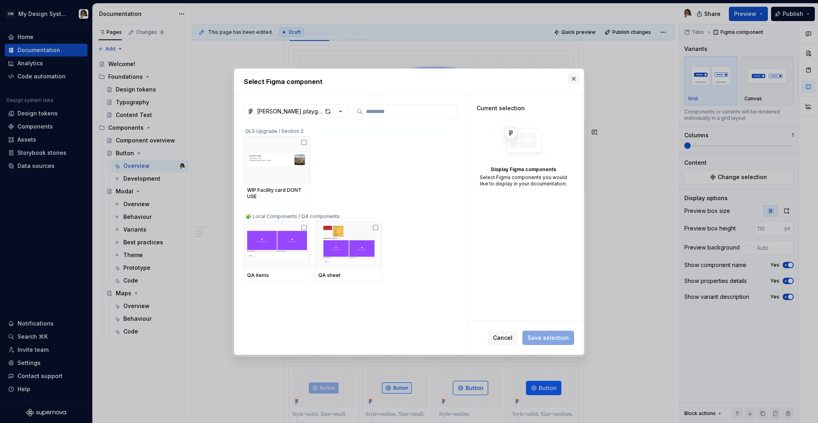
click at [571, 79] on button "button" at bounding box center [573, 78] width 11 height 11
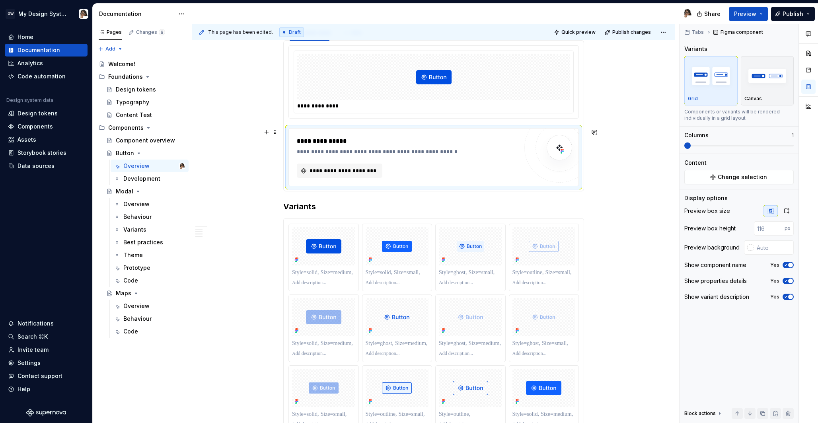
click at [572, 165] on div at bounding box center [559, 148] width 48 height 48
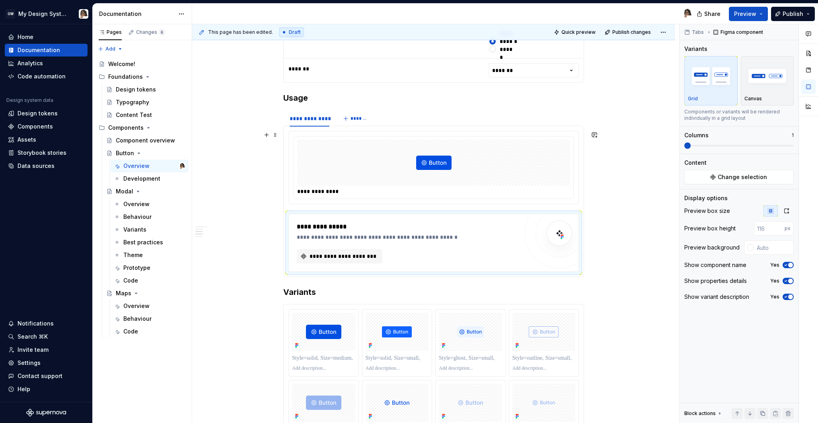
scroll to position [716, 0]
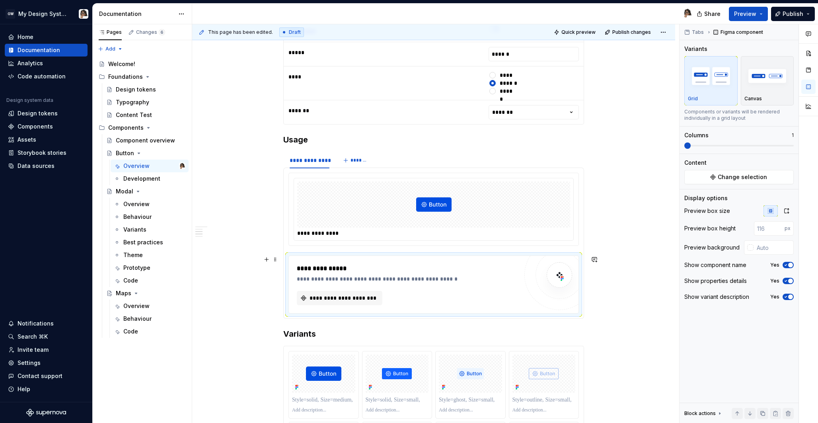
scroll to position [671, 0]
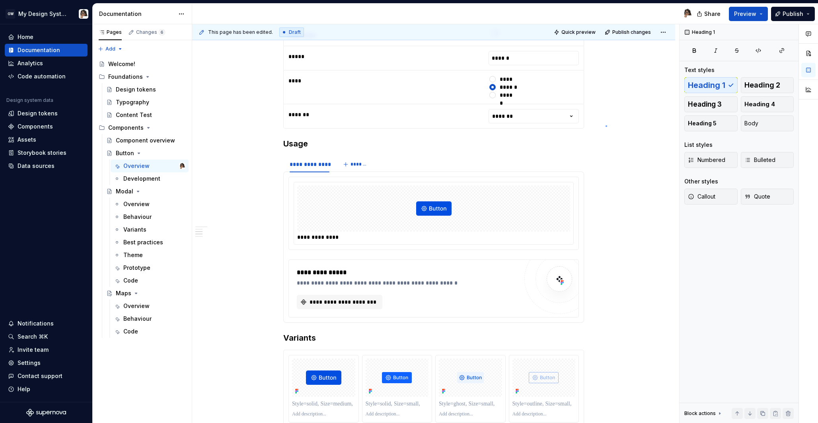
click at [605, 125] on div "**********" at bounding box center [435, 223] width 487 height 399
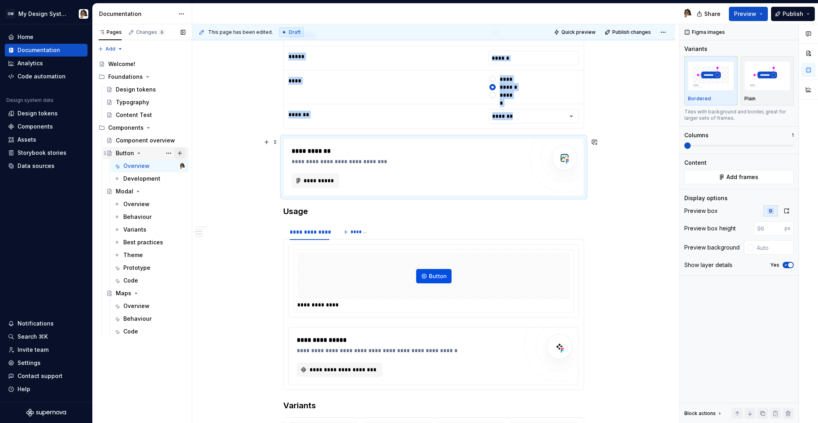
type textarea "*"
click at [315, 187] on button "**********" at bounding box center [316, 180] width 48 height 14
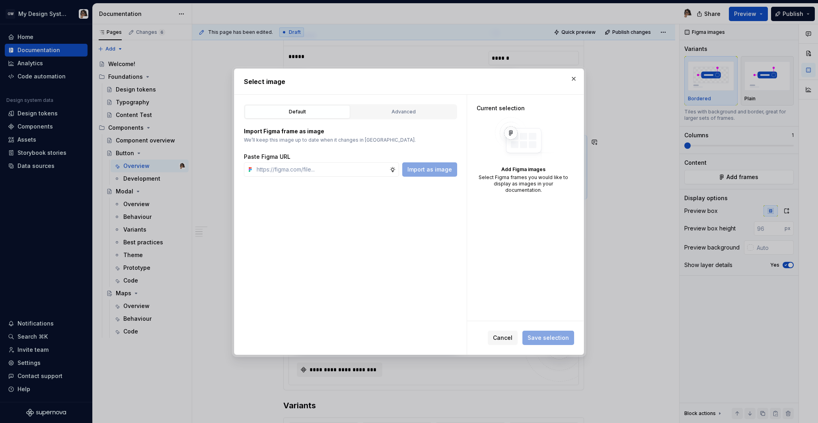
click at [387, 118] on div "Default Advanced" at bounding box center [350, 111] width 213 height 15
click at [392, 109] on div "Advanced" at bounding box center [404, 112] width 100 height 8
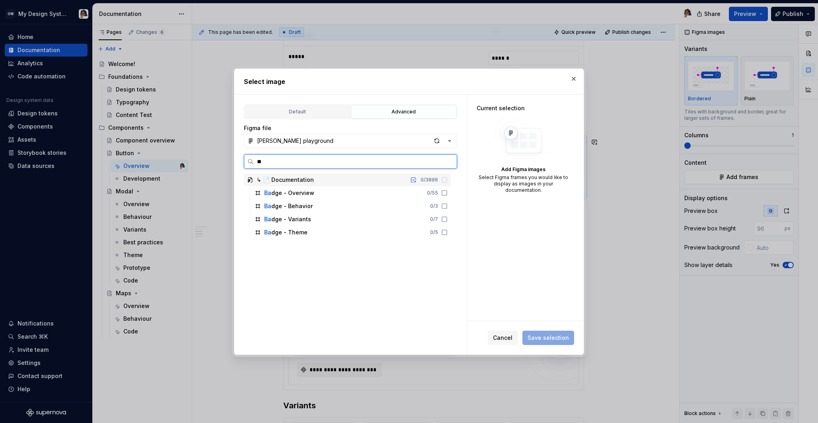
type input "*"
type input "**"
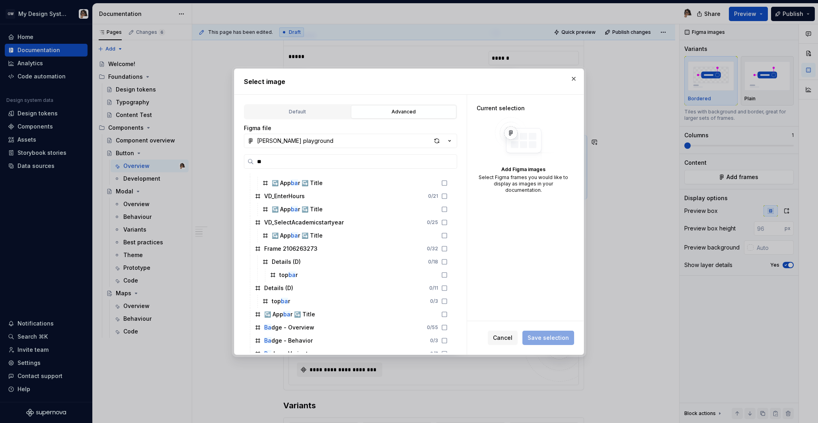
scroll to position [444, 0]
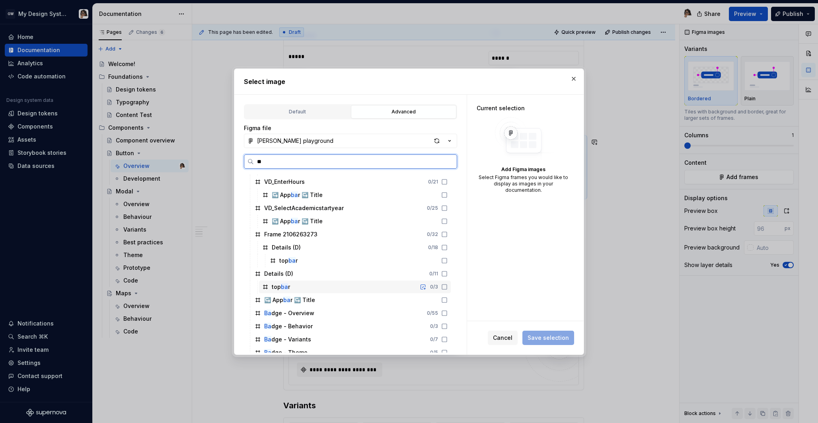
click at [295, 291] on div "top ba r 0 / 3" at bounding box center [355, 286] width 192 height 13
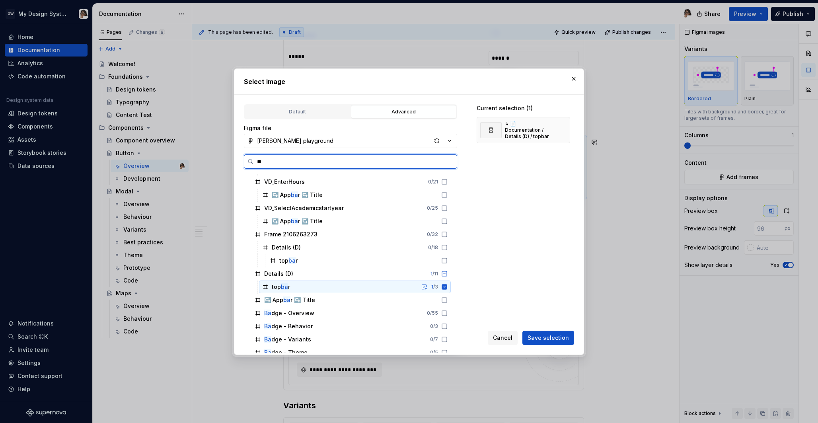
scroll to position [451, 0]
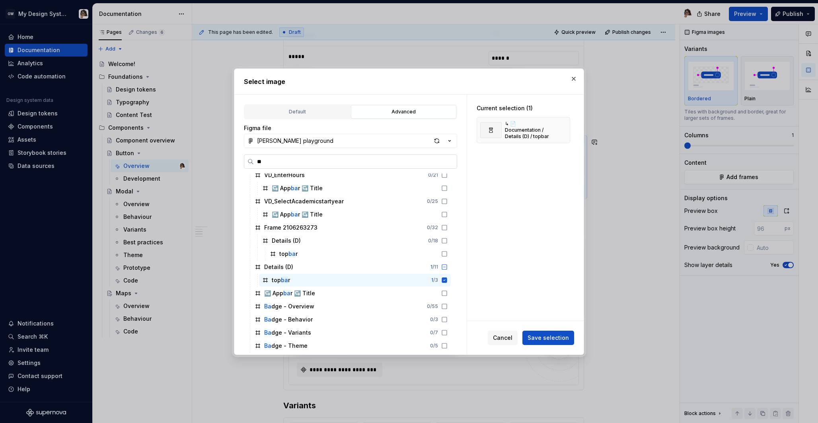
click at [448, 159] on input "**" at bounding box center [355, 162] width 203 height 8
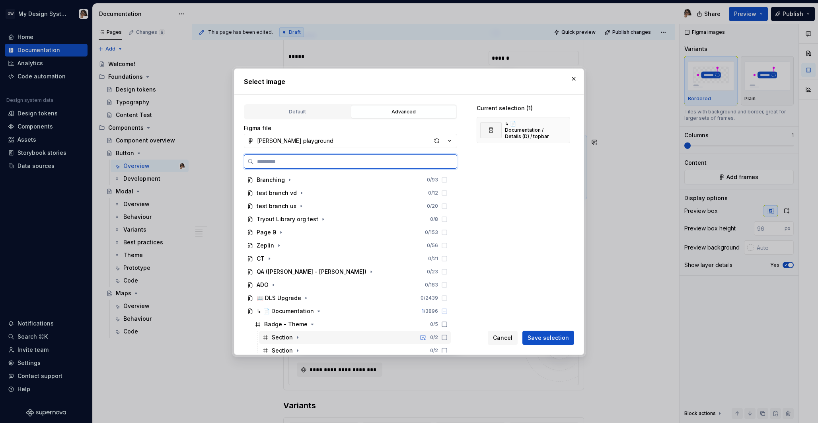
scroll to position [31, 0]
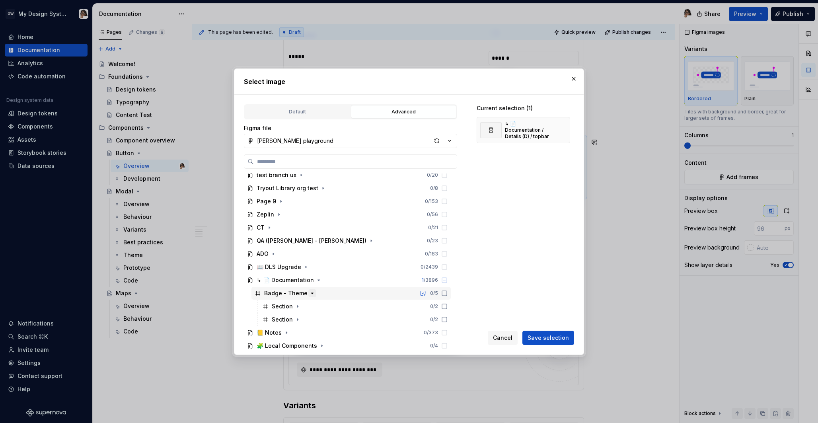
click at [309, 295] on icon "button" at bounding box center [312, 293] width 6 height 6
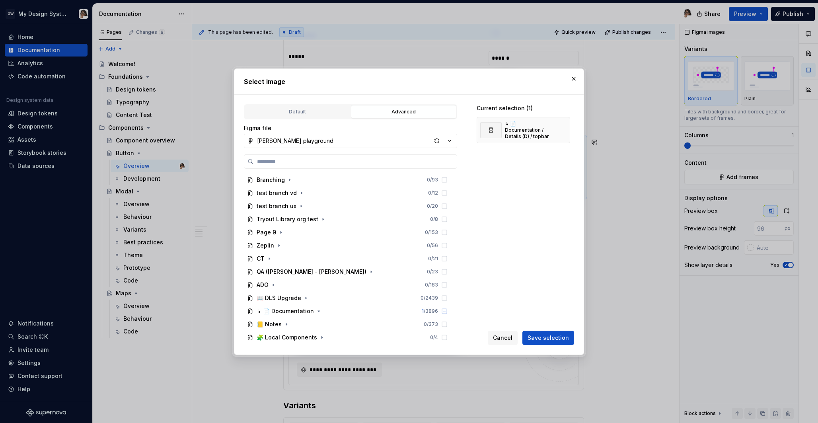
scroll to position [0, 0]
click at [315, 309] on icon "button" at bounding box center [318, 311] width 6 height 6
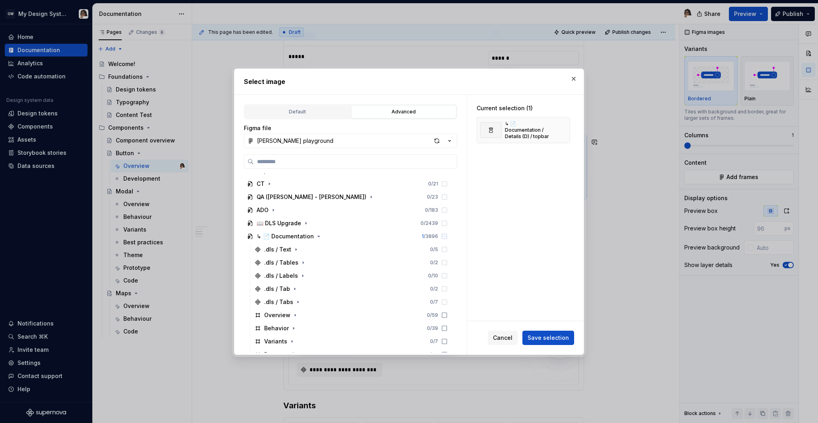
scroll to position [74, 0]
click at [318, 237] on icon "button" at bounding box center [319, 237] width 2 height 1
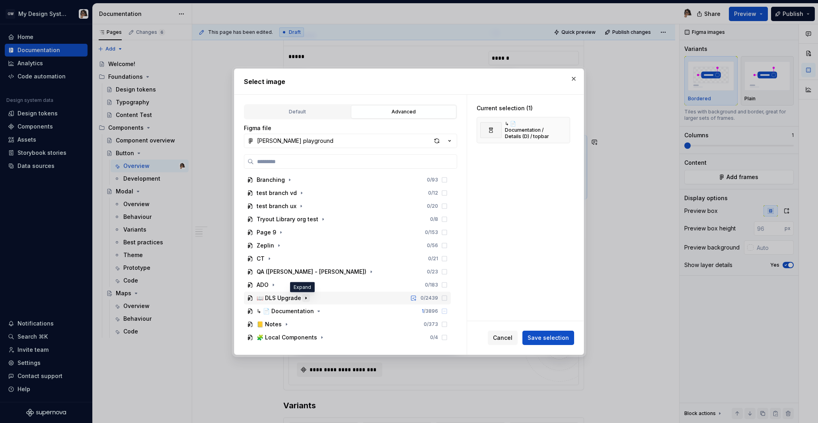
click at [303, 298] on icon "button" at bounding box center [306, 298] width 6 height 6
click at [303, 300] on icon "button" at bounding box center [306, 298] width 6 height 6
click at [315, 310] on icon "button" at bounding box center [318, 311] width 6 height 6
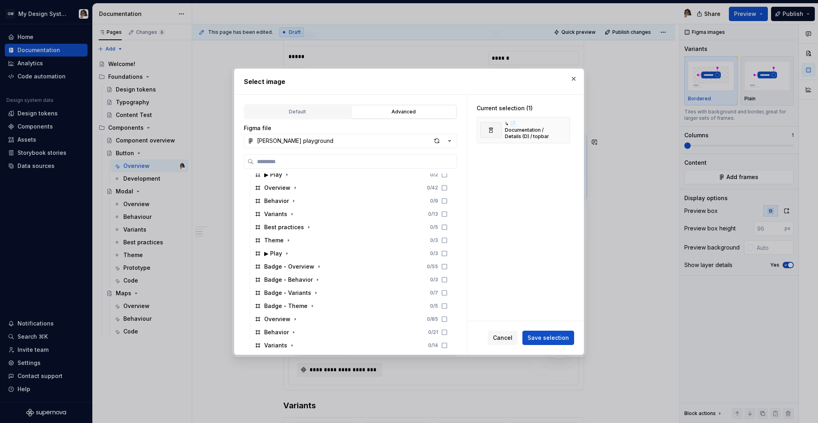
scroll to position [2148, 0]
click at [316, 262] on icon "button" at bounding box center [319, 263] width 6 height 6
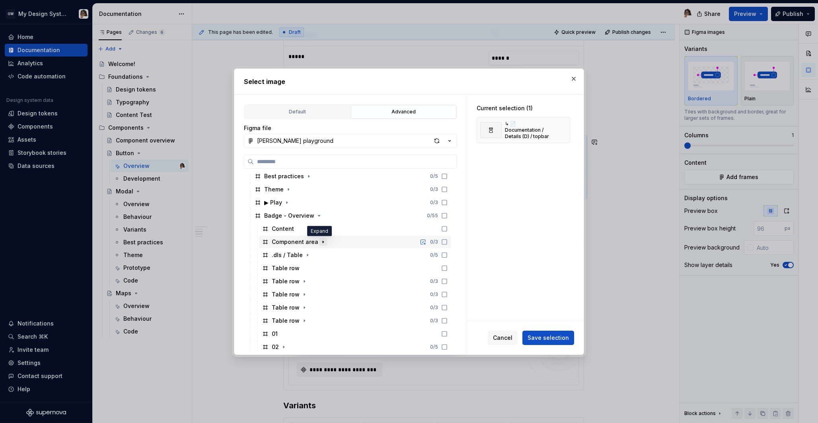
click at [320, 243] on icon "button" at bounding box center [323, 242] width 6 height 6
click at [321, 241] on icon "button" at bounding box center [323, 242] width 6 height 6
click at [287, 228] on div "Content" at bounding box center [283, 229] width 22 height 8
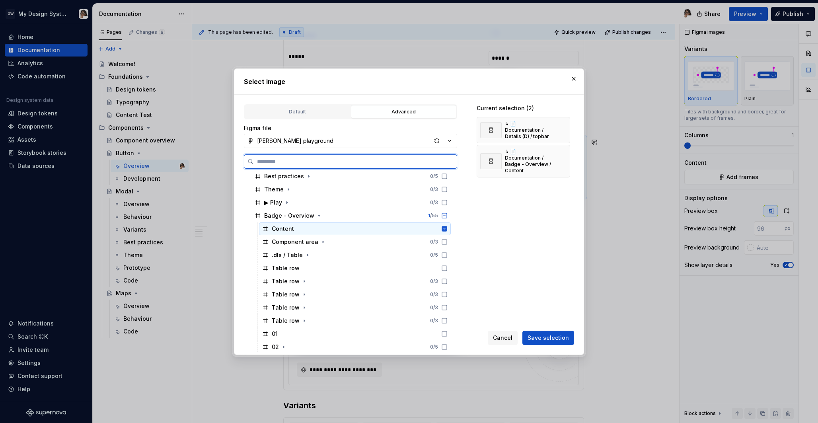
click at [287, 228] on div "Content" at bounding box center [283, 229] width 22 height 8
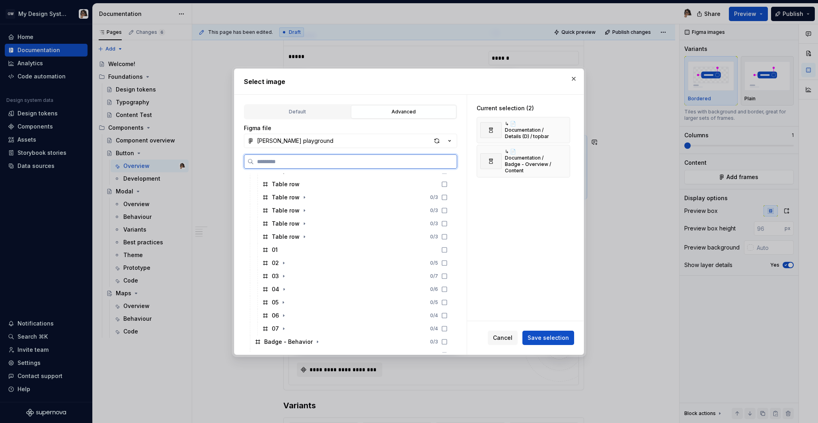
scroll to position [2287, 0]
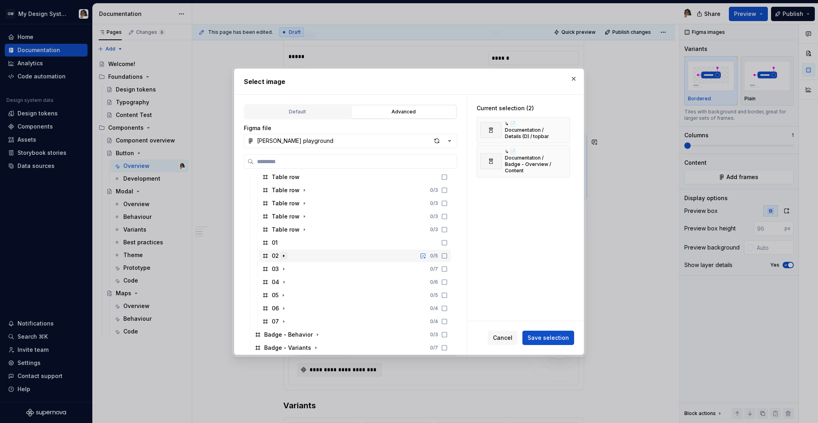
click at [280, 256] on icon "button" at bounding box center [283, 256] width 6 height 6
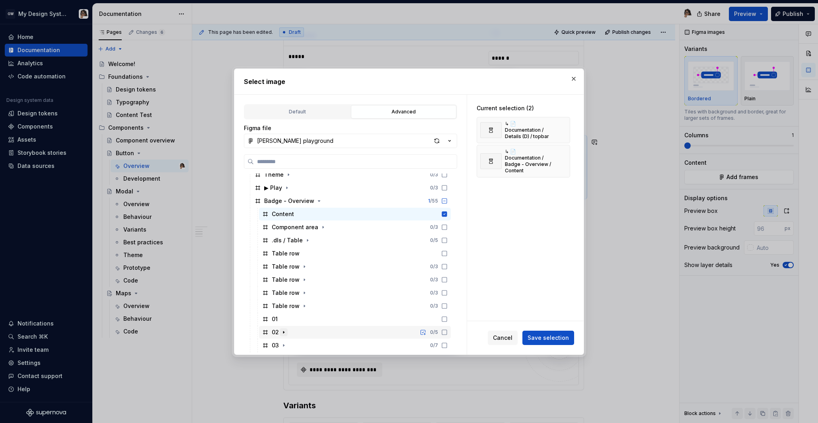
scroll to position [2208, 0]
click at [304, 241] on icon "button" at bounding box center [307, 242] width 6 height 6
click at [320, 231] on icon "button" at bounding box center [323, 229] width 6 height 6
click at [290, 246] on div "Label" at bounding box center [287, 243] width 16 height 8
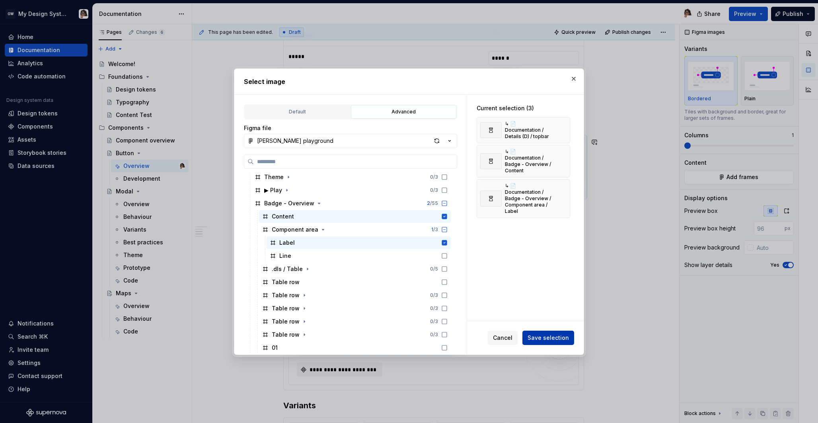
click at [558, 340] on span "Save selection" at bounding box center [547, 338] width 41 height 8
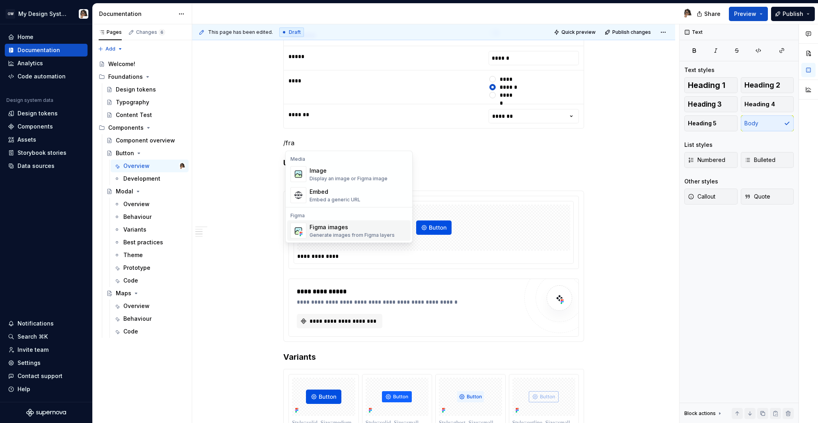
click at [363, 234] on div "Generate images from Figma layers" at bounding box center [351, 235] width 85 height 6
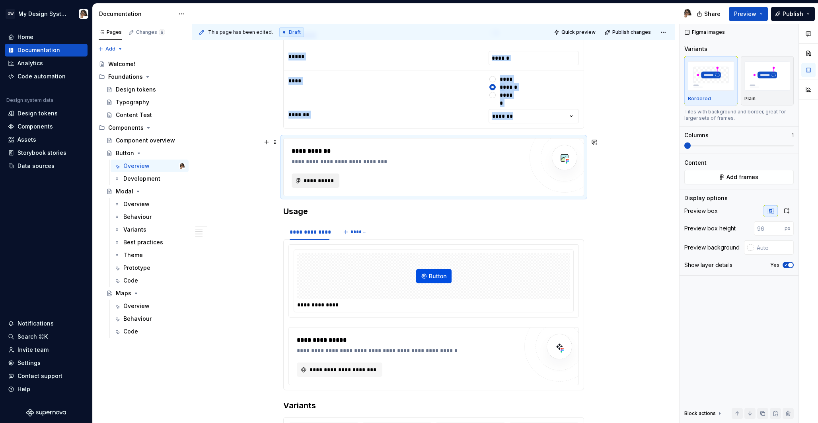
click at [322, 181] on span "**********" at bounding box center [318, 181] width 31 height 8
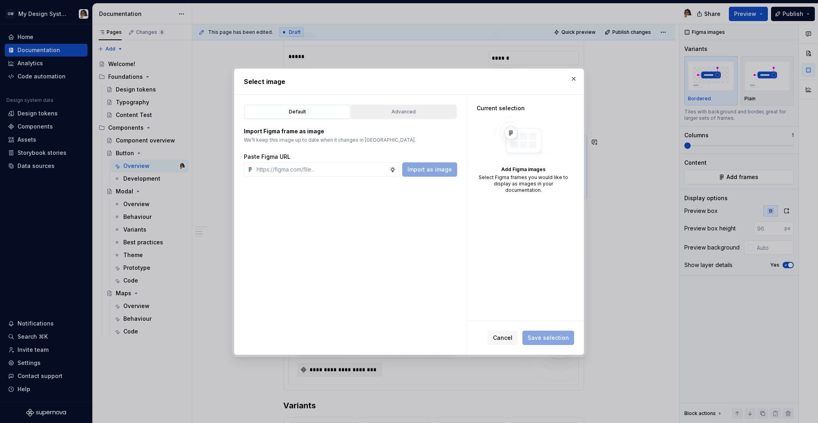
click at [407, 116] on button "Advanced" at bounding box center [403, 112] width 105 height 14
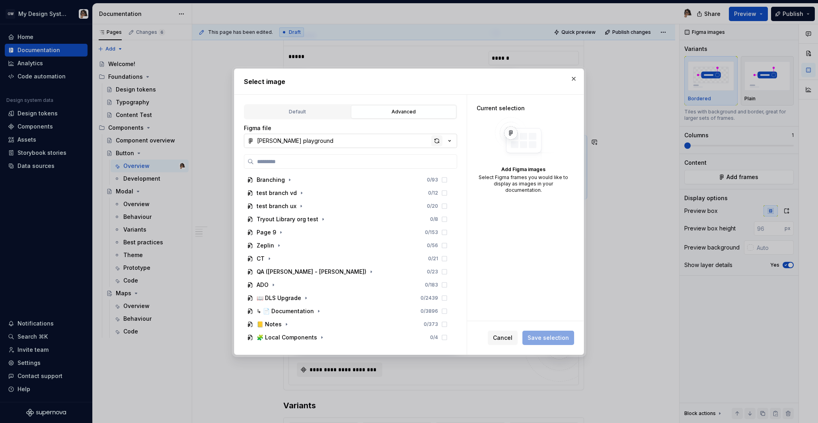
click at [440, 142] on div "button" at bounding box center [436, 140] width 11 height 11
click at [317, 311] on icon "button" at bounding box center [318, 311] width 6 height 6
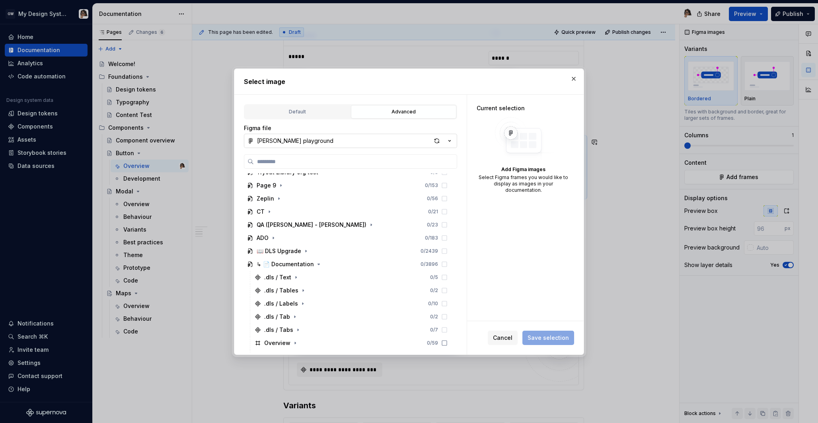
scroll to position [0, 0]
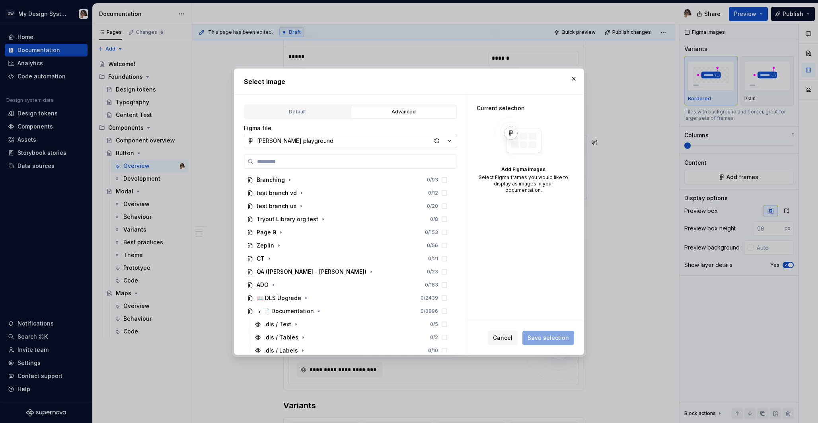
click at [317, 311] on icon "button" at bounding box center [318, 311] width 6 height 6
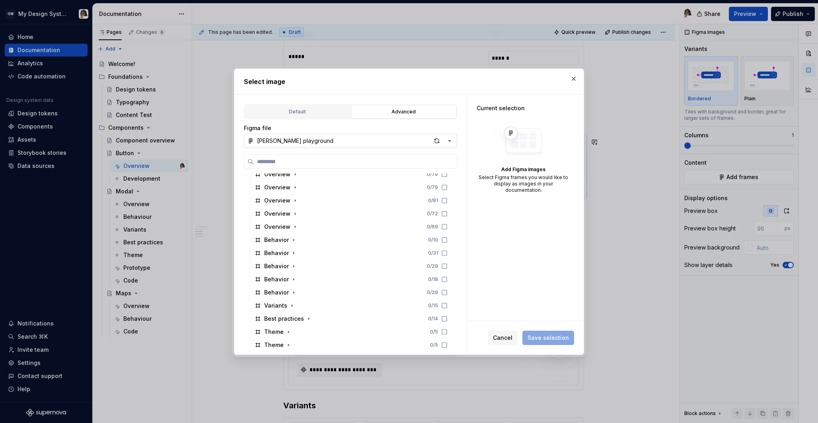
type textarea "*"
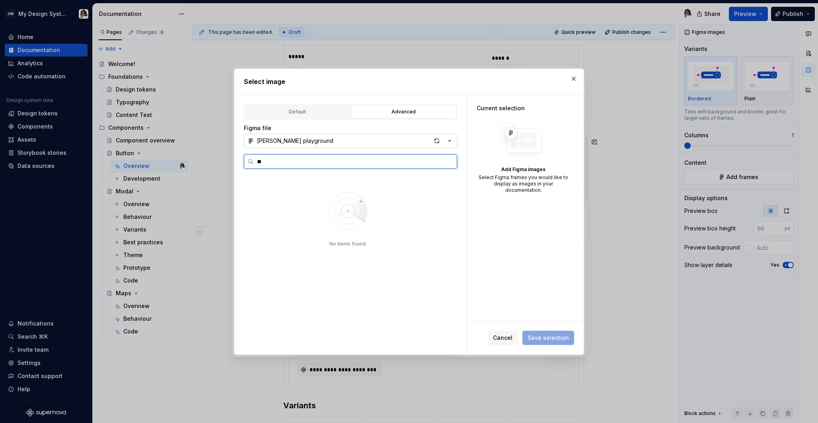
type input "*"
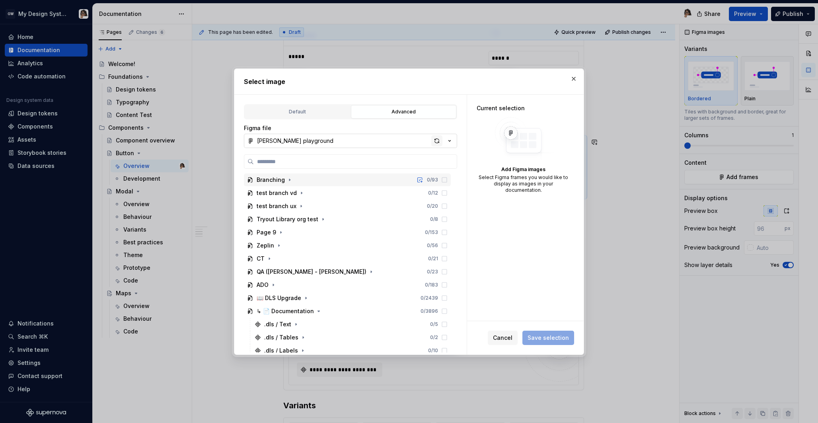
click at [437, 144] on div "button" at bounding box center [436, 140] width 11 height 11
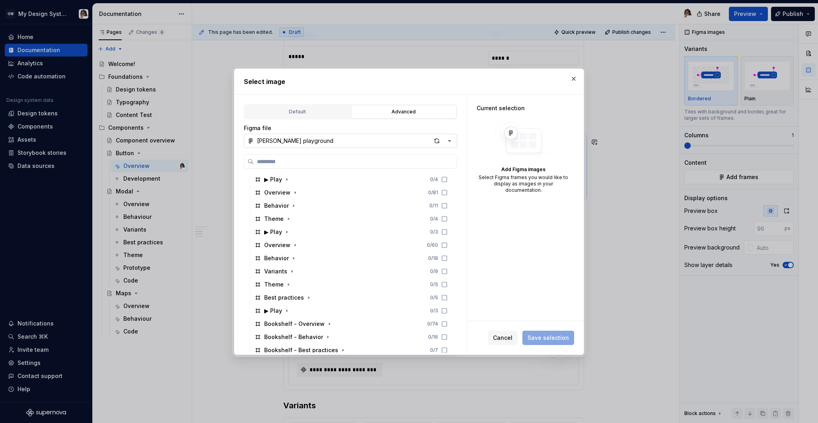
scroll to position [2407, 0]
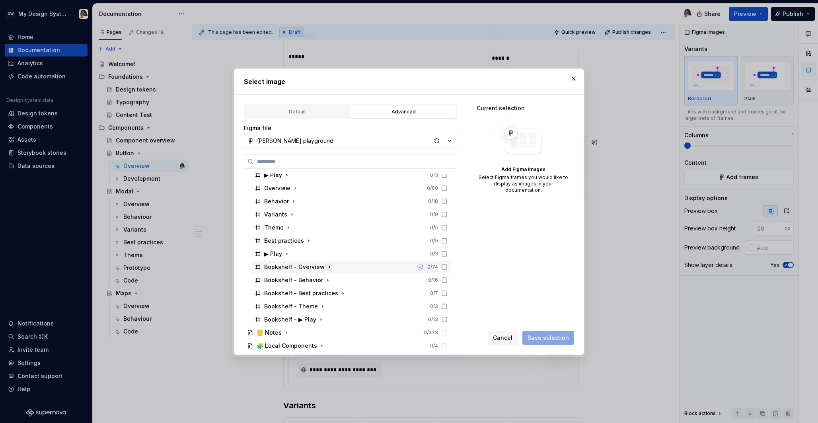
click at [329, 266] on icon "button" at bounding box center [329, 267] width 6 height 6
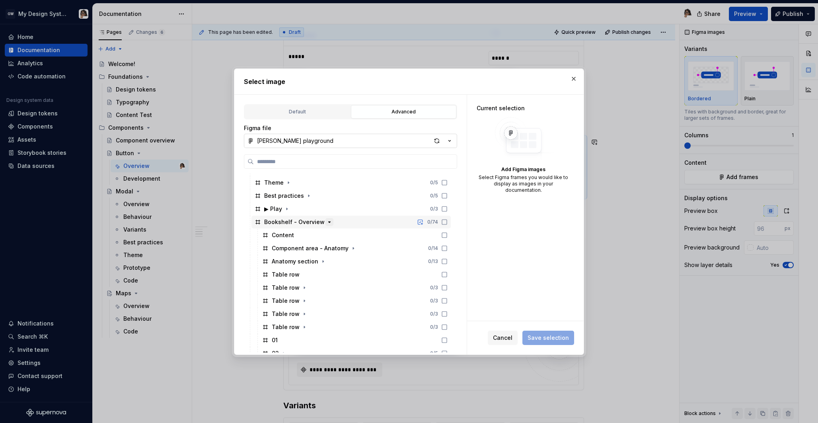
scroll to position [2452, 0]
click at [351, 250] on icon "button" at bounding box center [353, 248] width 6 height 6
click at [447, 247] on icon at bounding box center [444, 248] width 6 height 6
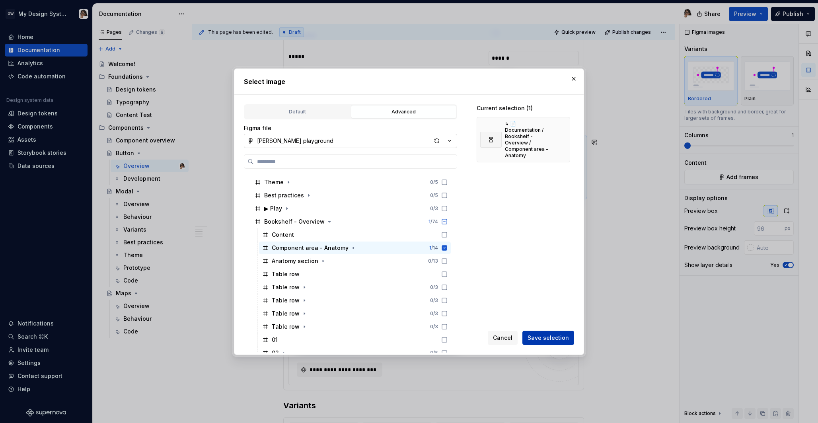
click at [551, 339] on span "Save selection" at bounding box center [547, 338] width 41 height 8
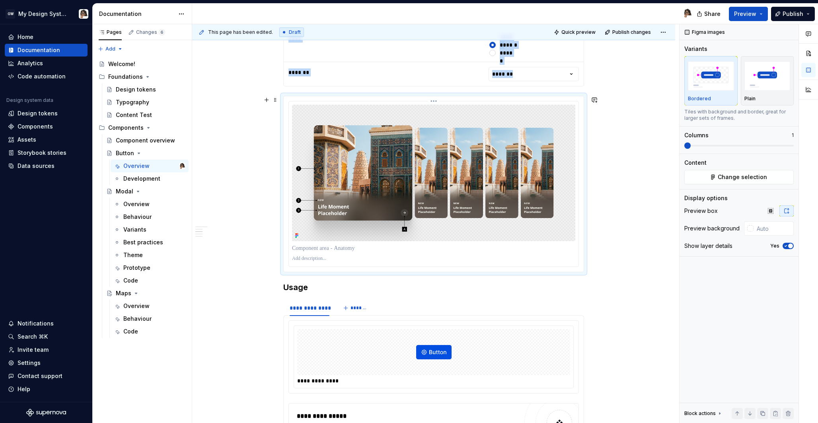
scroll to position [714, 0]
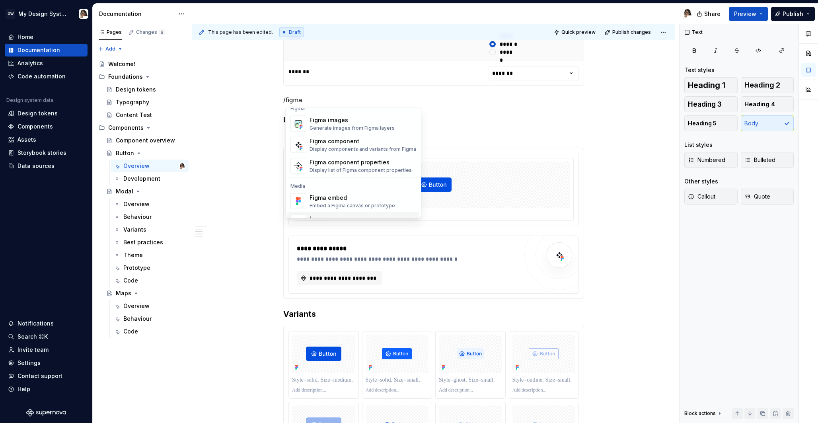
scroll to position [24, 0]
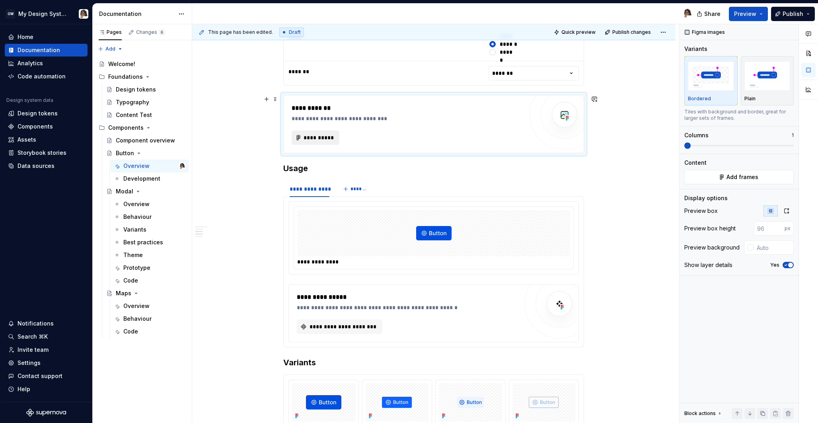
click at [331, 135] on span "**********" at bounding box center [318, 138] width 31 height 8
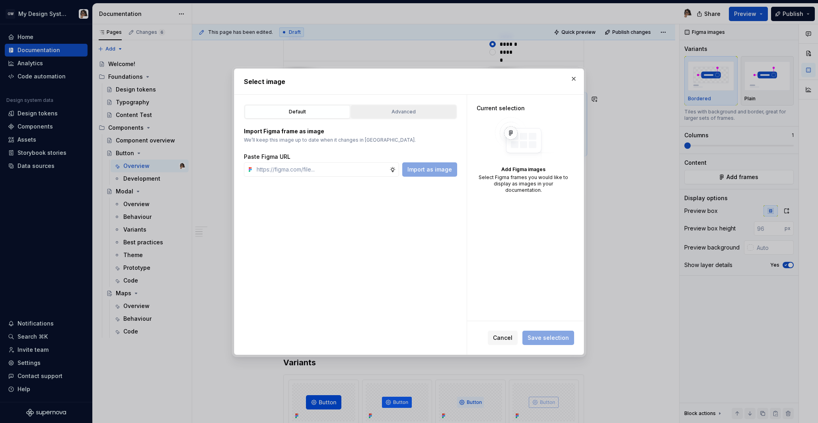
click at [405, 115] on div "Advanced" at bounding box center [404, 112] width 100 height 8
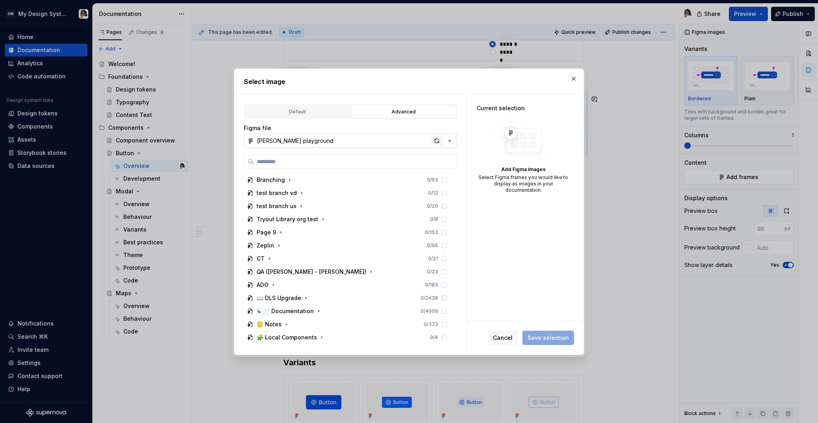
click at [438, 144] on div "button" at bounding box center [436, 140] width 11 height 11
click at [382, 112] on div "Advanced" at bounding box center [404, 112] width 100 height 8
click at [438, 141] on div "button" at bounding box center [436, 140] width 11 height 11
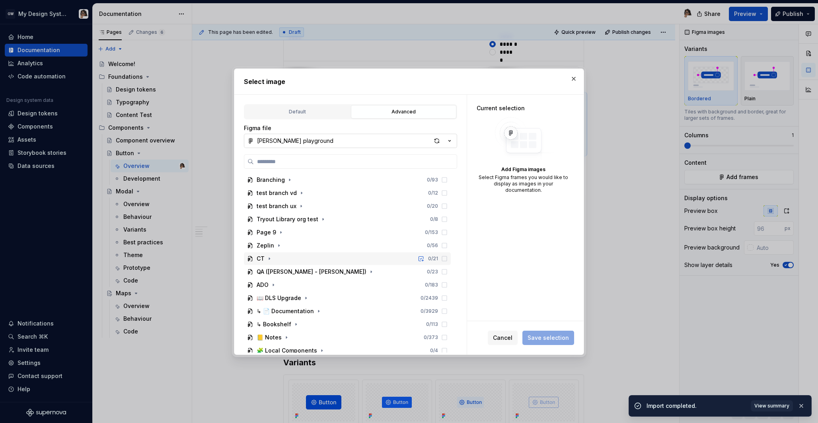
scroll to position [5, 0]
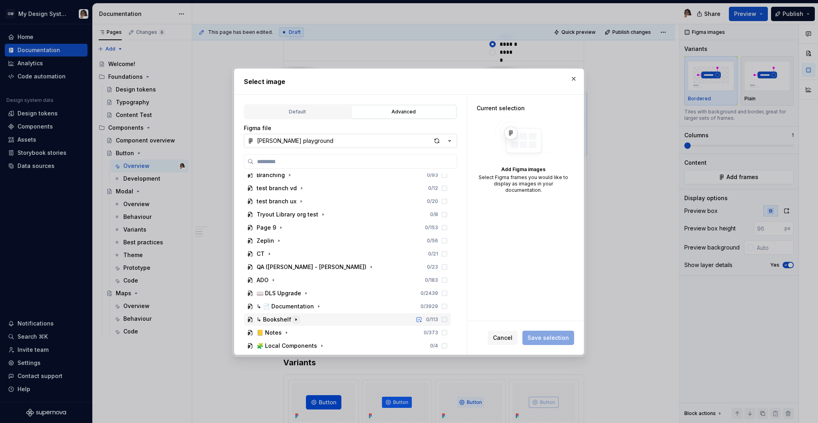
click at [293, 321] on icon "button" at bounding box center [296, 319] width 6 height 6
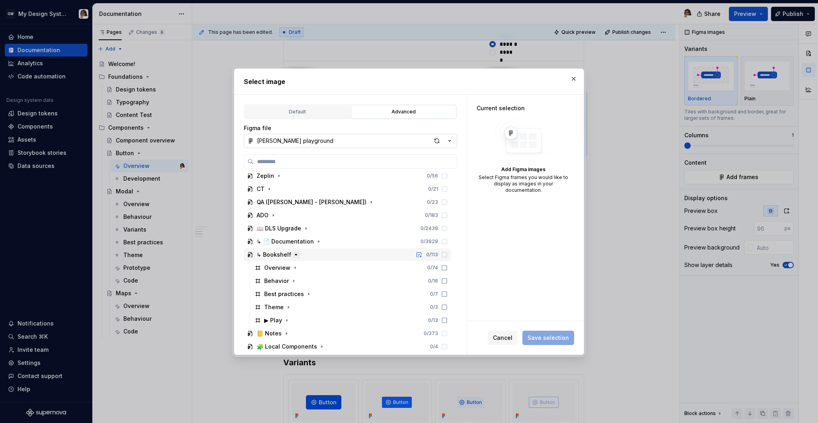
scroll to position [70, 0]
click at [295, 267] on icon "button" at bounding box center [295, 267] width 1 height 2
click at [352, 294] on icon "button" at bounding box center [353, 293] width 6 height 6
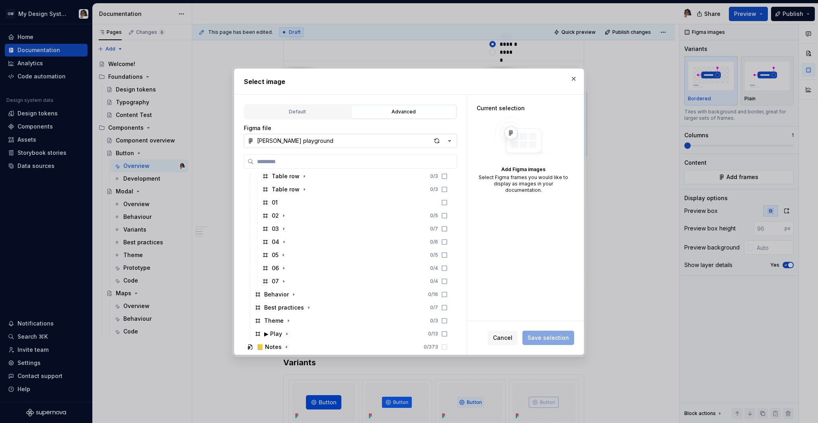
scroll to position [257, 0]
click at [293, 289] on icon "button" at bounding box center [293, 290] width 1 height 2
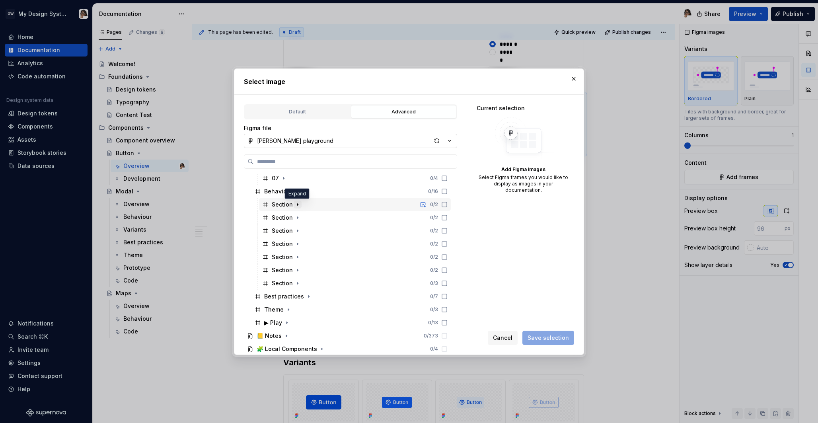
click at [298, 204] on icon "button" at bounding box center [297, 204] width 6 height 6
click at [295, 233] on icon "button" at bounding box center [297, 231] width 6 height 6
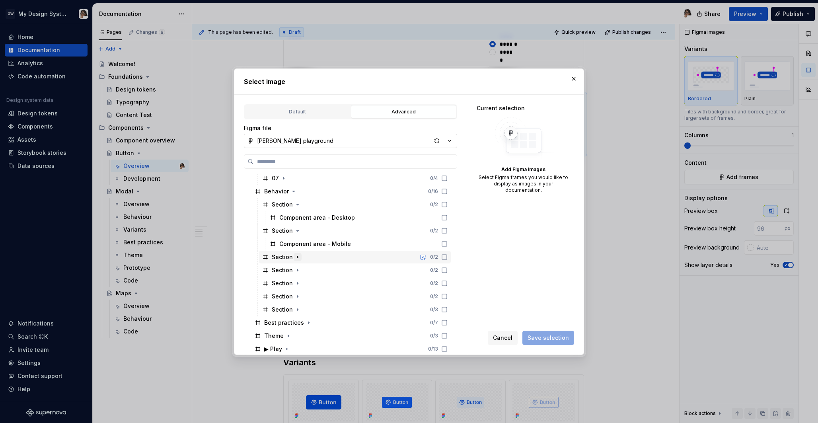
click at [297, 257] on icon "button" at bounding box center [297, 257] width 6 height 6
click at [298, 285] on icon "button" at bounding box center [297, 283] width 6 height 6
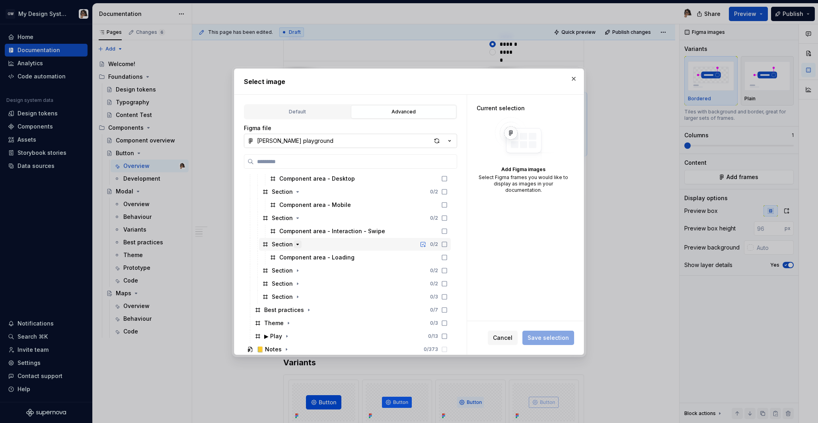
scroll to position [395, 0]
click at [296, 271] on icon "button" at bounding box center [297, 270] width 6 height 6
click at [298, 298] on icon "button" at bounding box center [297, 296] width 6 height 6
click at [298, 320] on icon "button" at bounding box center [297, 322] width 6 height 6
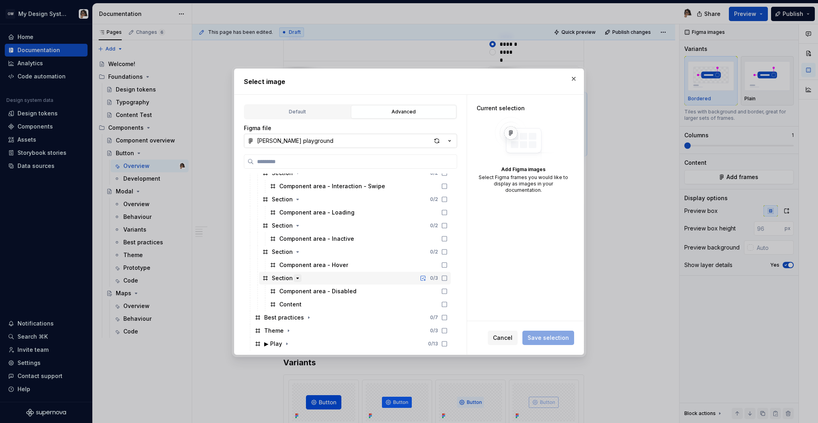
scroll to position [464, 0]
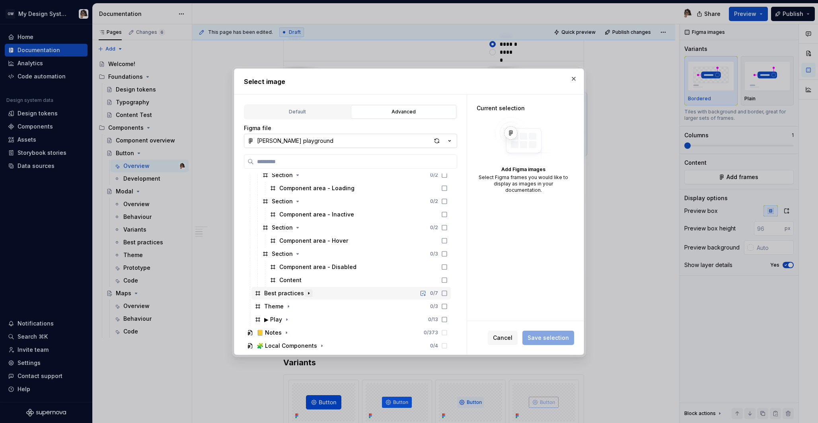
click at [308, 292] on icon "button" at bounding box center [308, 293] width 6 height 6
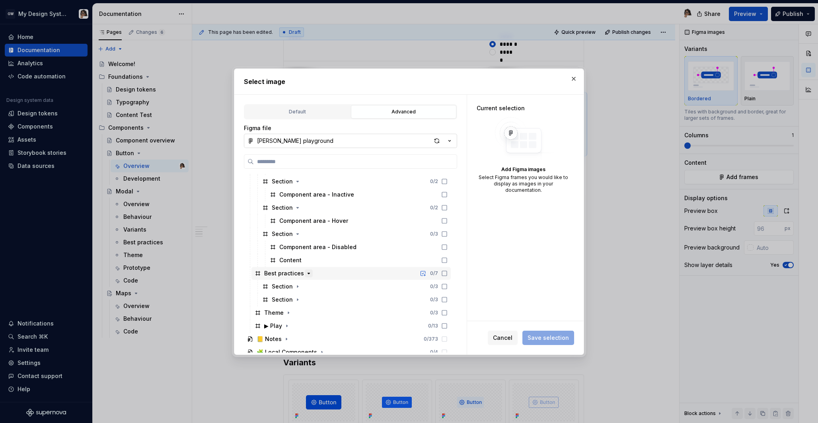
scroll to position [490, 0]
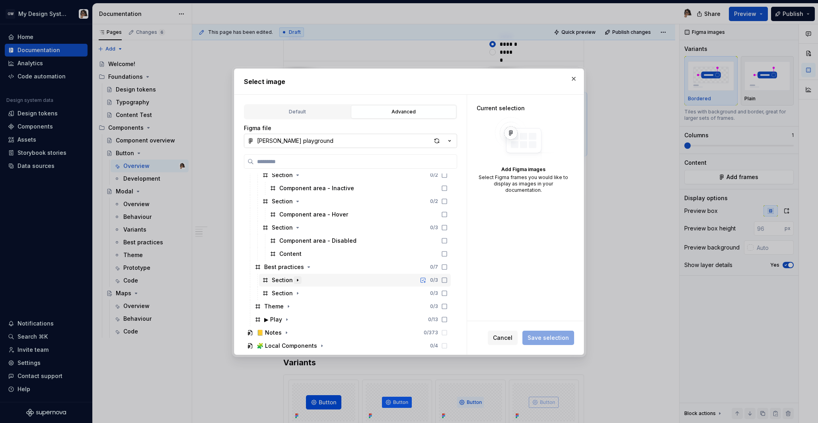
click at [298, 283] on button "button" at bounding box center [298, 280] width 8 height 8
click at [296, 291] on icon "button" at bounding box center [297, 293] width 6 height 6
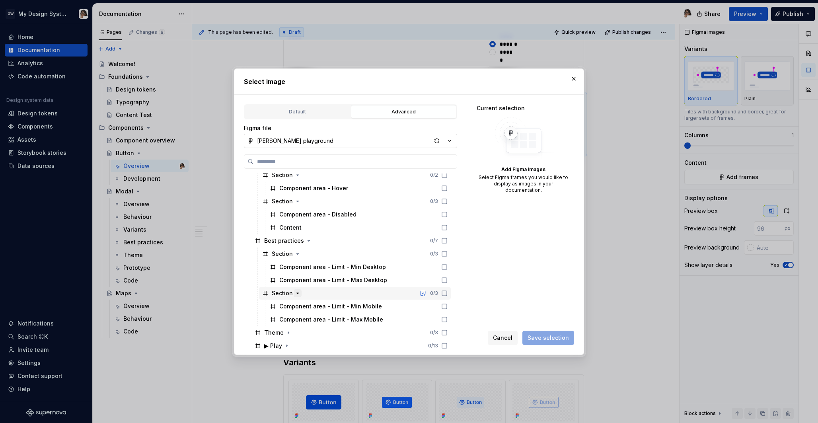
scroll to position [543, 0]
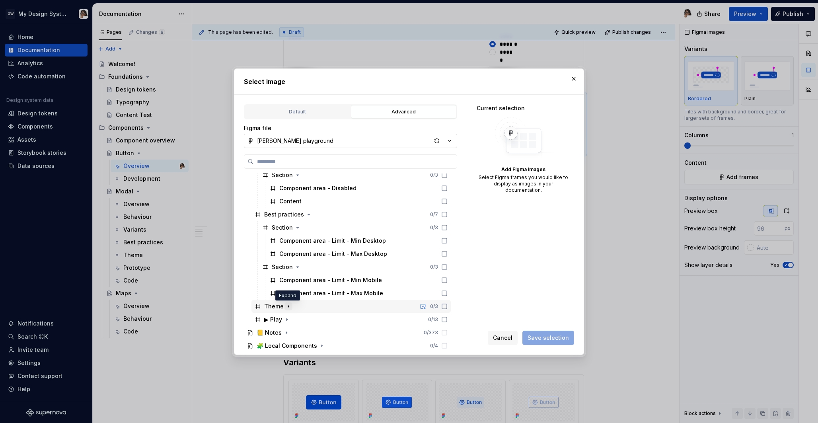
click at [288, 307] on icon "button" at bounding box center [288, 306] width 6 height 6
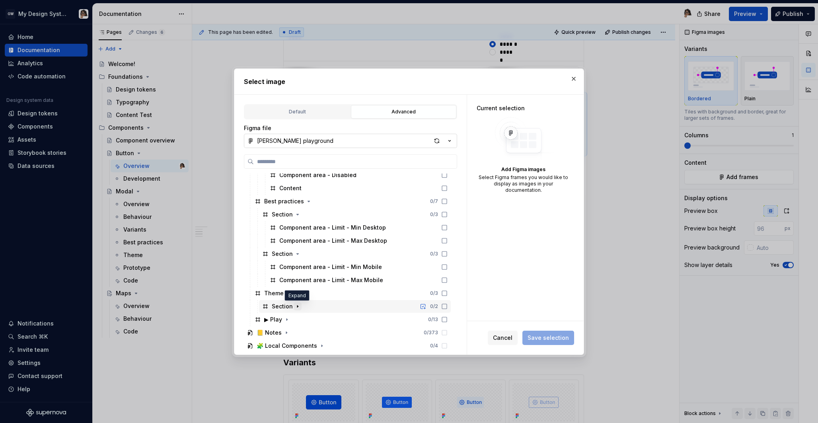
click at [295, 307] on icon "button" at bounding box center [297, 306] width 6 height 6
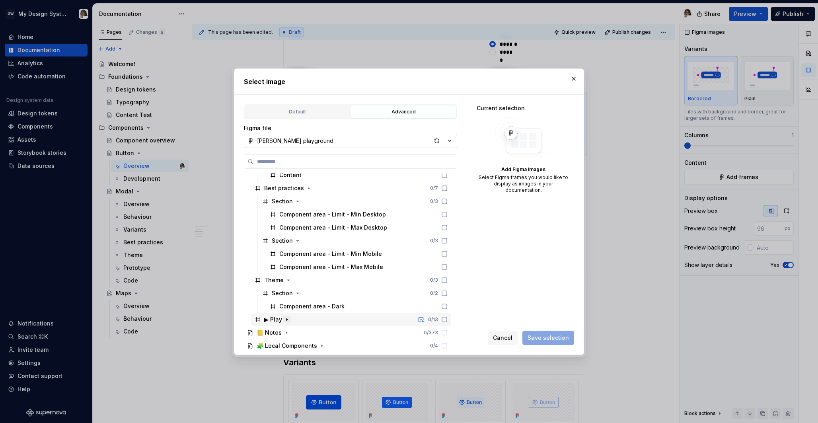
click at [285, 320] on icon "button" at bounding box center [287, 319] width 6 height 6
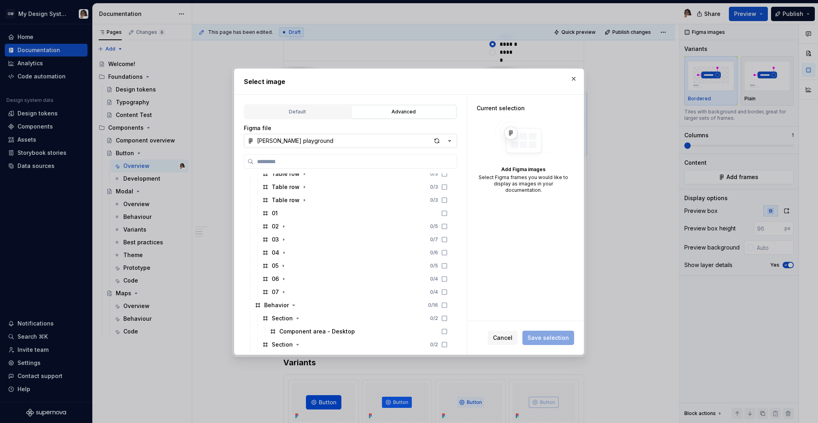
scroll to position [243, 0]
click at [286, 223] on icon "button" at bounding box center [283, 225] width 6 height 6
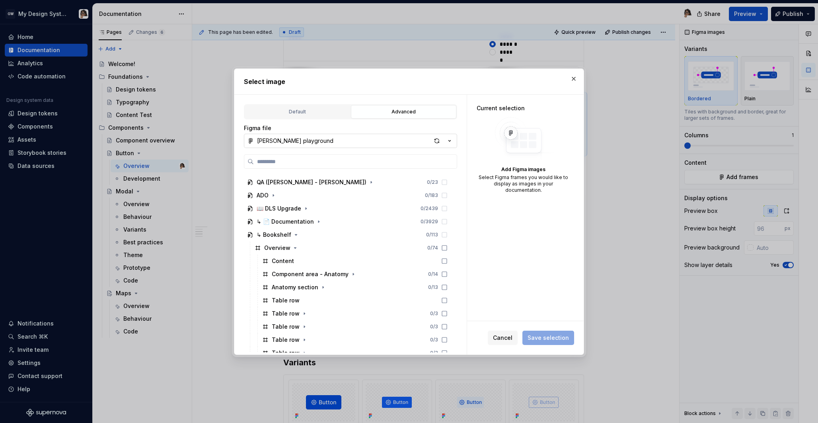
scroll to position [91, 0]
click at [295, 248] on icon "button" at bounding box center [295, 246] width 6 height 6
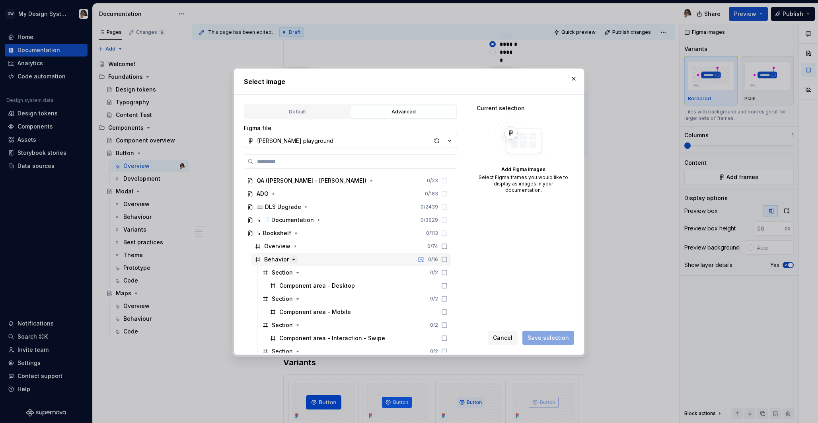
click at [294, 256] on icon "button" at bounding box center [293, 259] width 6 height 6
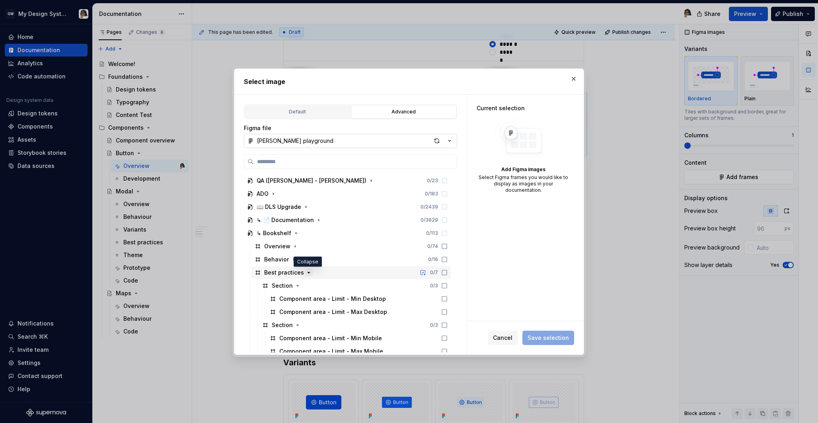
click at [305, 269] on icon "button" at bounding box center [308, 272] width 6 height 6
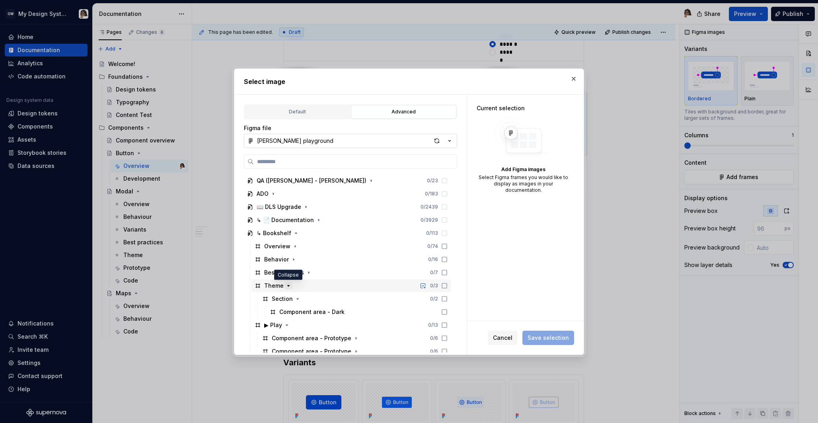
click at [290, 283] on icon "button" at bounding box center [288, 285] width 6 height 6
click at [286, 296] on icon "button" at bounding box center [287, 299] width 6 height 6
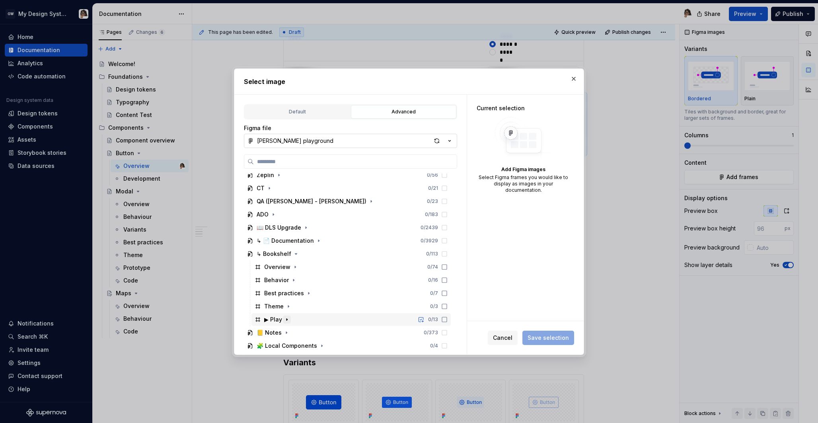
scroll to position [70, 0]
click at [294, 280] on icon "button" at bounding box center [293, 280] width 6 height 6
click at [297, 292] on icon "button" at bounding box center [297, 293] width 6 height 6
click at [297, 305] on icon "button" at bounding box center [297, 306] width 6 height 6
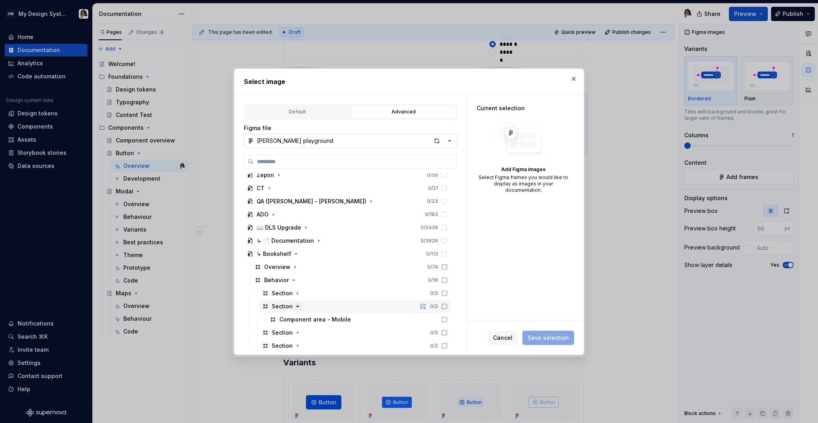
click at [297, 305] on icon "button" at bounding box center [297, 306] width 6 height 6
click at [297, 294] on icon "button" at bounding box center [297, 293] width 6 height 6
click at [297, 318] on icon "button" at bounding box center [297, 319] width 1 height 2
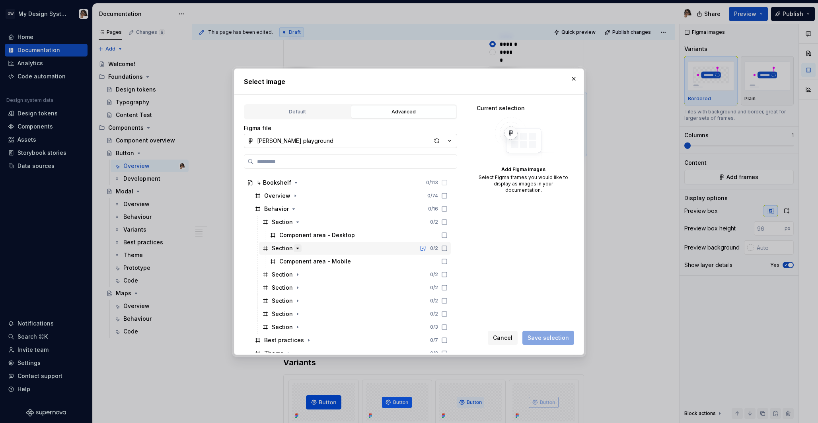
scroll to position [144, 0]
click at [298, 288] on icon "button" at bounding box center [297, 285] width 6 height 6
click at [298, 275] on icon "button" at bounding box center [297, 272] width 6 height 6
click at [297, 298] on icon "button" at bounding box center [297, 299] width 1 height 2
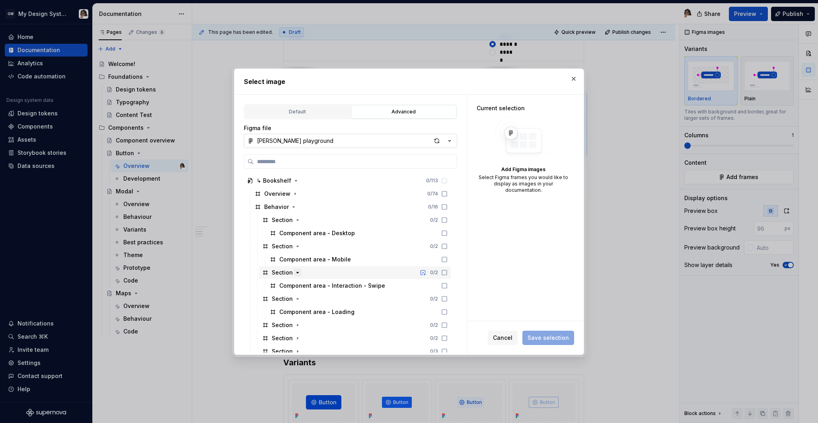
click at [298, 272] on icon "button" at bounding box center [297, 272] width 6 height 6
click at [297, 311] on icon "button" at bounding box center [297, 312] width 1 height 2
click at [573, 81] on button "button" at bounding box center [573, 78] width 11 height 11
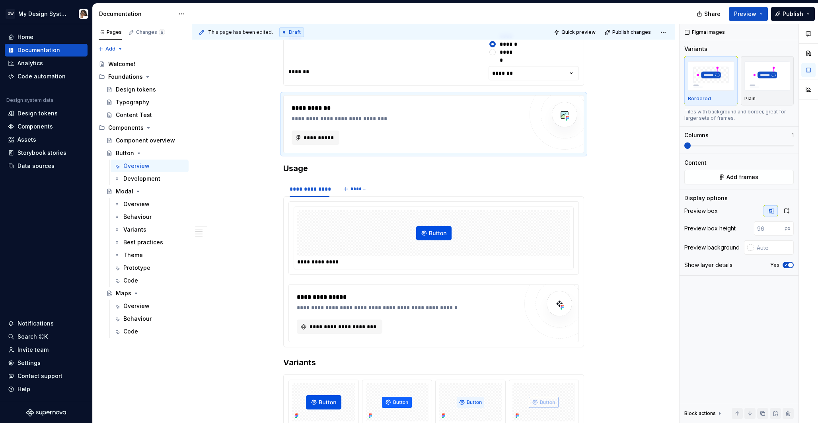
type textarea "*"
